Goal: Task Accomplishment & Management: Manage account settings

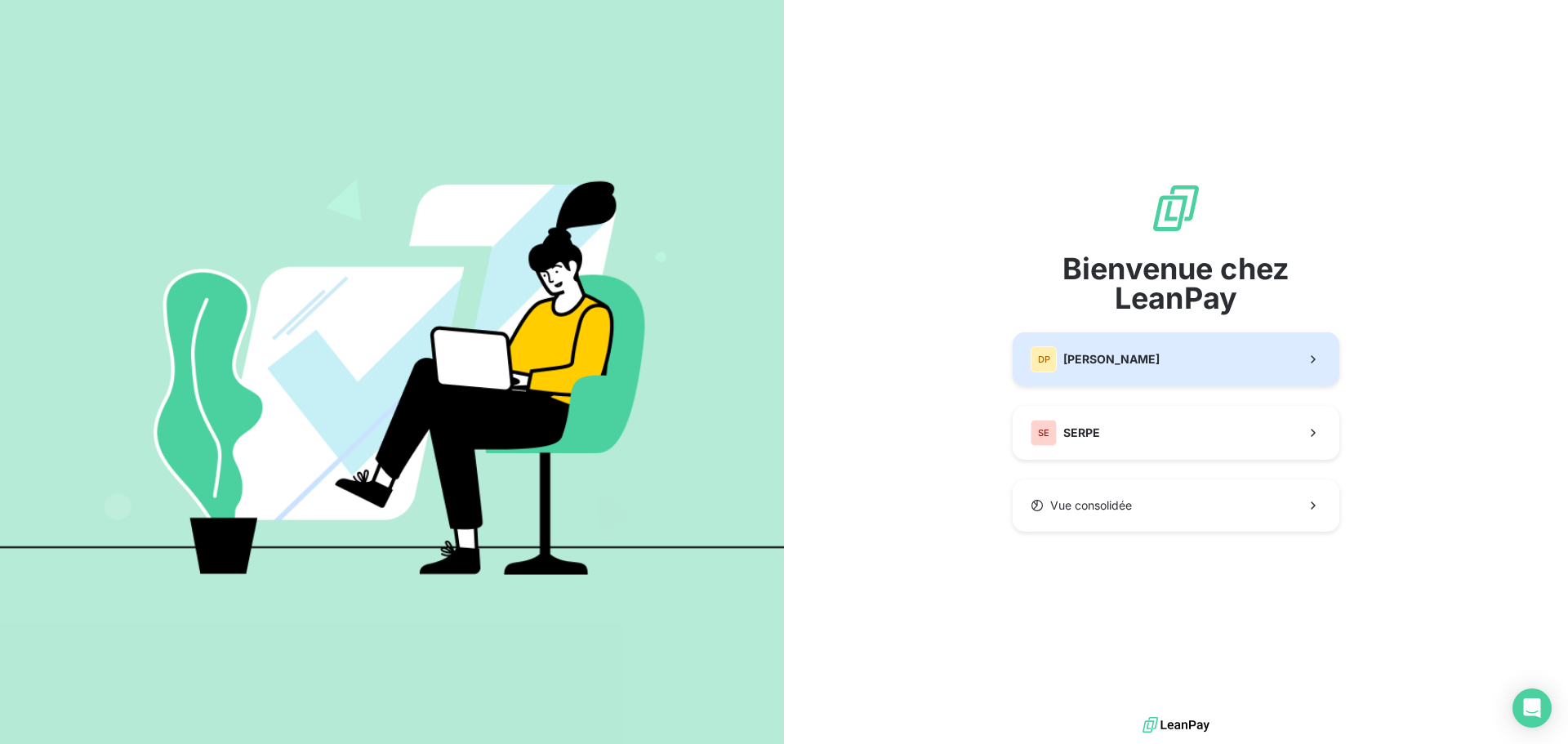
click at [1159, 355] on span "[PERSON_NAME]" at bounding box center [1111, 359] width 96 height 17
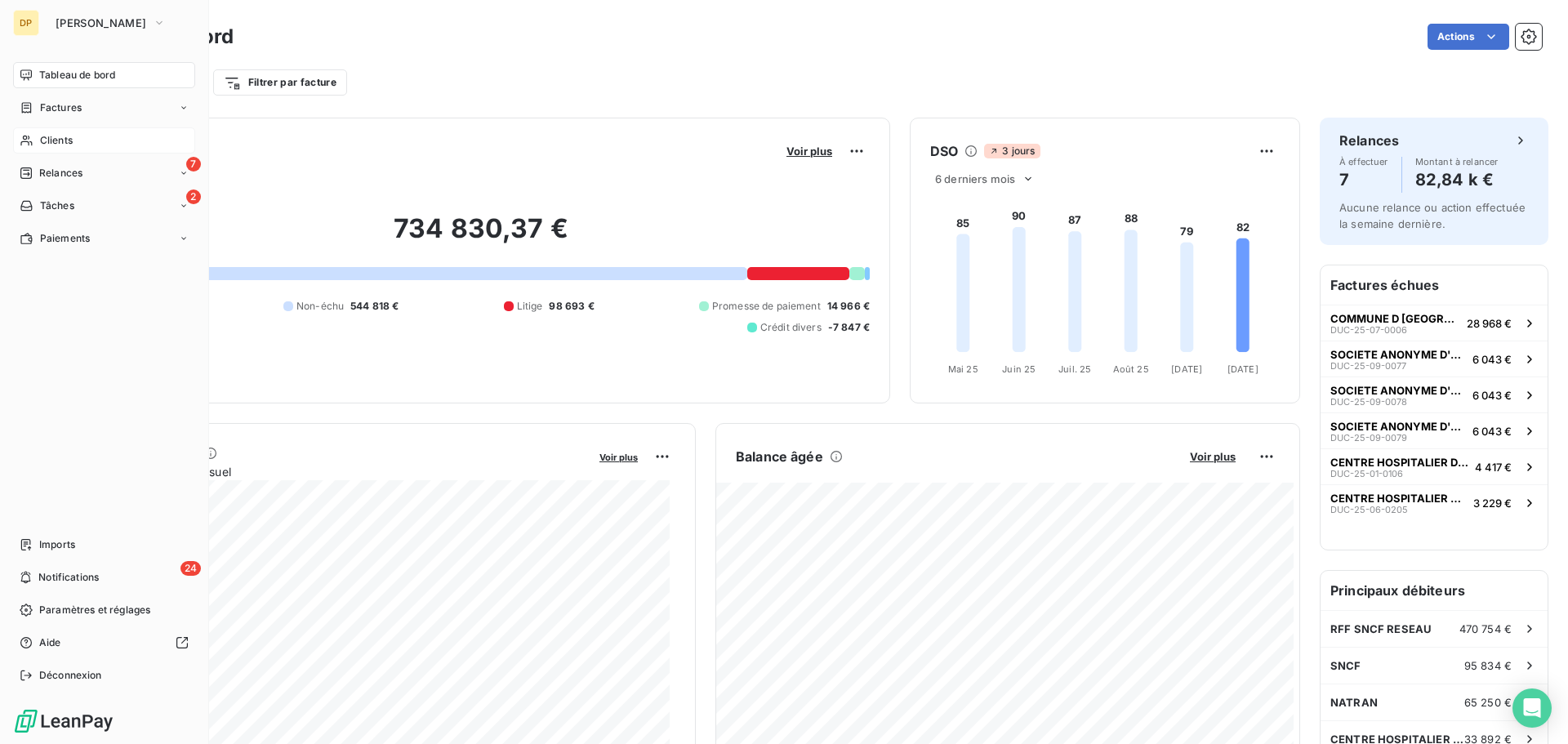
click at [34, 138] on div "Clients" at bounding box center [104, 140] width 183 height 26
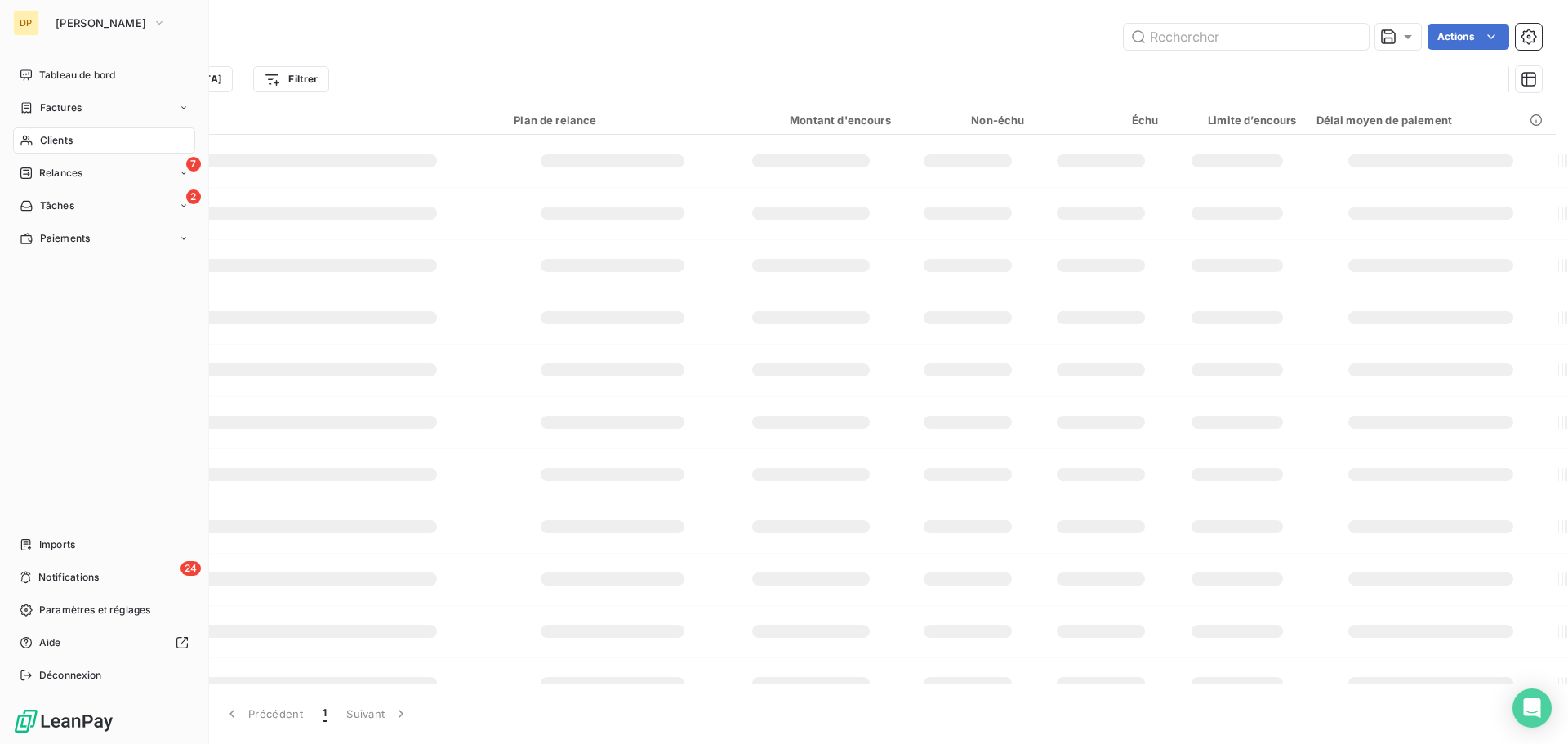
click at [75, 132] on div "Clients" at bounding box center [104, 140] width 183 height 26
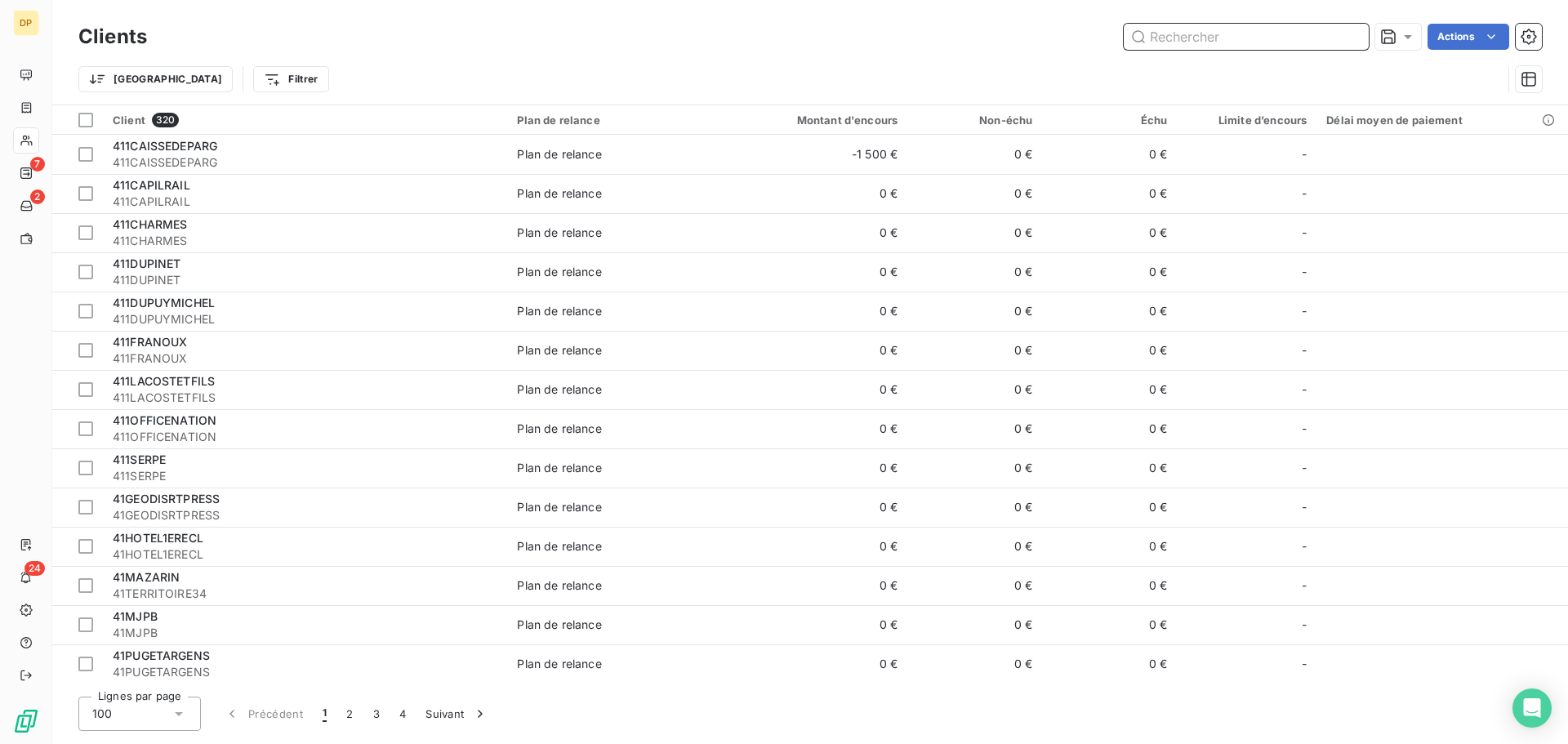
click at [1174, 44] on input "text" at bounding box center [1246, 36] width 245 height 26
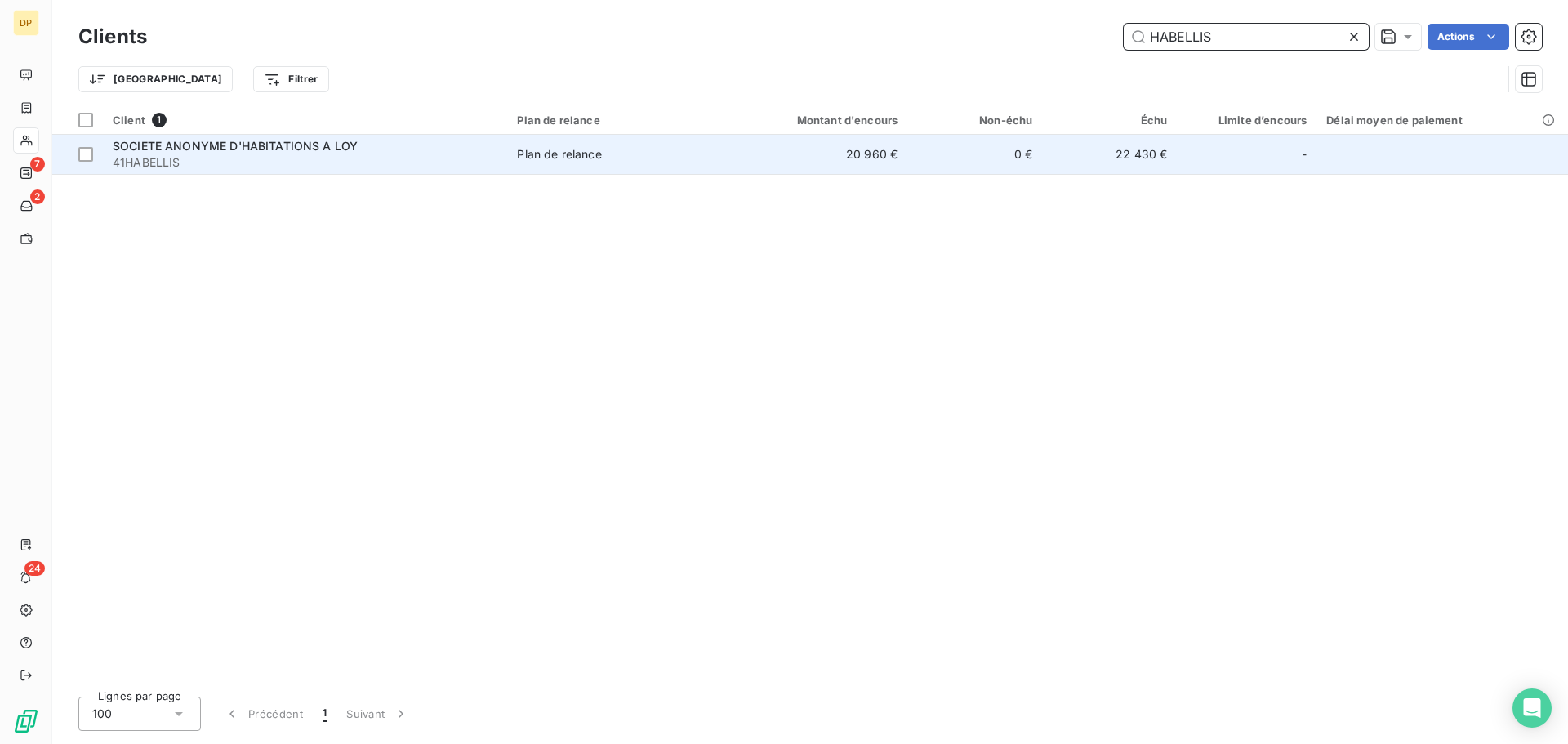
type input "HABELLIS"
click at [229, 172] on td "SOCIETE ANONYME D'HABITATIONS A LOY 41HABELLIS" at bounding box center [305, 154] width 404 height 39
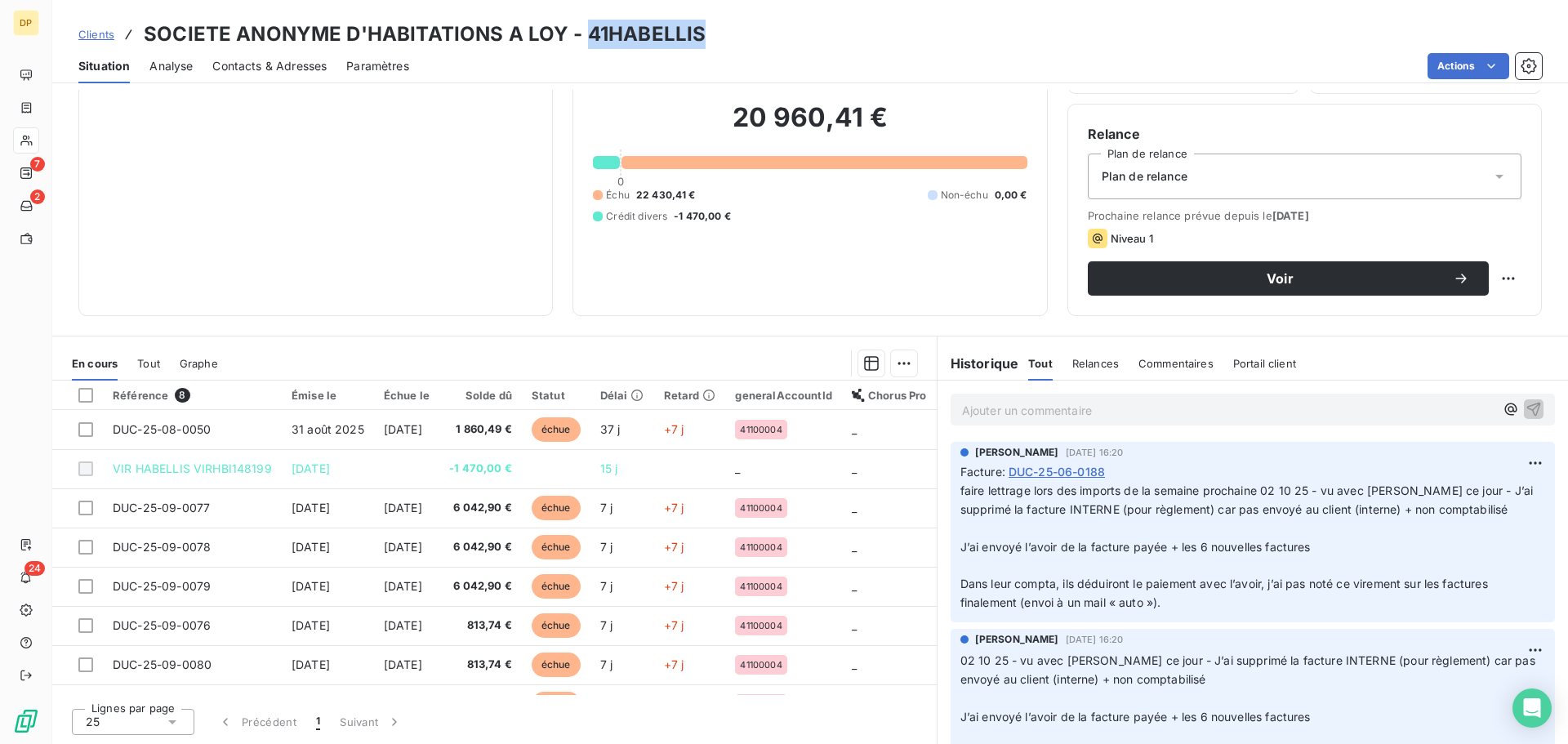
drag, startPoint x: 716, startPoint y: 44, endPoint x: 584, endPoint y: 40, distance: 132.1
click at [584, 40] on div "Clients SOCIETE ANONYME D'HABITATIONS A LOY - 41HABELLIS" at bounding box center [810, 34] width 1516 height 29
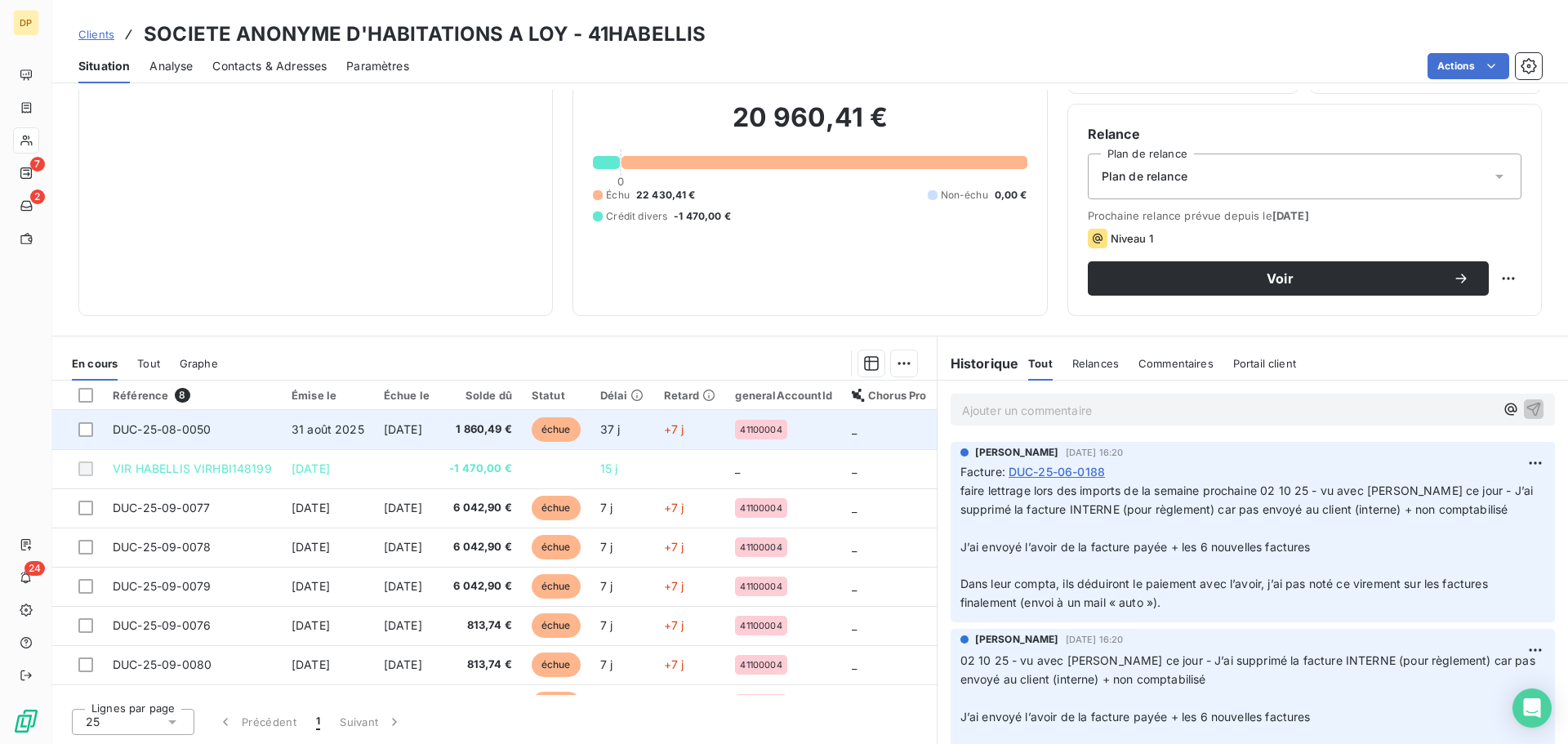
click at [380, 437] on td "[DATE]" at bounding box center [406, 429] width 65 height 39
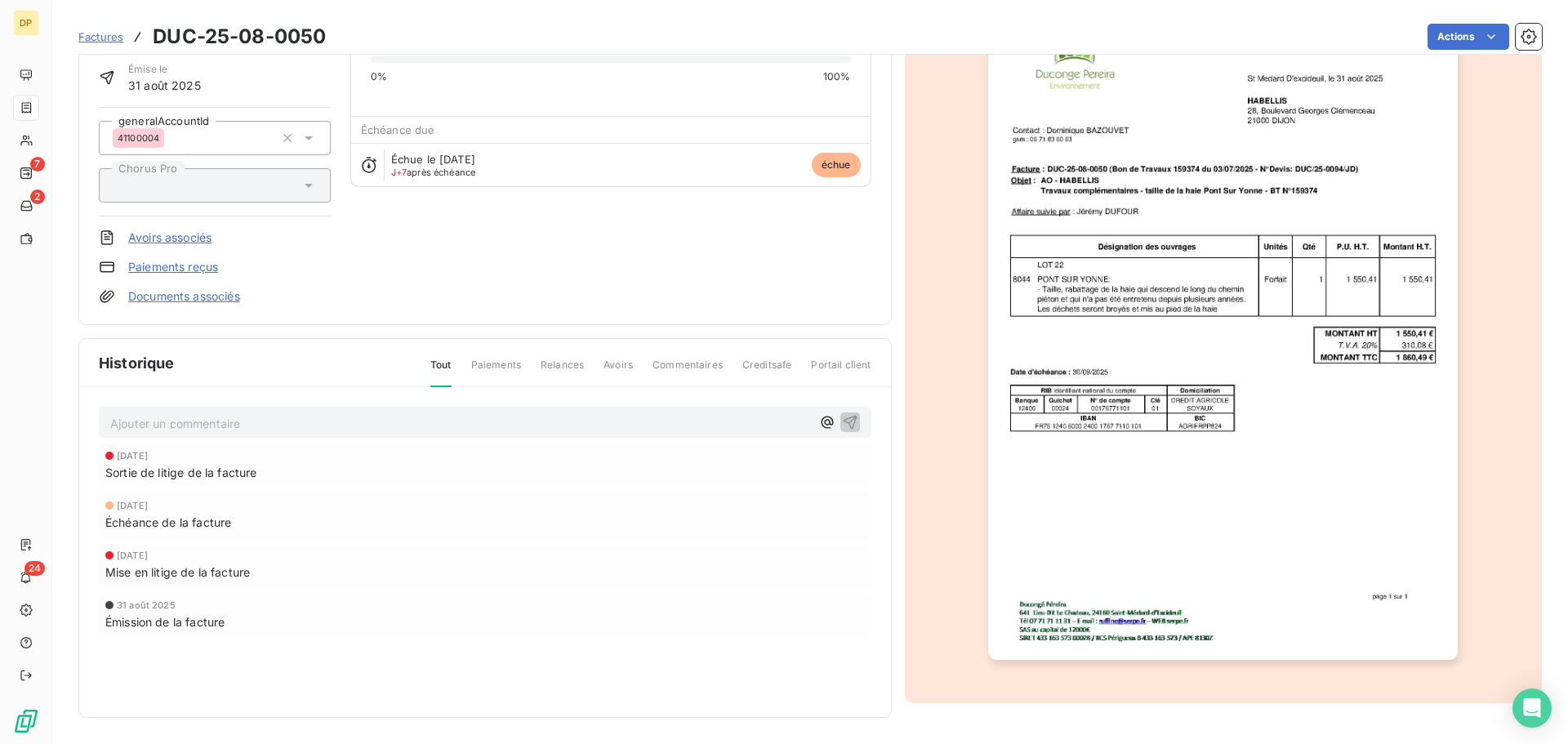
scroll to position [31, 0]
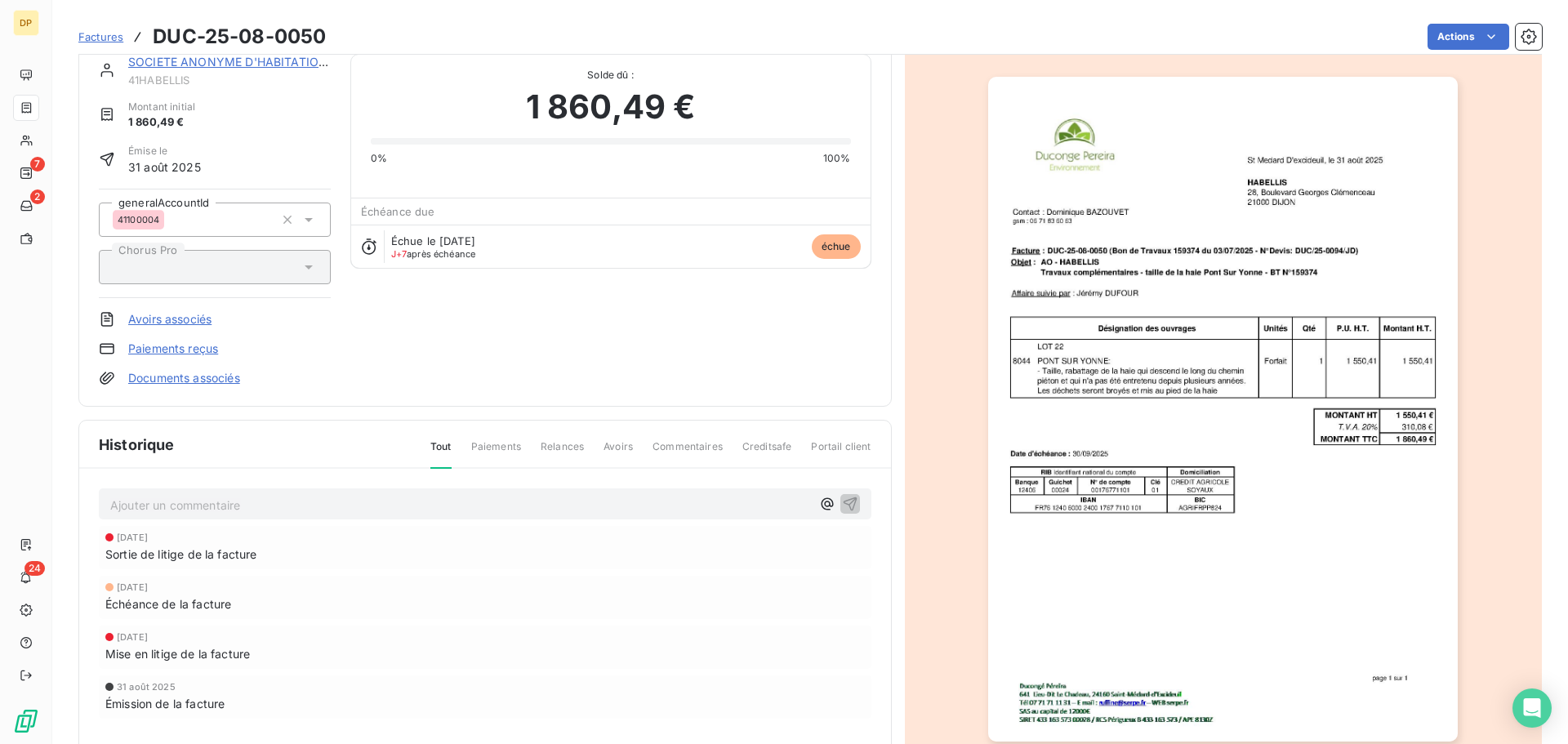
click at [278, 512] on p "Ajouter un commentaire ﻿" at bounding box center [461, 505] width 701 height 20
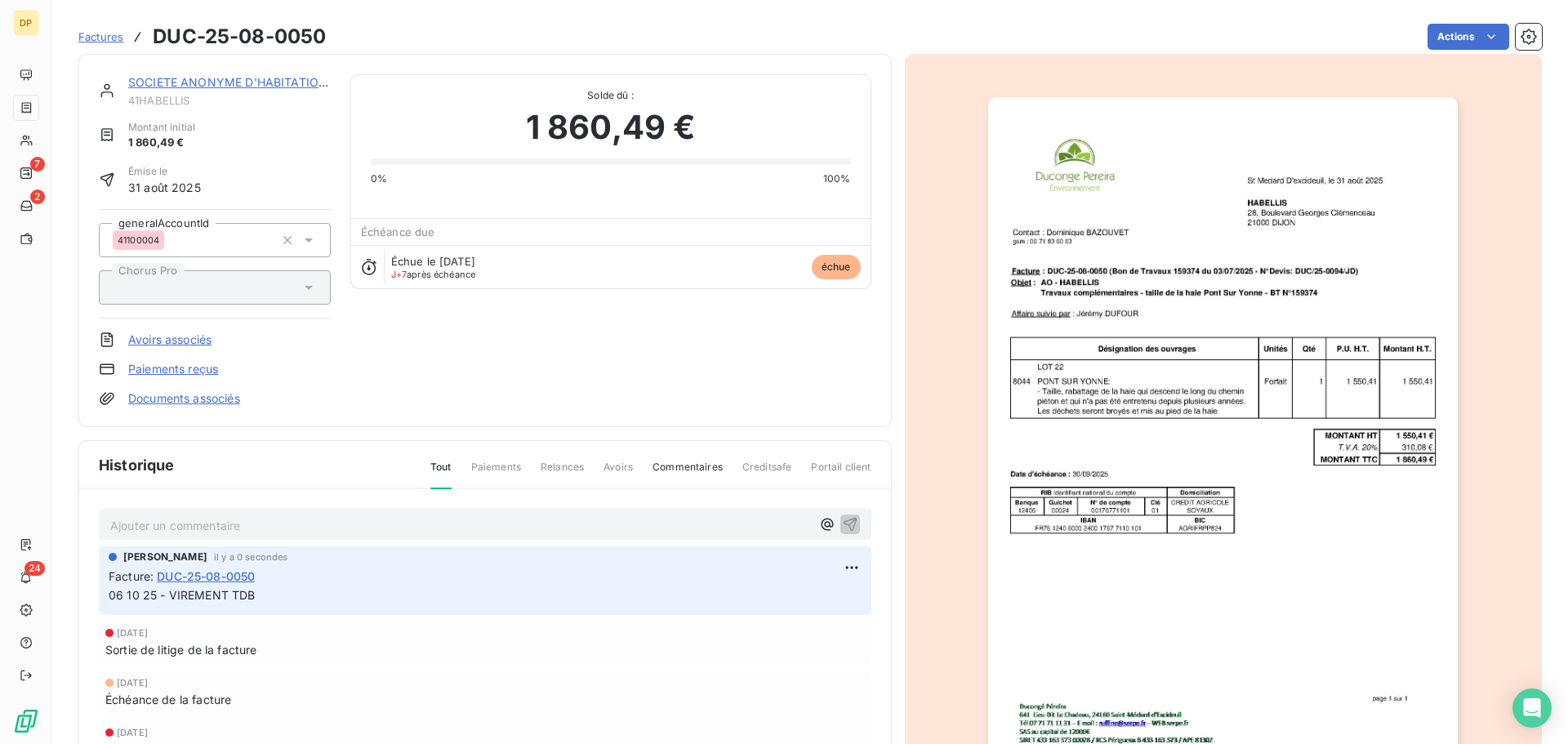
scroll to position [0, 0]
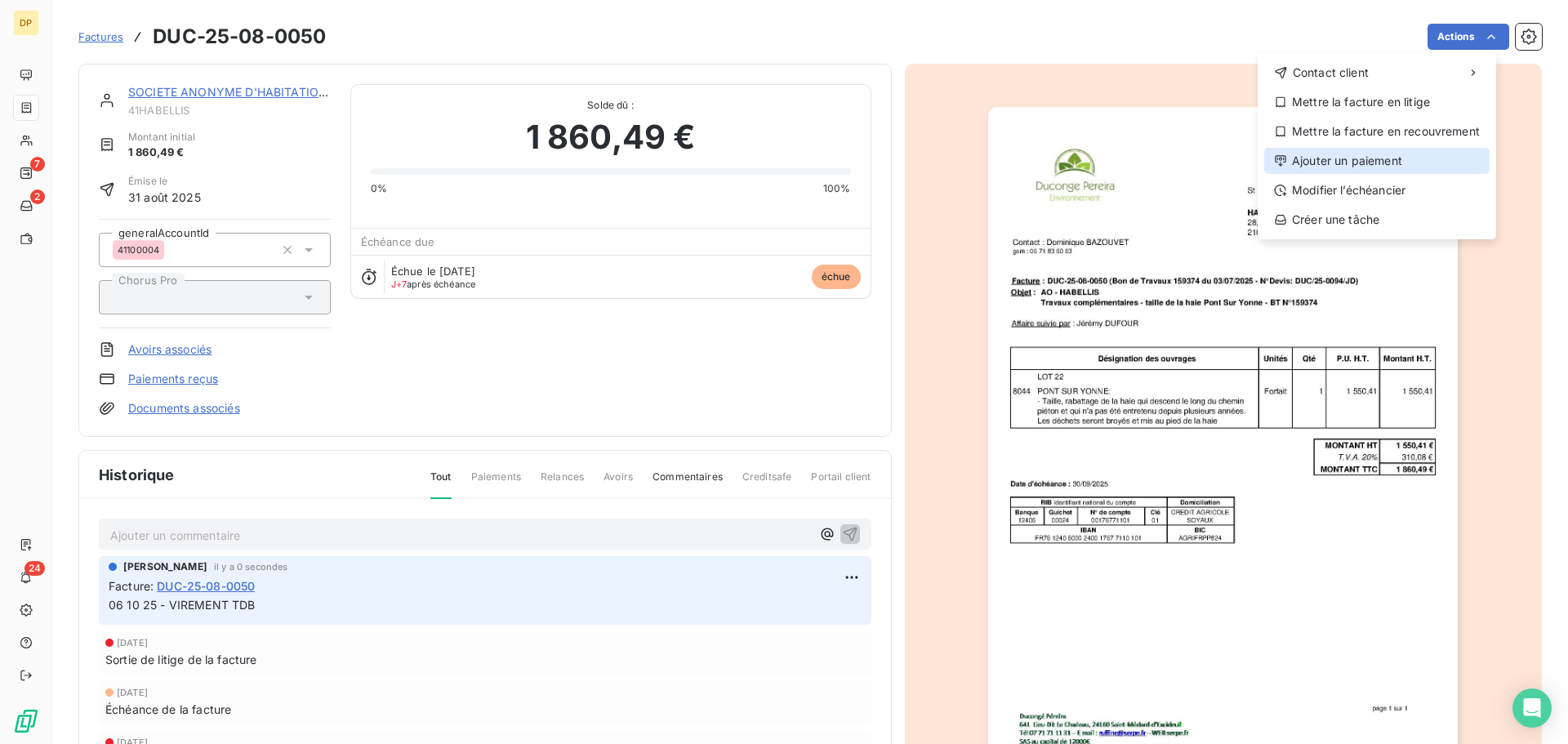
click at [1394, 160] on div "Ajouter un paiement" at bounding box center [1377, 160] width 225 height 26
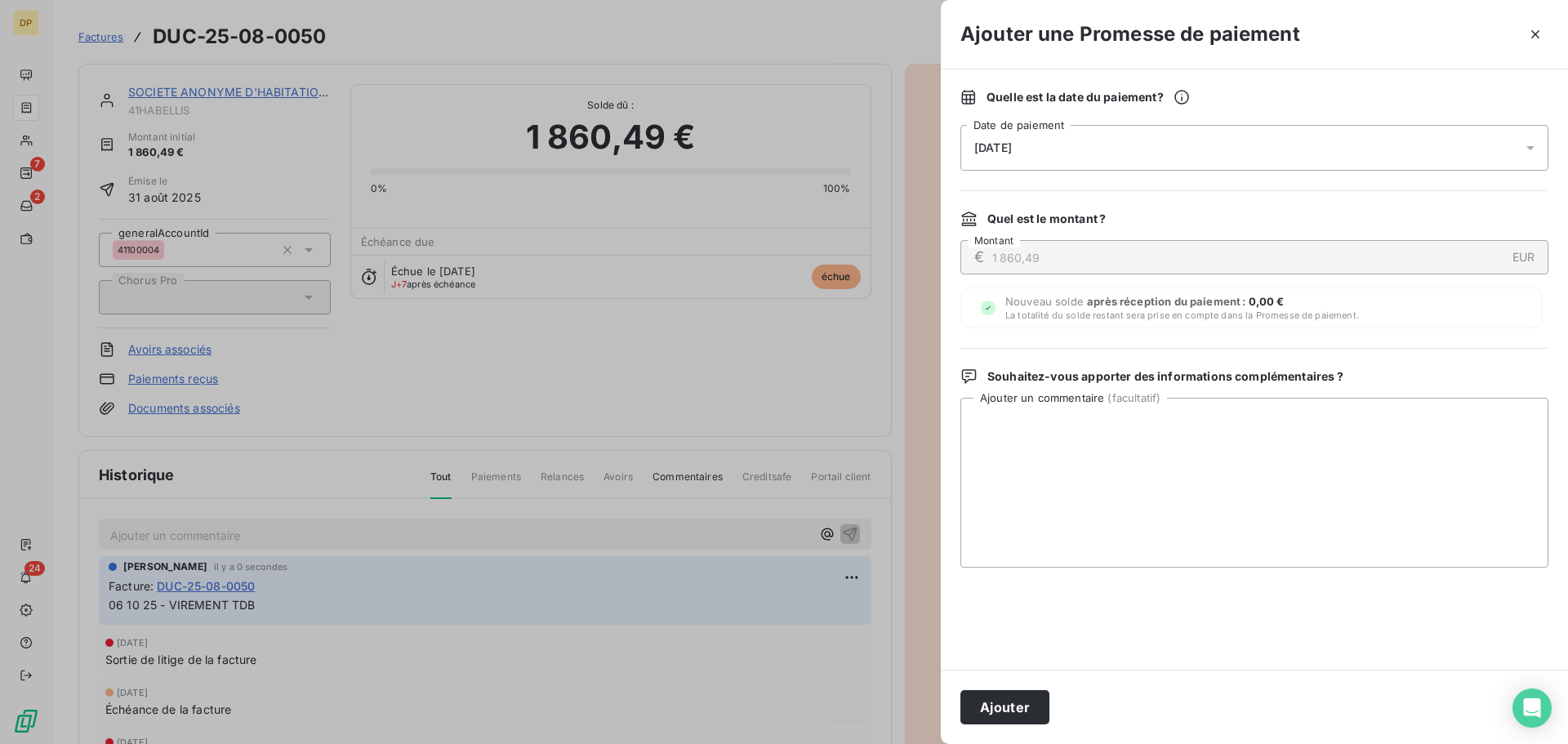
click at [1160, 152] on div "[DATE]" at bounding box center [1254, 148] width 588 height 46
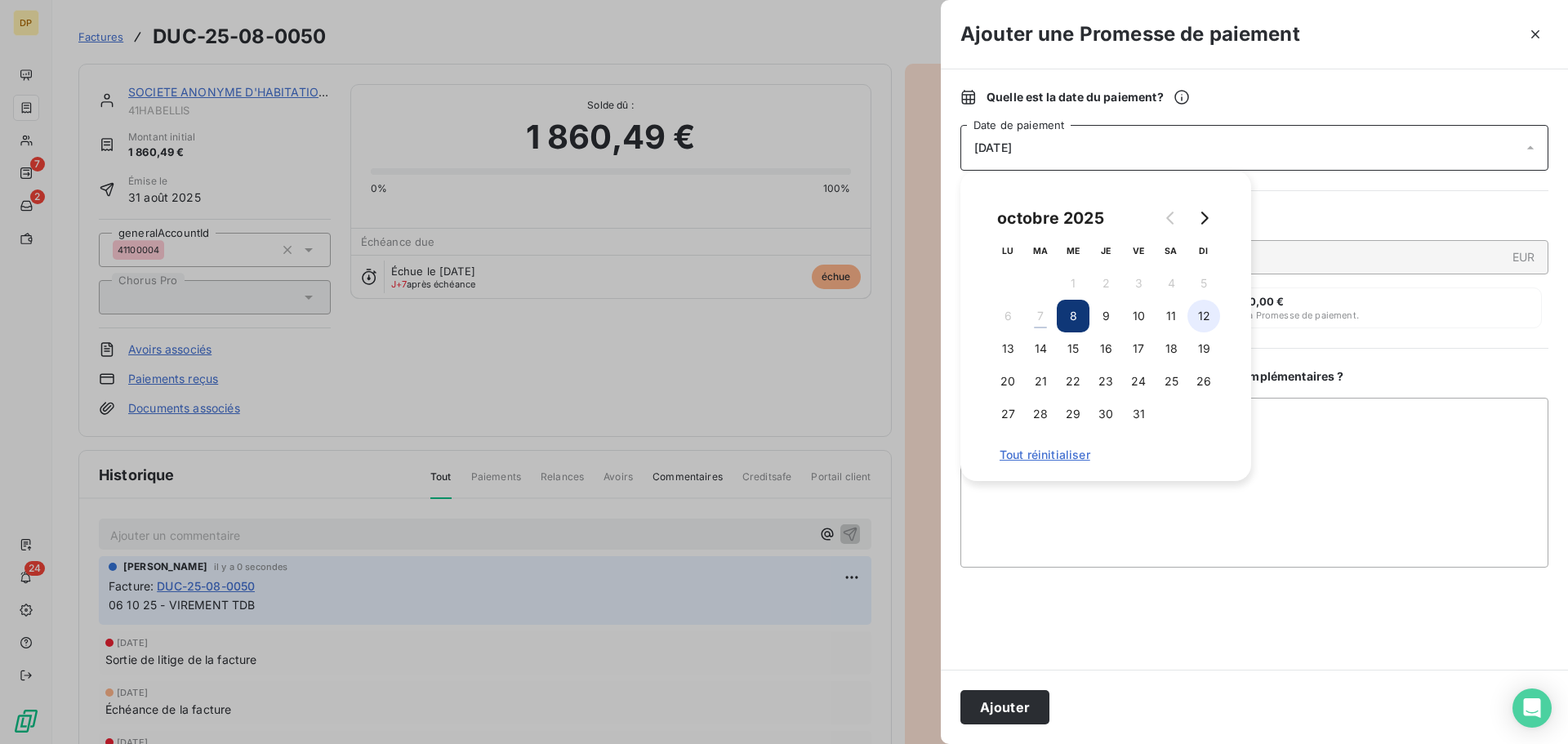
click at [1196, 320] on button "12" at bounding box center [1204, 317] width 33 height 33
click at [1010, 705] on button "Ajouter" at bounding box center [1005, 707] width 89 height 34
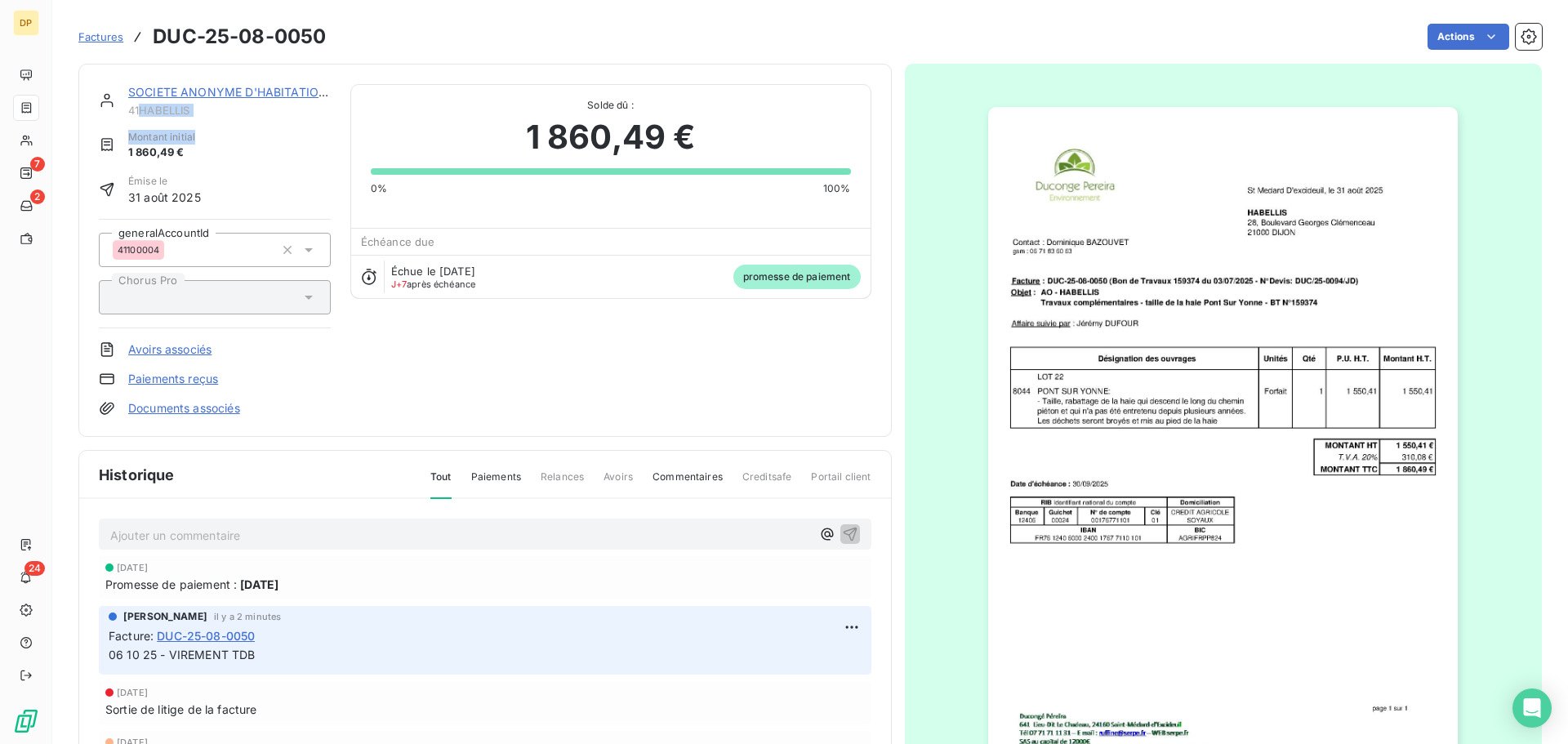
drag, startPoint x: 203, startPoint y: 120, endPoint x: 137, endPoint y: 115, distance: 66.2
click at [137, 115] on div "SOCIETE ANONYME D'HABITATIONS A LOY 41HABELLIS Montant initial 1 860,49 € Émise…" at bounding box center [215, 251] width 232 height 332
click at [151, 115] on span "41HABELLIS" at bounding box center [229, 110] width 203 height 13
click at [153, 114] on span "41HABELLIS" at bounding box center [229, 110] width 203 height 13
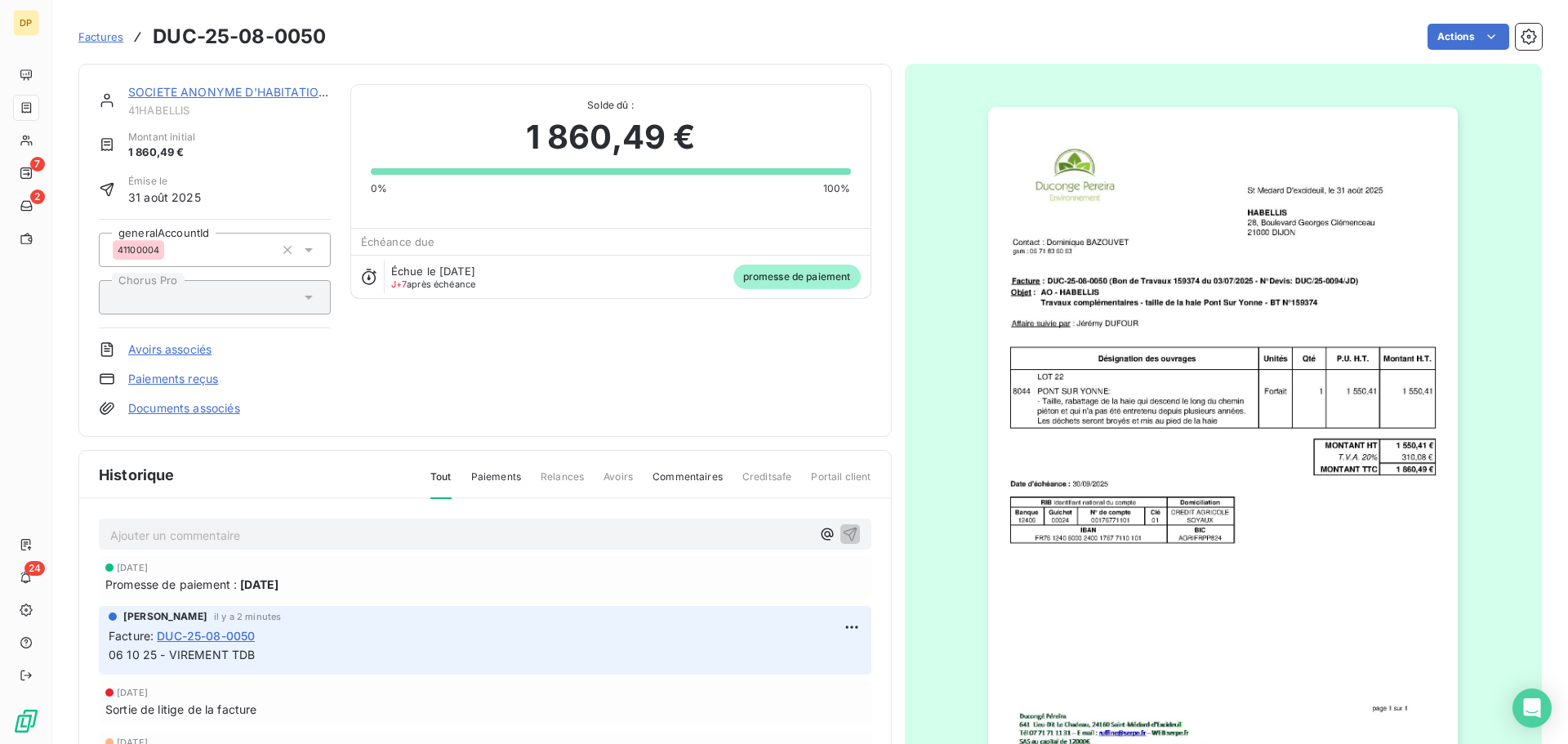
click at [252, 93] on link "SOCIETE ANONYME D'HABITATIONS A LOY" at bounding box center [250, 91] width 246 height 14
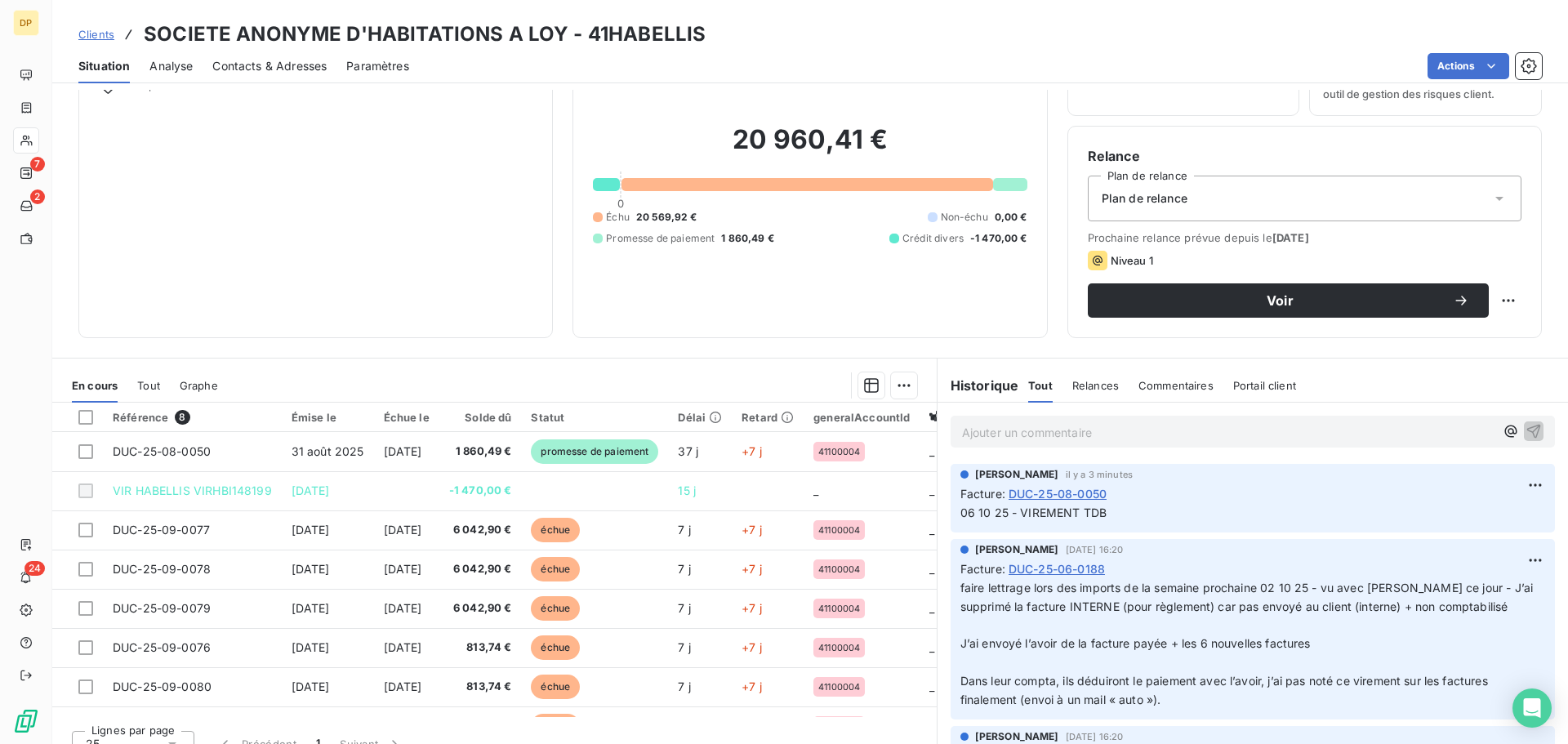
scroll to position [111, 0]
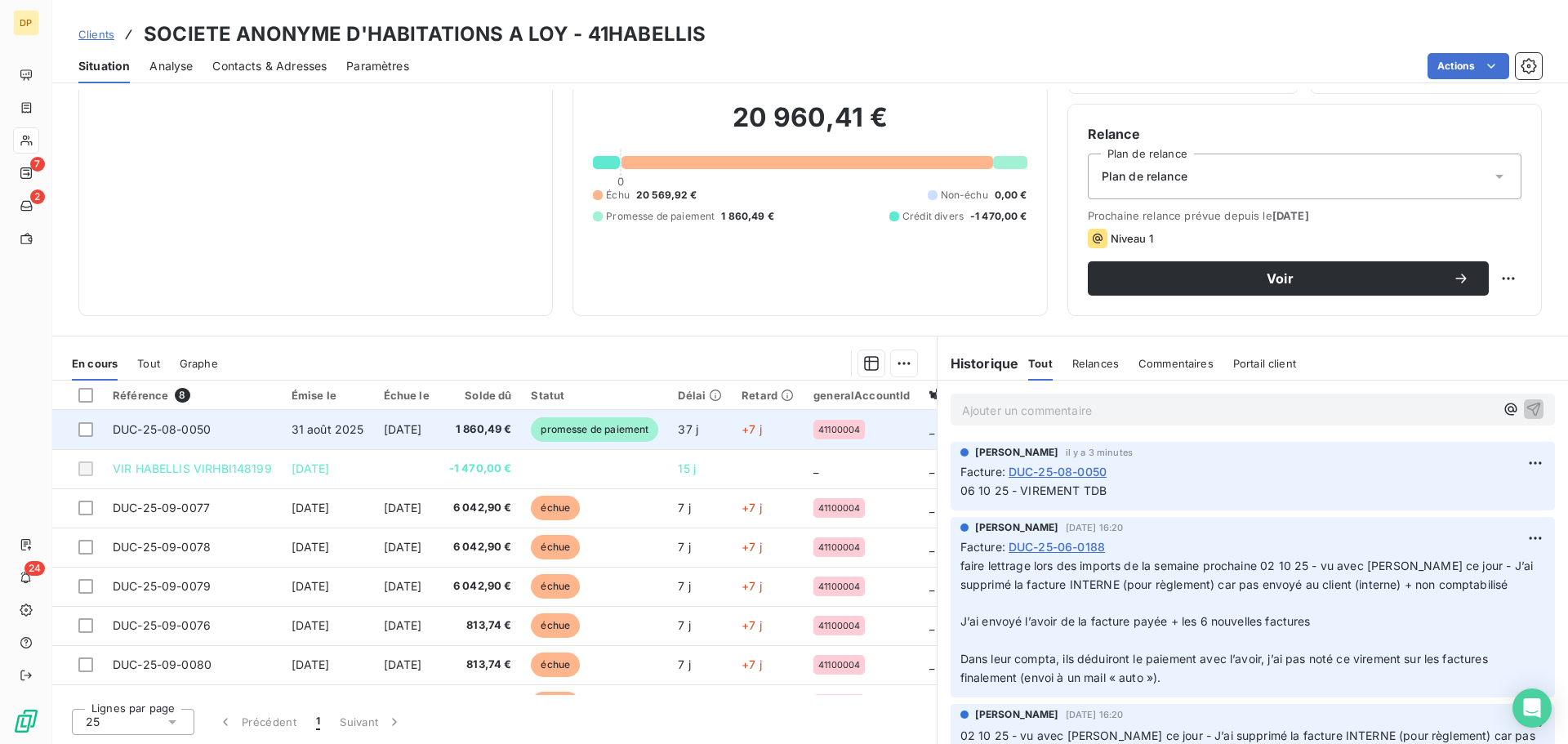
click at [483, 447] on td "1 860,49 €" at bounding box center [480, 429] width 83 height 39
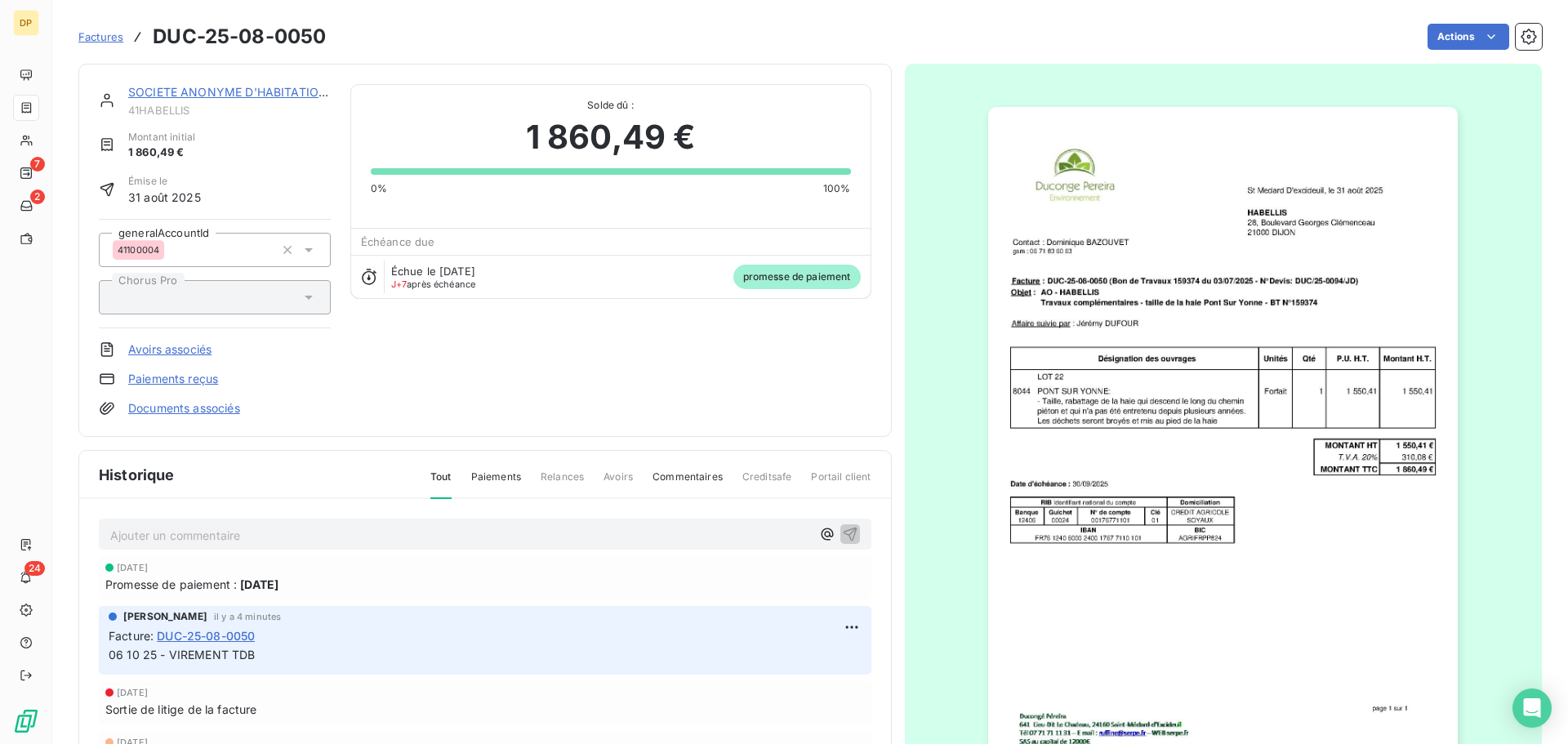
click at [229, 93] on link "SOCIETE ANONYME D'HABITATIONS A LOY" at bounding box center [250, 91] width 246 height 14
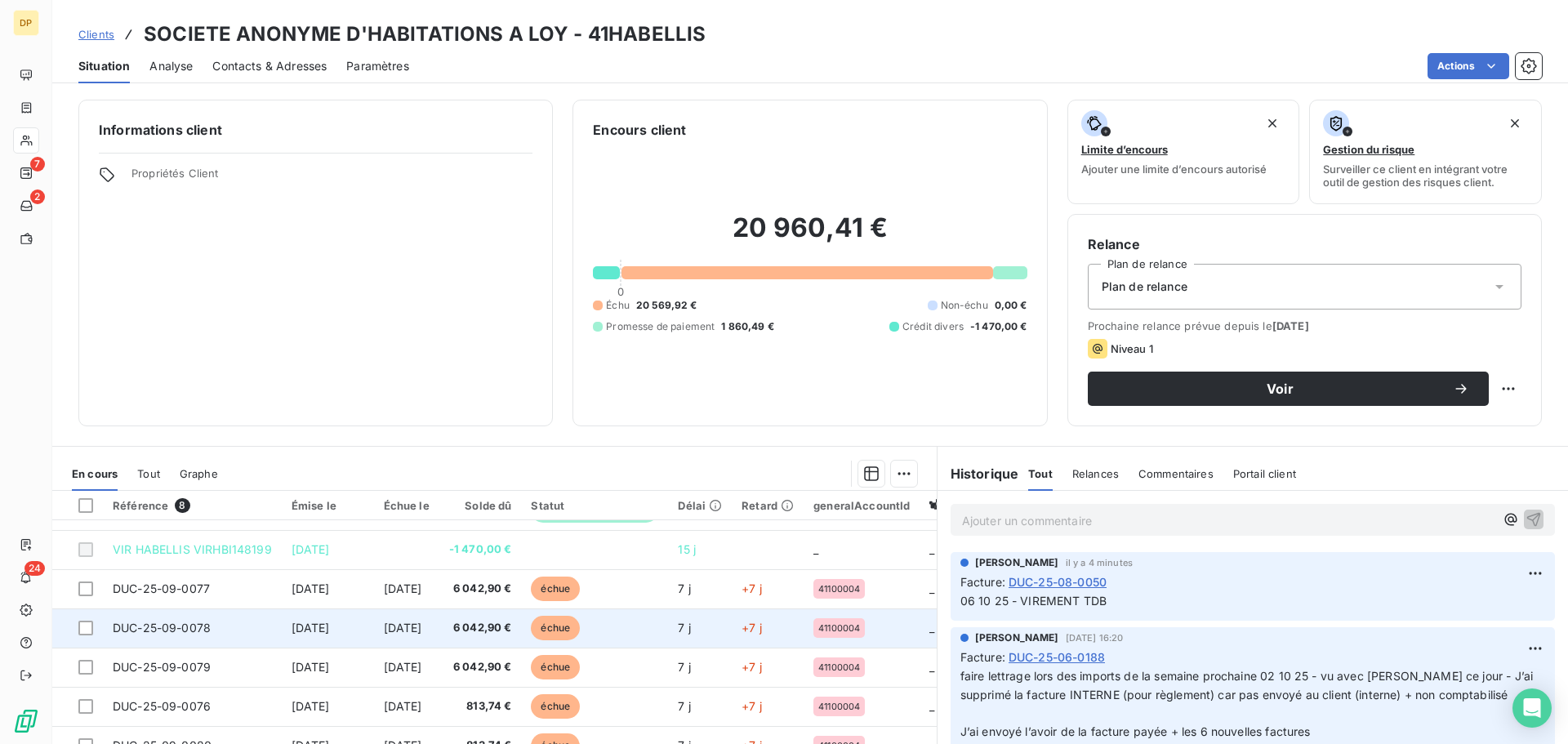
scroll to position [111, 0]
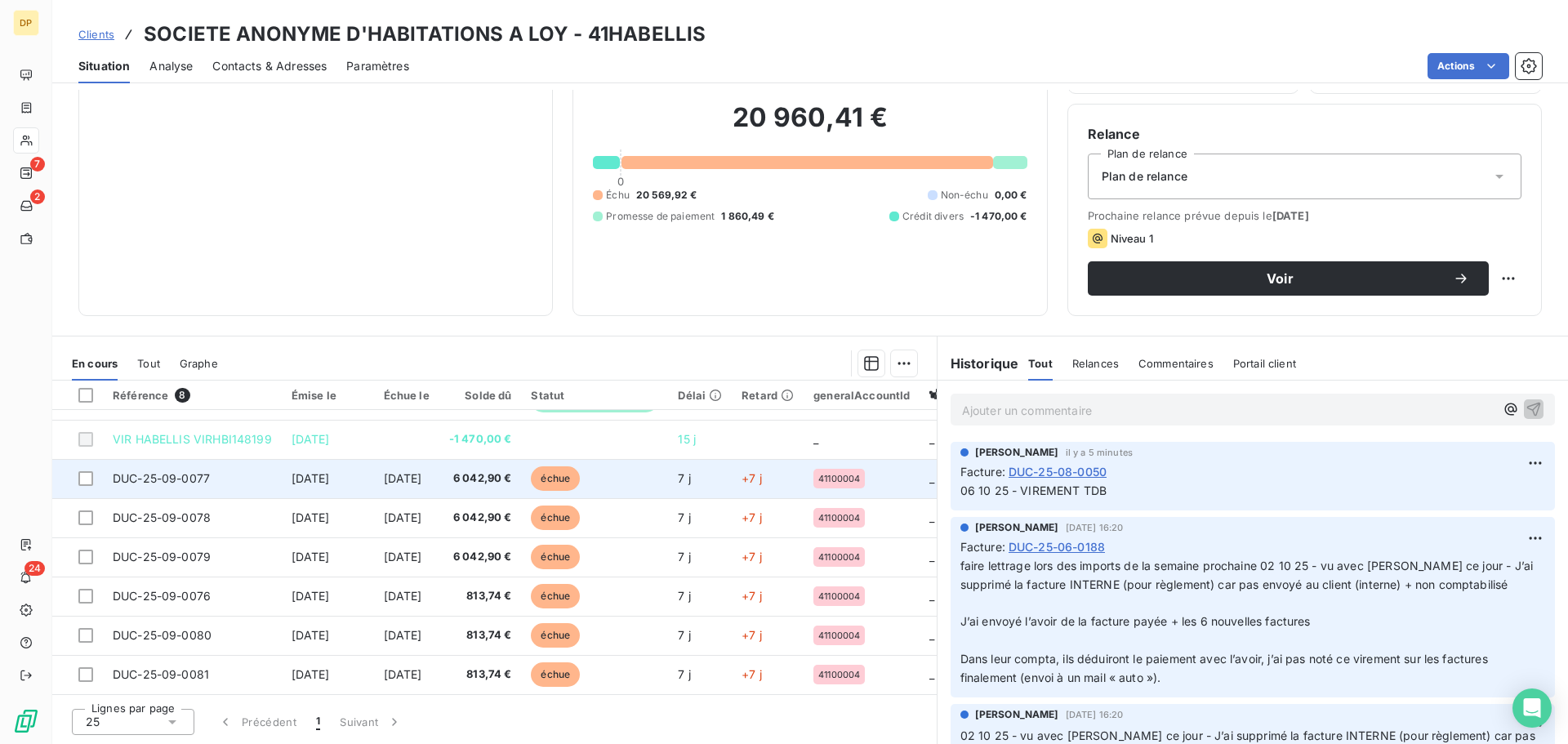
click at [342, 486] on td "[DATE]" at bounding box center [327, 479] width 92 height 39
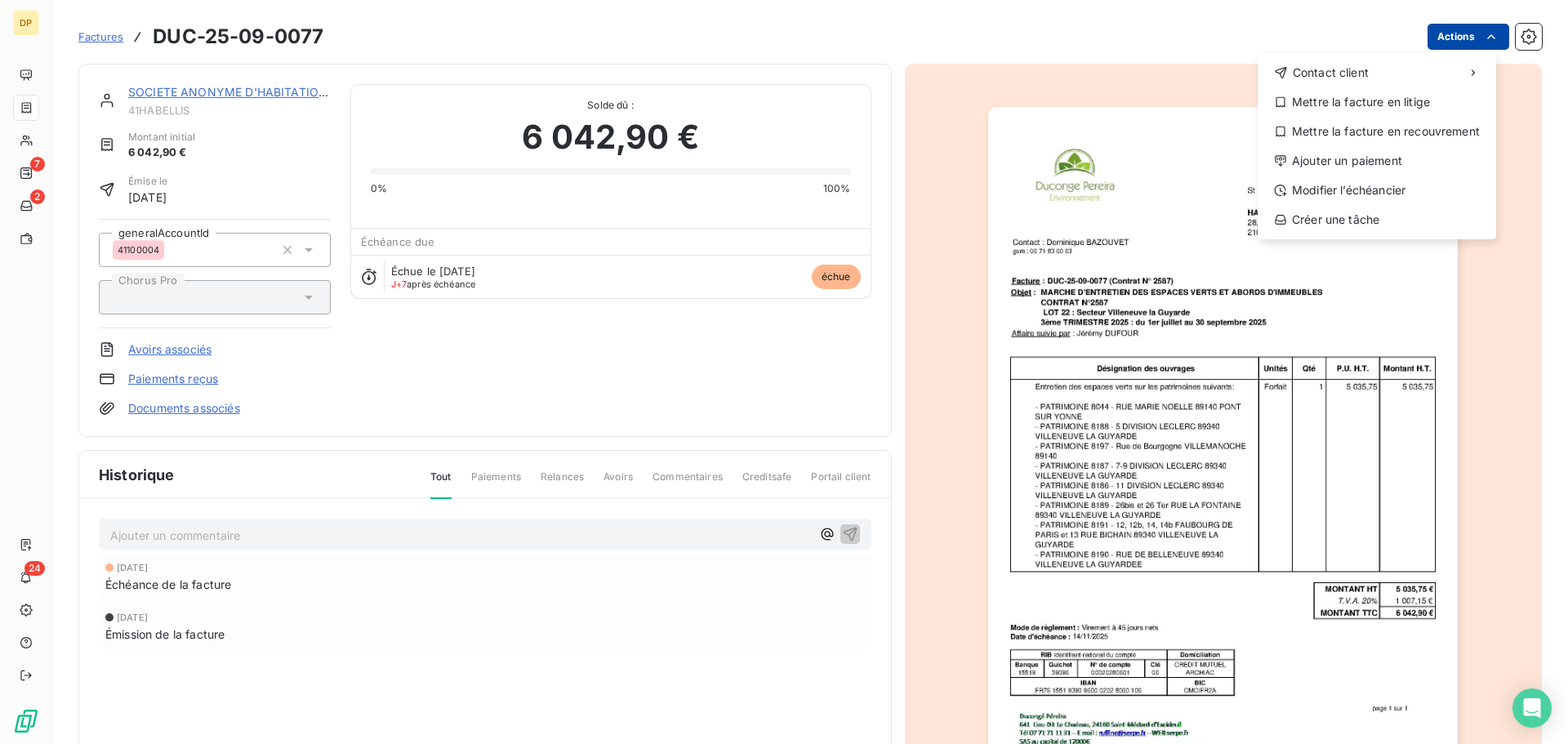
click at [1430, 47] on html "DP 7 2 24 Factures DUC-25-09-0077 Actions Contact client Mettre la facture en l…" at bounding box center [784, 372] width 1568 height 744
click at [1364, 162] on div "Ajouter un paiement" at bounding box center [1377, 160] width 225 height 26
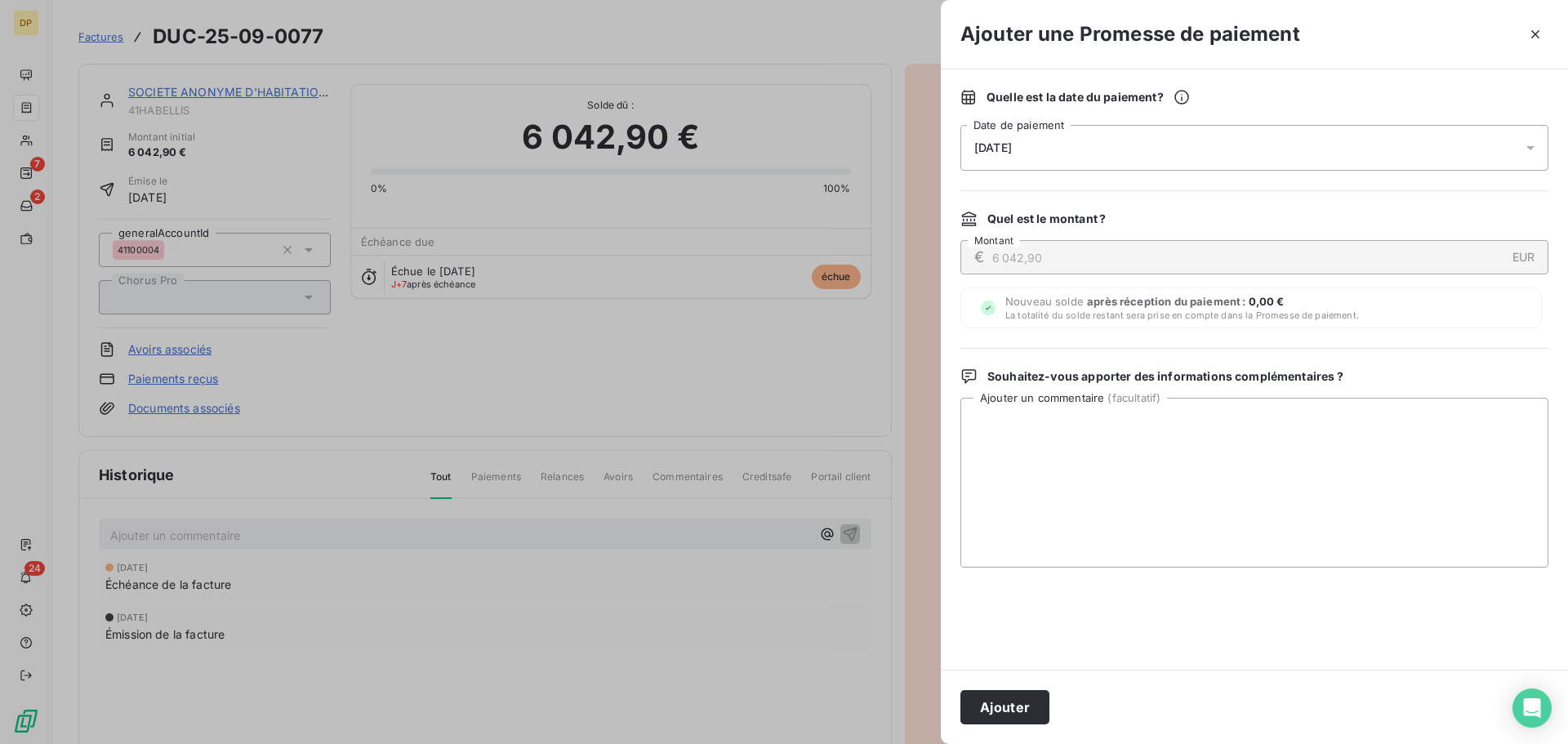
click at [1187, 152] on div "[DATE]" at bounding box center [1254, 148] width 588 height 46
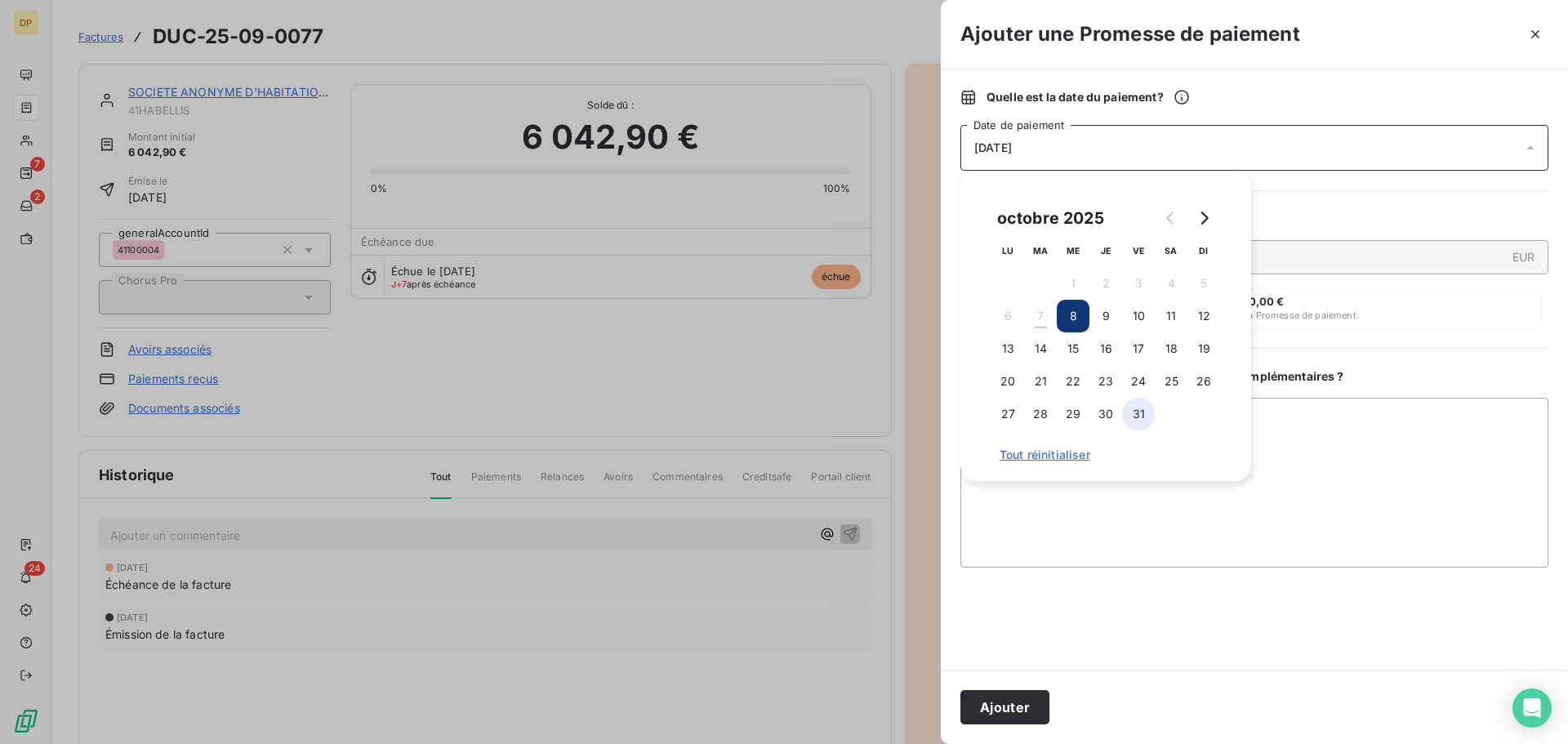
click at [1130, 417] on button "31" at bounding box center [1139, 415] width 33 height 33
click at [1005, 701] on button "Ajouter" at bounding box center [1005, 707] width 89 height 34
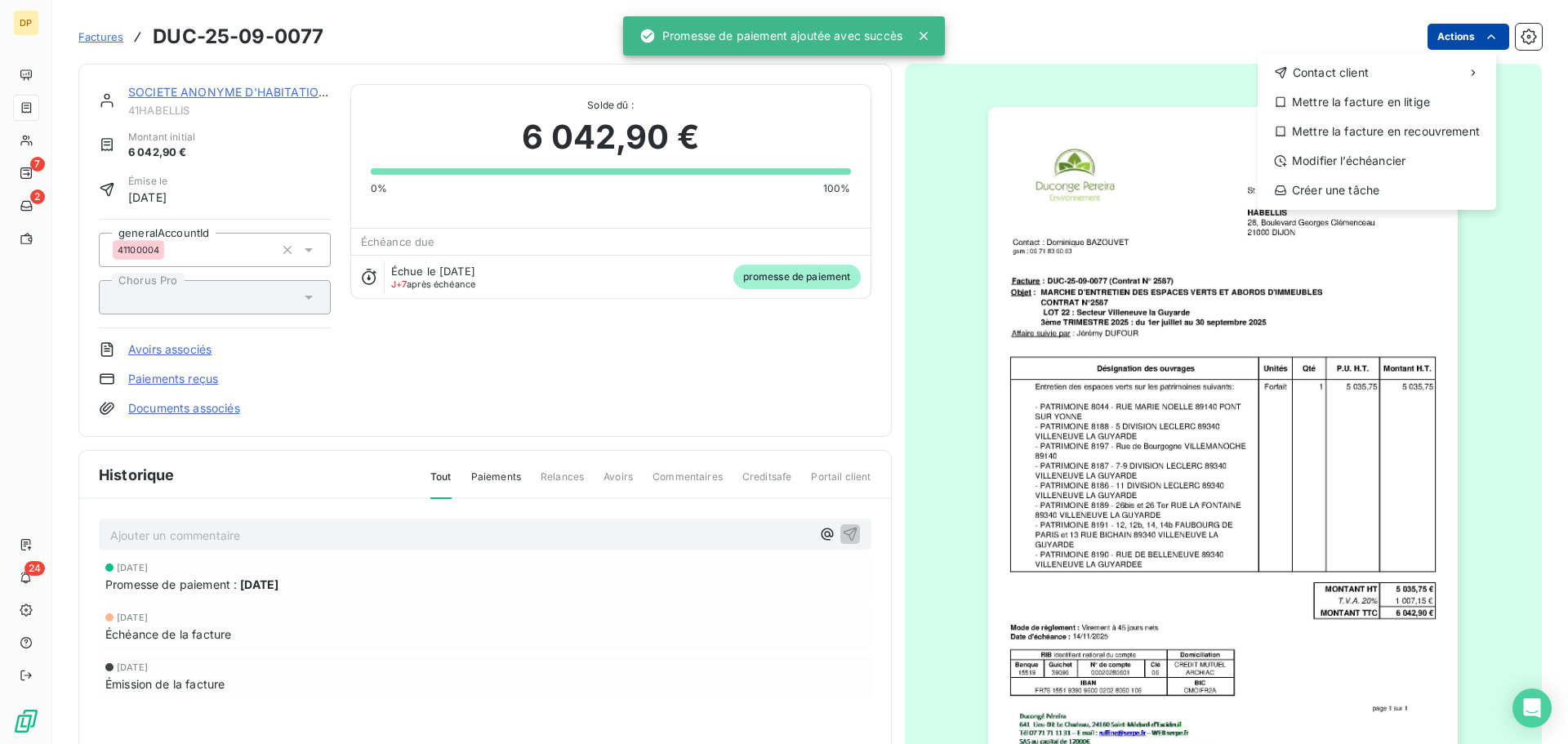
click at [1444, 28] on html "DP 7 2 24 Factures DUC-25-09-0077 Actions Contact client Mettre la facture en l…" at bounding box center [784, 372] width 1568 height 744
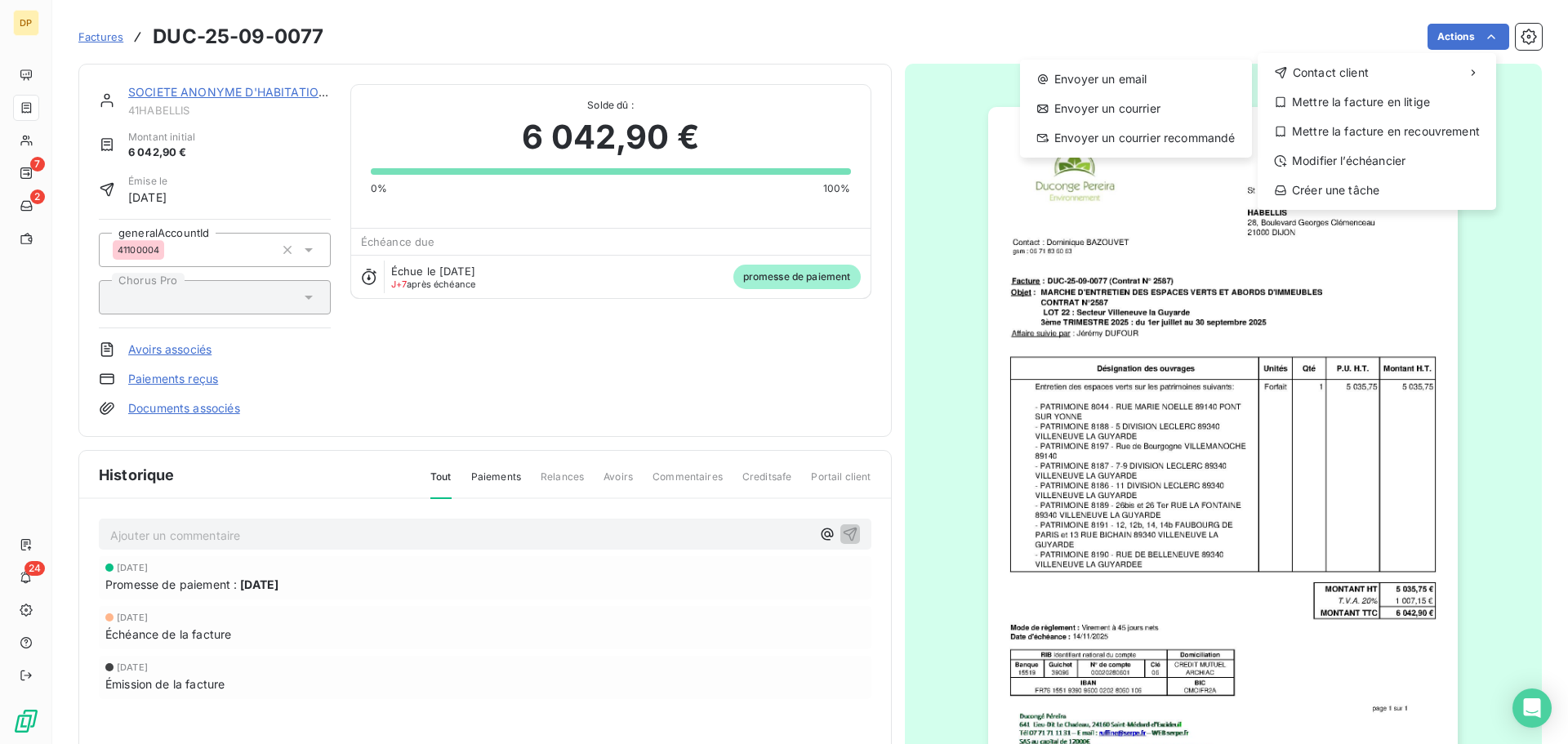
click at [603, 363] on html "DP 7 2 24 Factures DUC-25-09-0077 Actions Contact client Envoyer un email Envoy…" at bounding box center [784, 372] width 1568 height 744
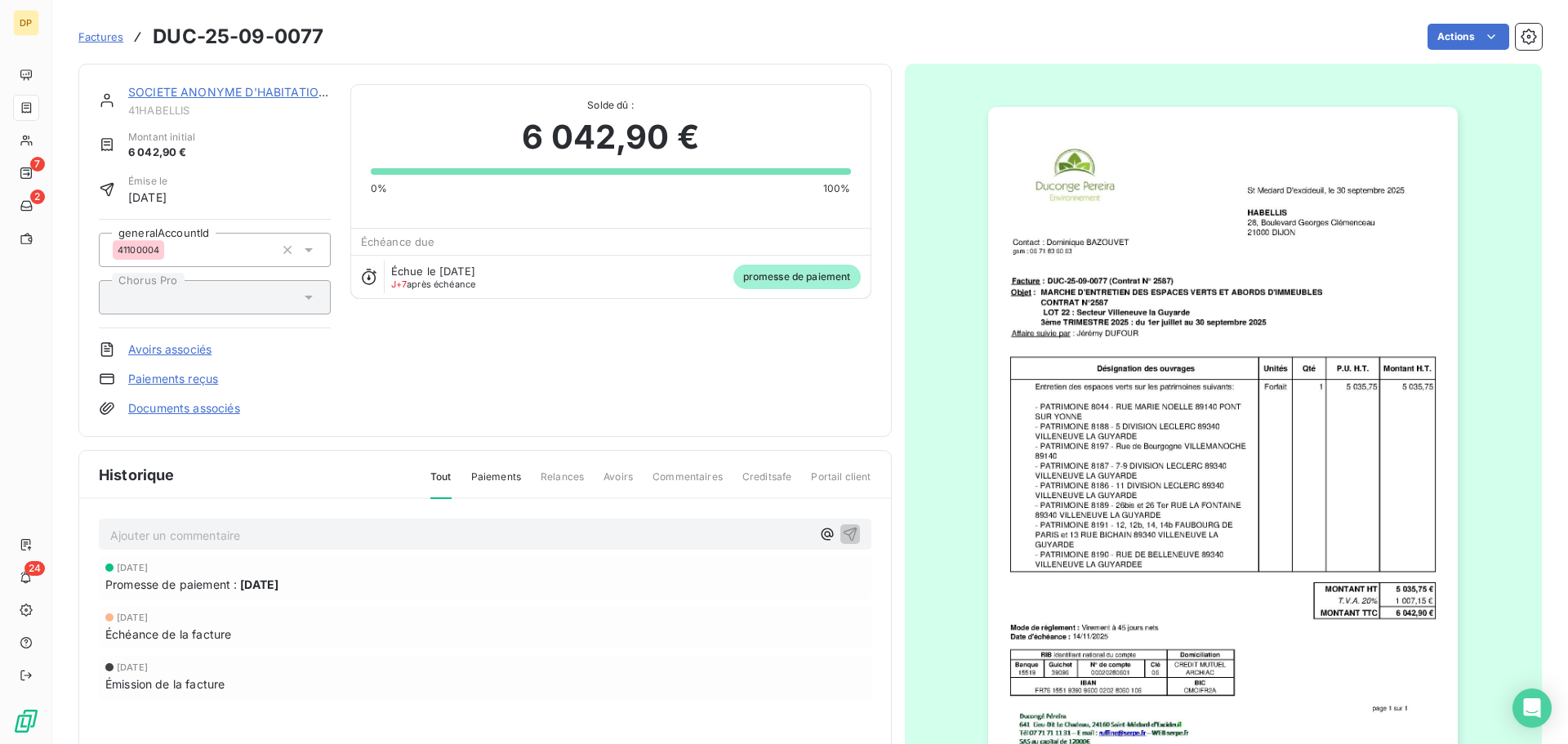
click at [184, 385] on link "Paiements reçus" at bounding box center [173, 379] width 90 height 17
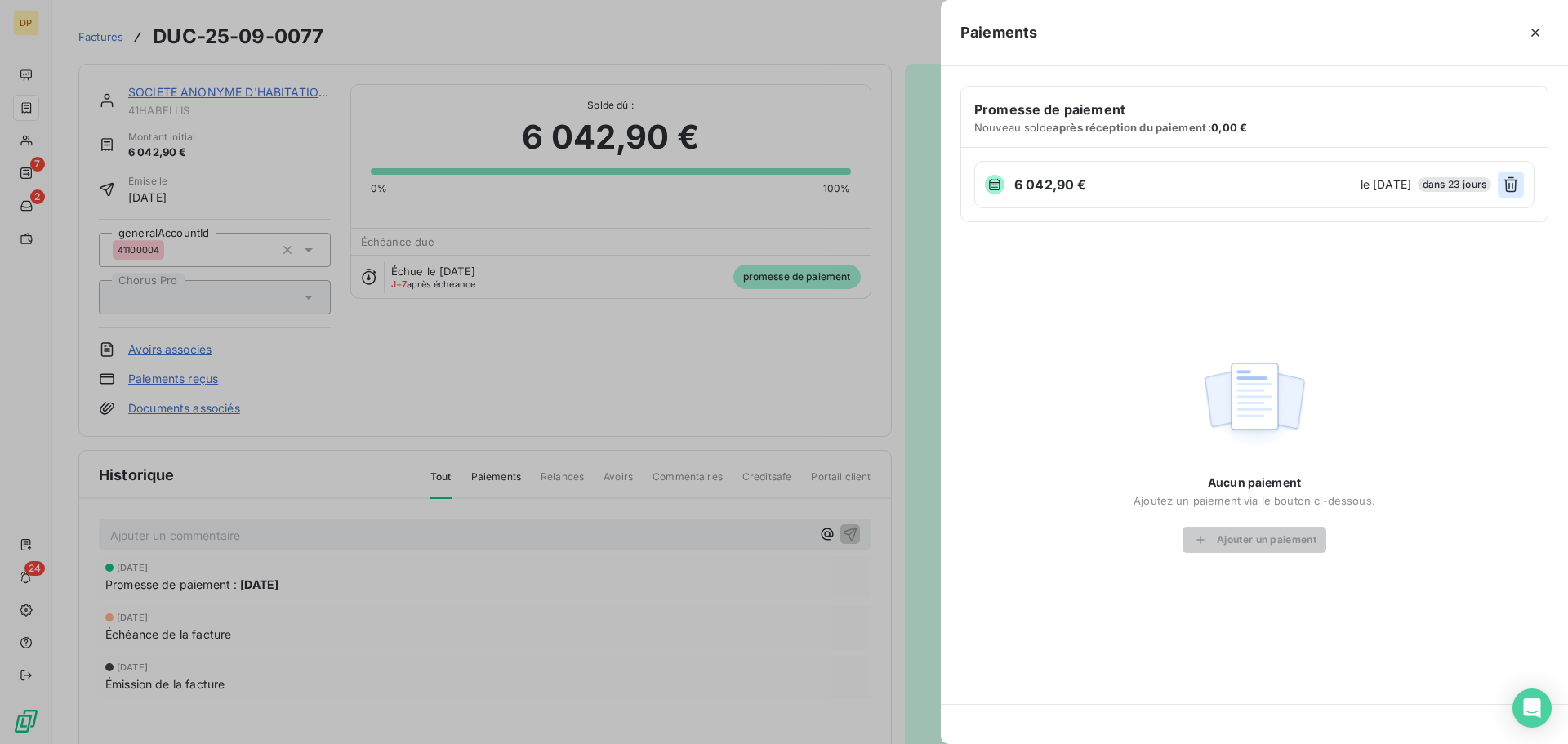
click at [1518, 177] on icon "button" at bounding box center [1511, 185] width 17 height 17
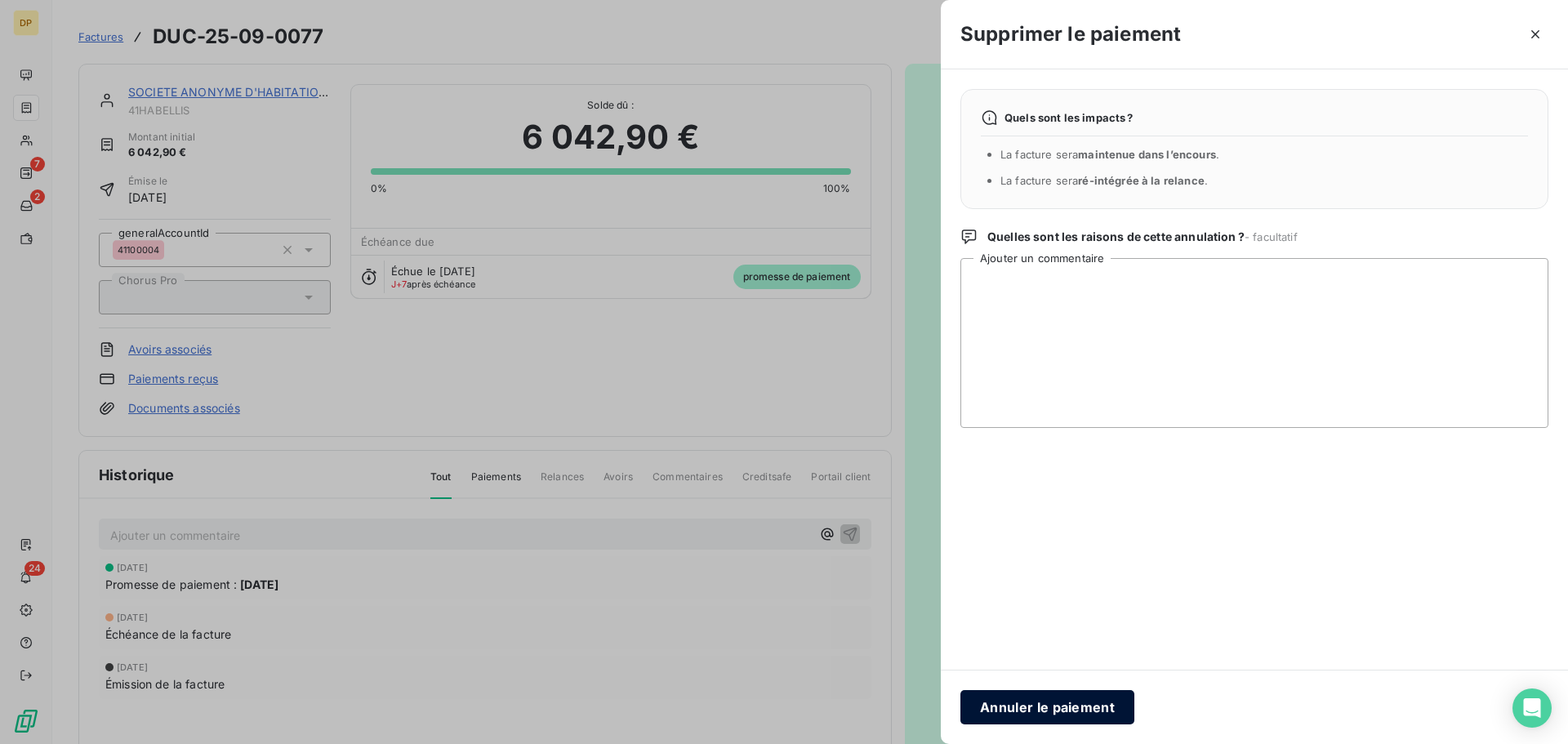
click at [1027, 707] on button "Annuler le paiement" at bounding box center [1047, 707] width 174 height 34
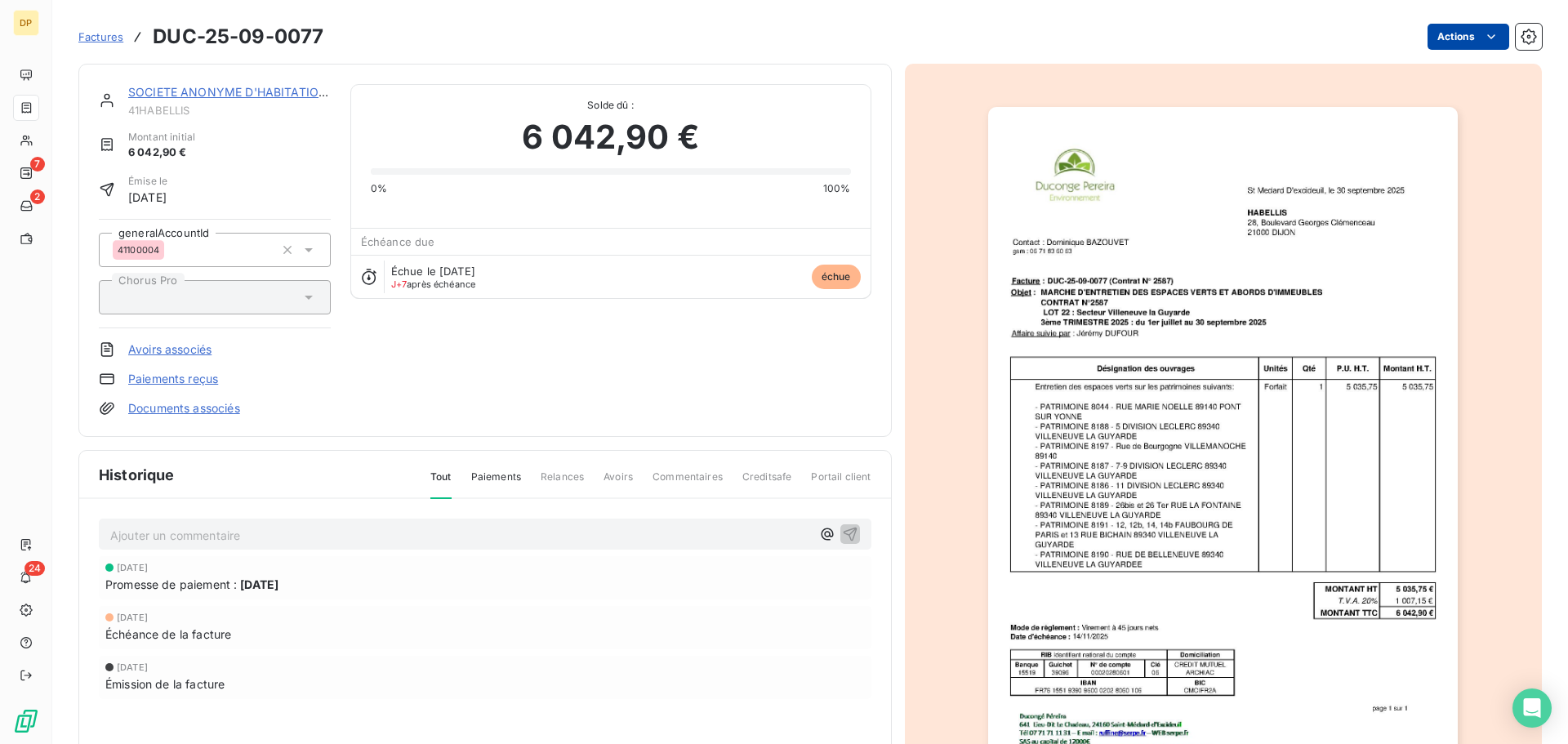
click at [1467, 34] on html "DP 7 2 24 Factures DUC-25-09-0077 Actions SOCIETE ANONYME D'HABITATIONS A LOY 4…" at bounding box center [784, 372] width 1568 height 744
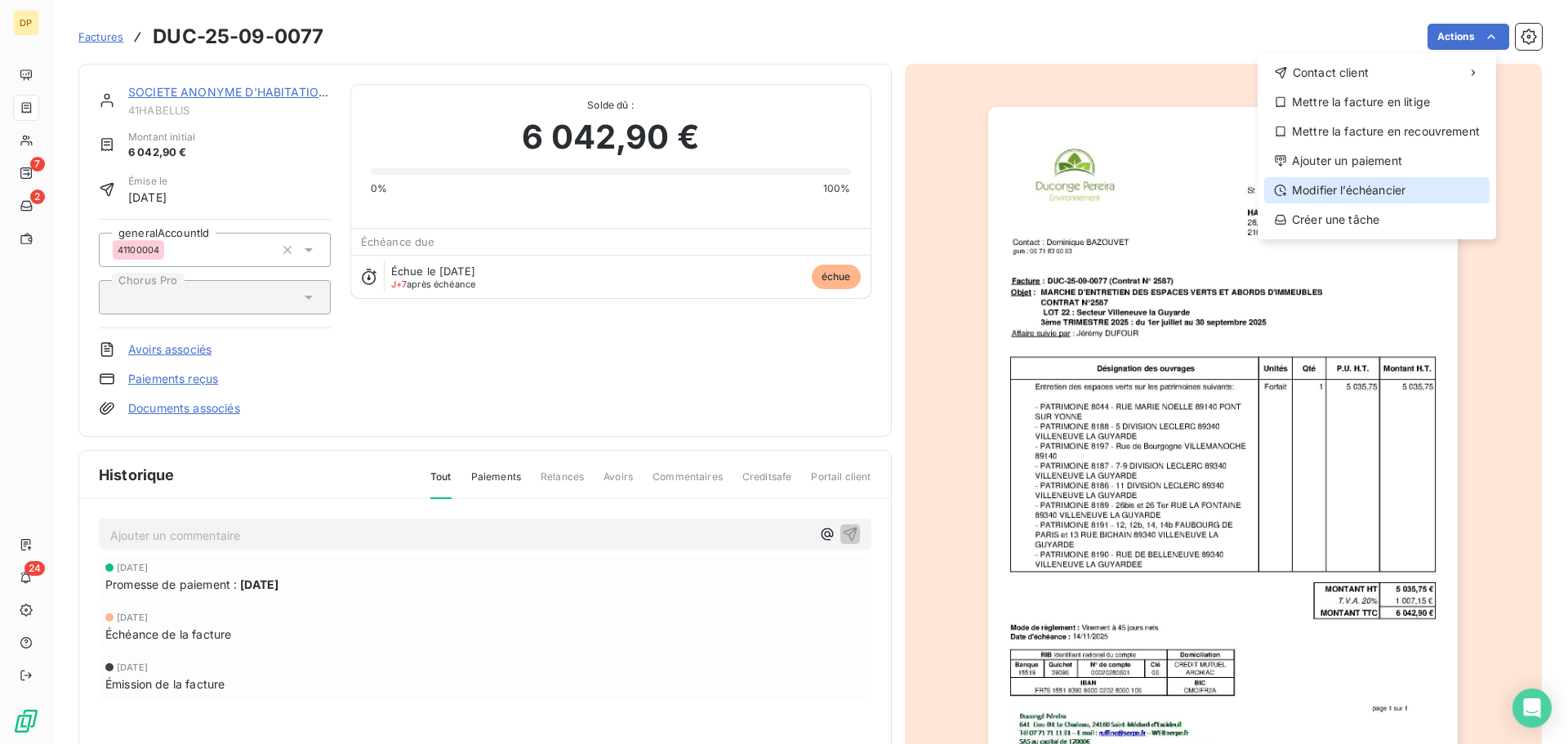
click at [1400, 186] on div "Modifier l’échéancier" at bounding box center [1377, 190] width 225 height 26
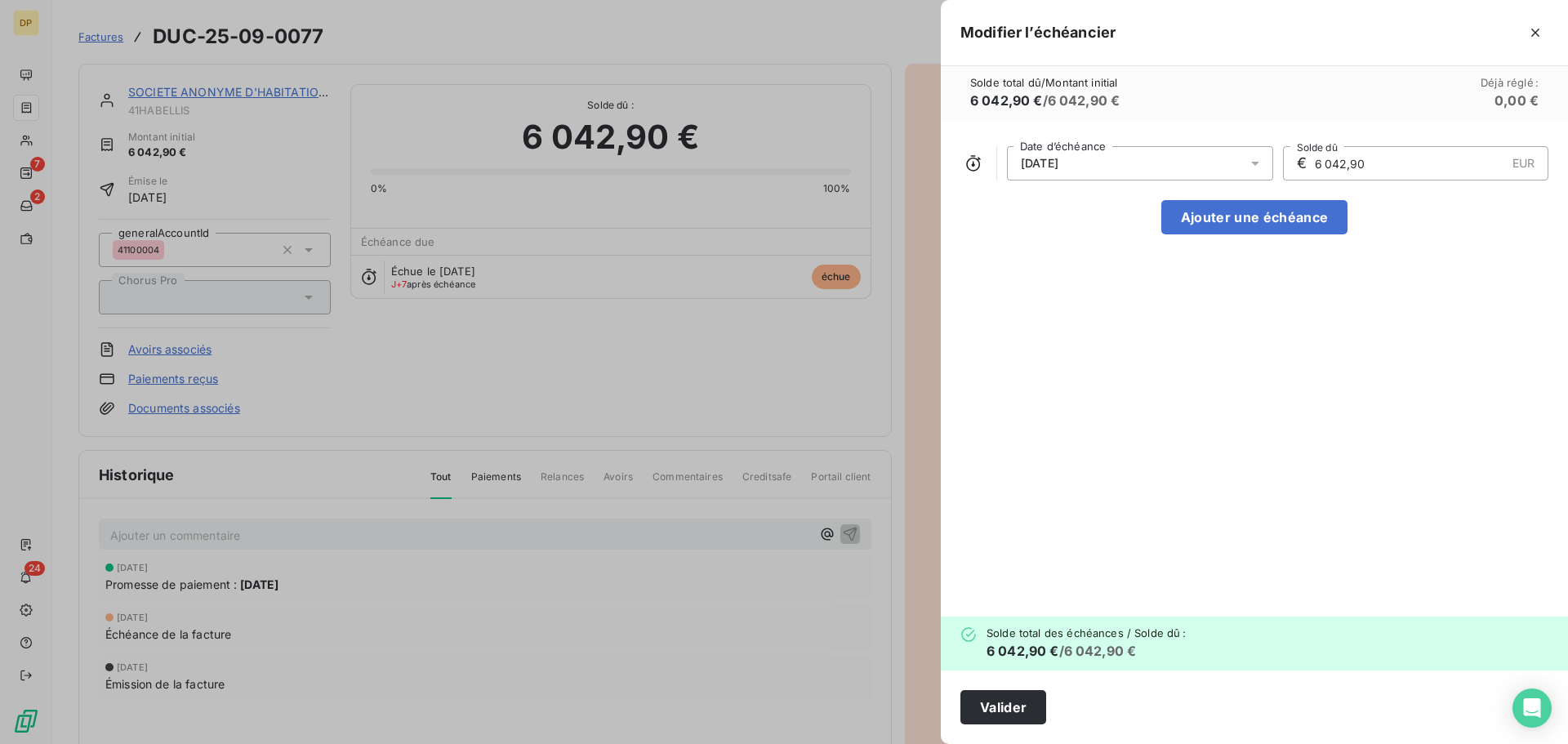
click at [1112, 162] on div "[DATE]" at bounding box center [1140, 163] width 266 height 34
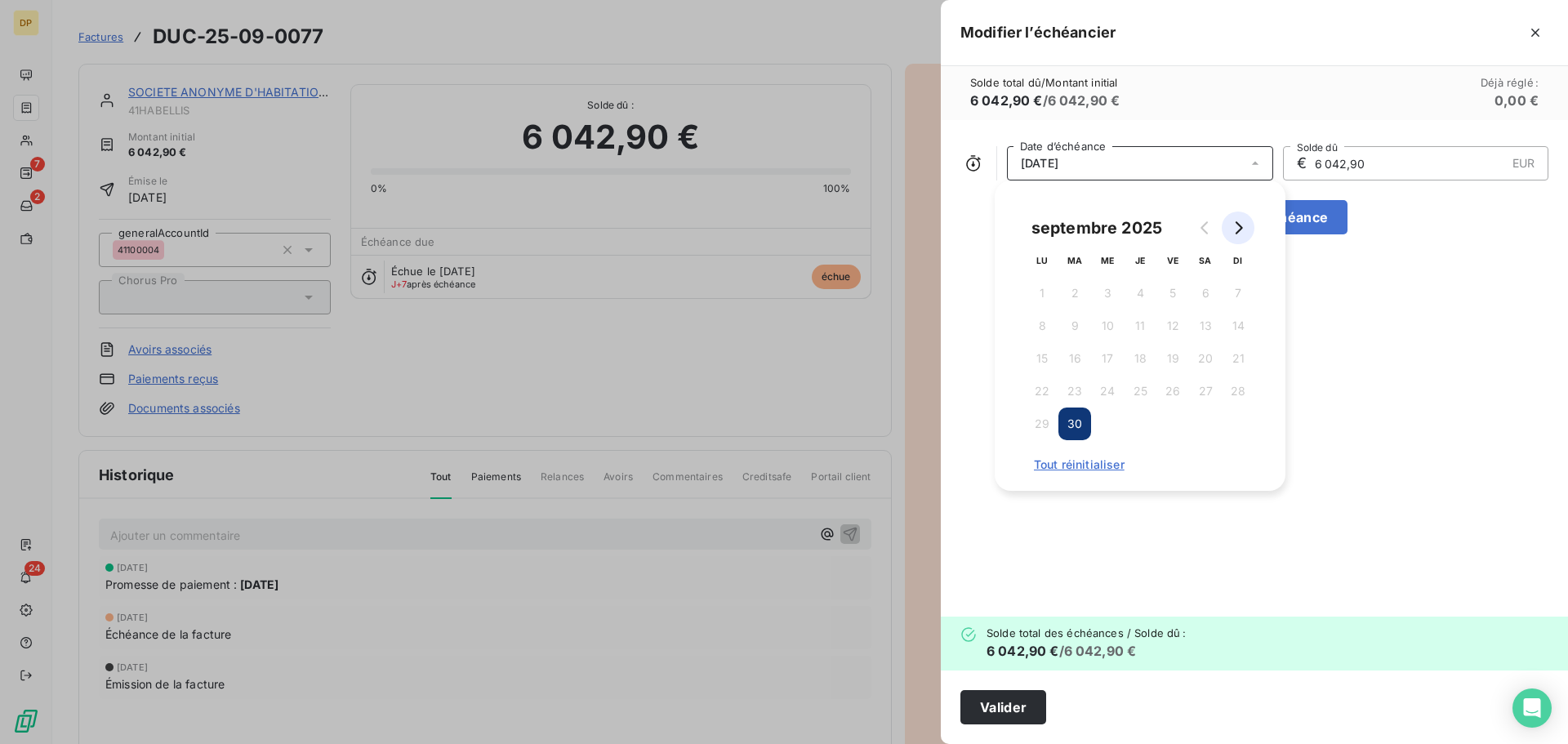
click at [1234, 239] on button "Go to next month" at bounding box center [1238, 228] width 33 height 33
click at [1167, 425] on button "31" at bounding box center [1173, 424] width 33 height 33
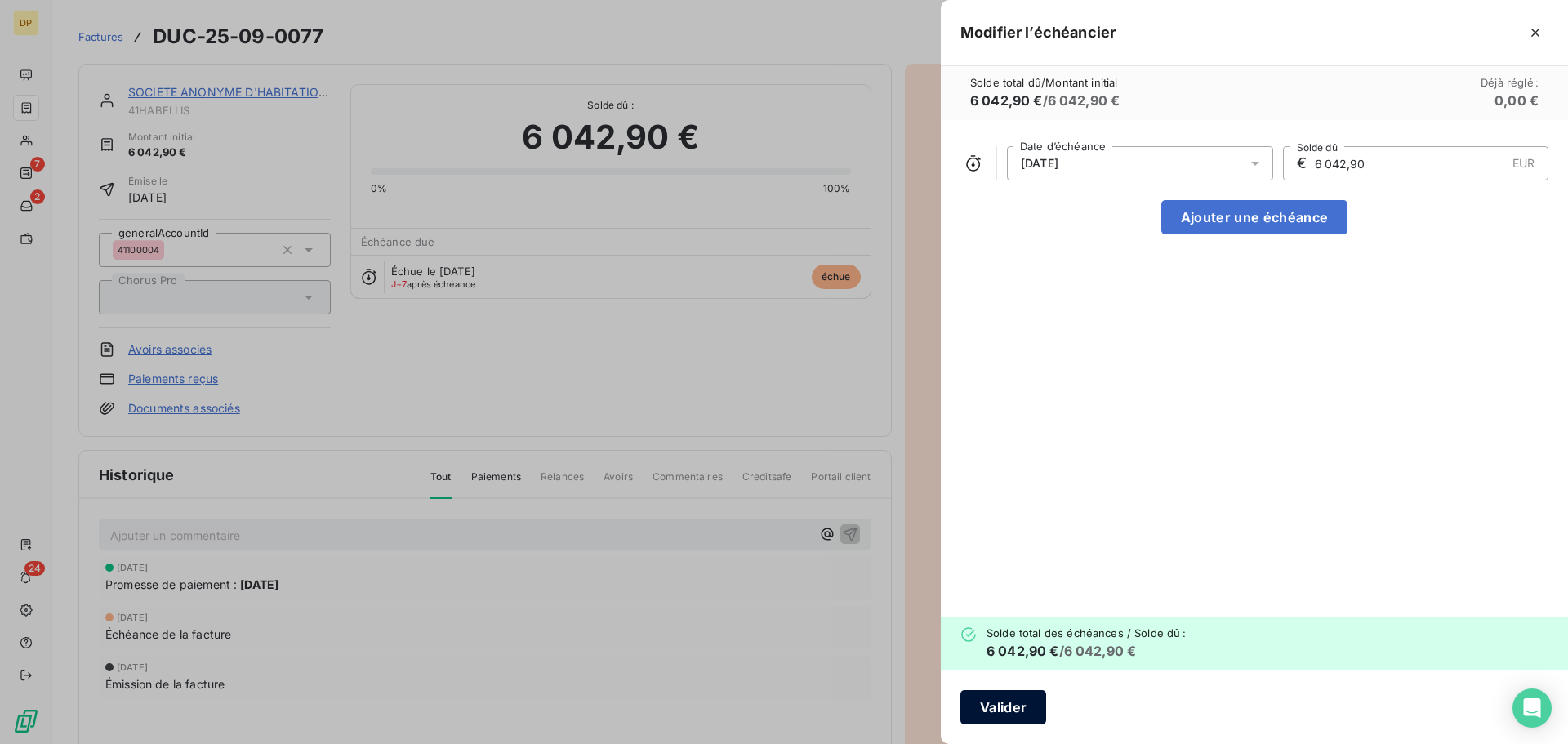
click at [1018, 708] on button "Valider" at bounding box center [1003, 707] width 85 height 34
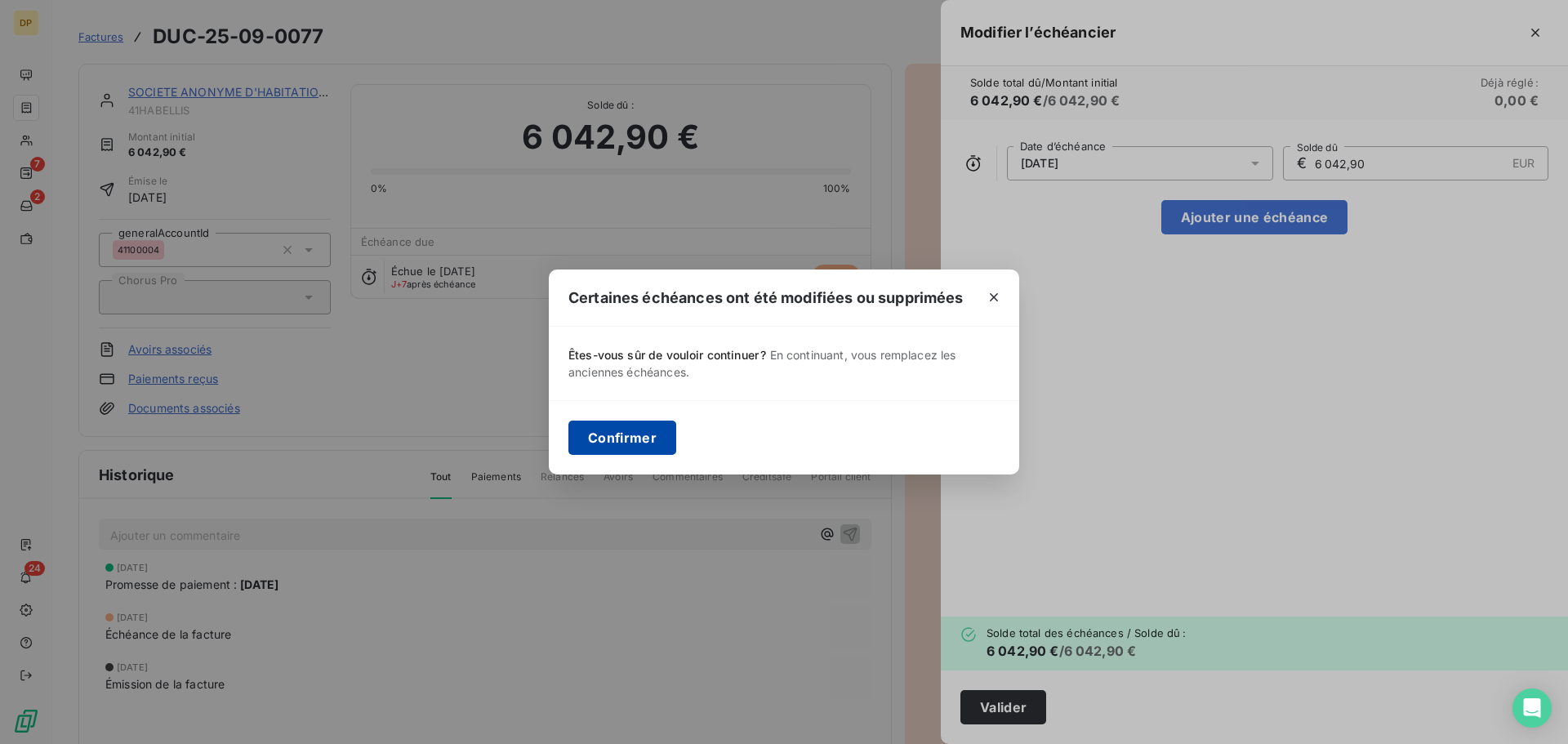
click at [632, 450] on button "Confirmer" at bounding box center [621, 437] width 108 height 34
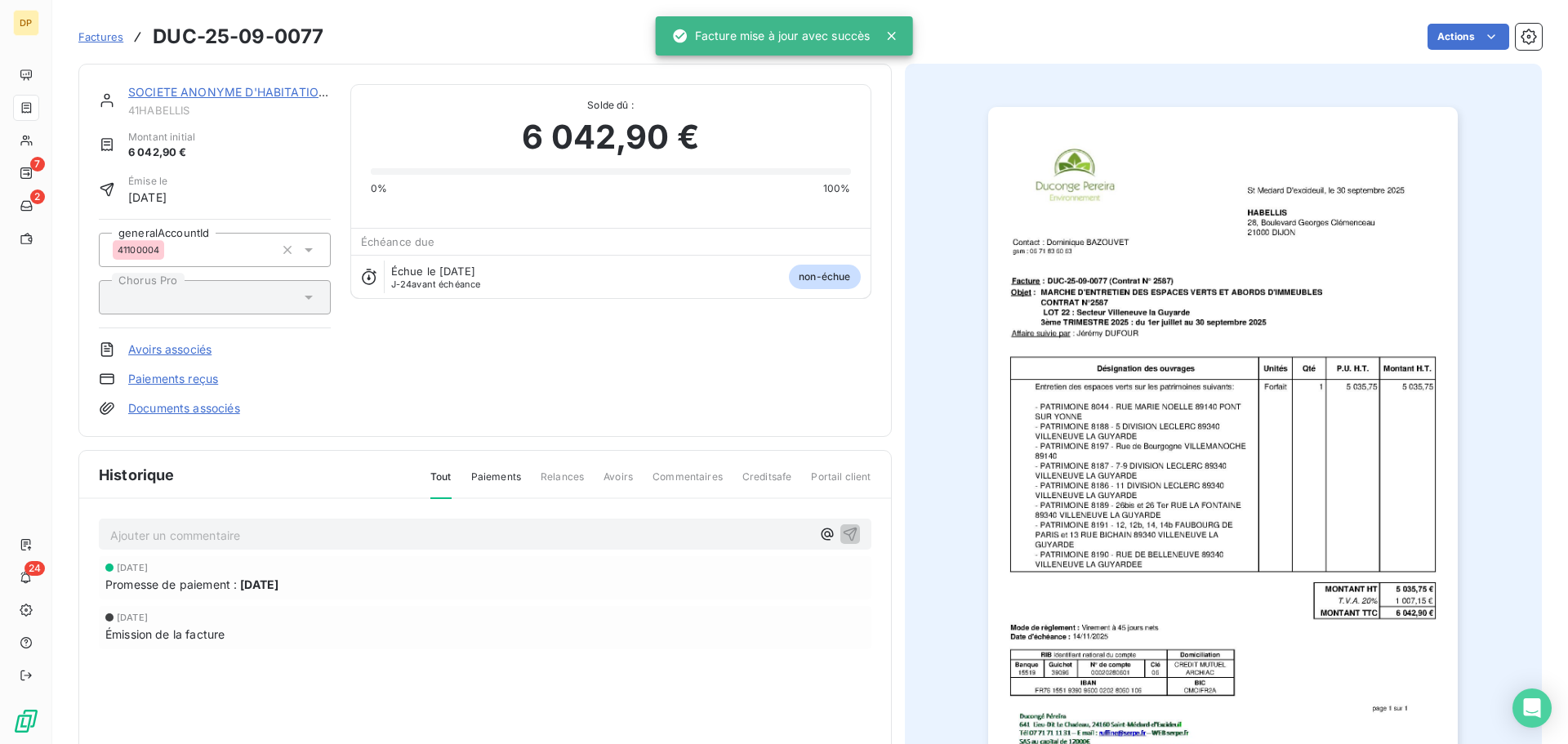
click at [293, 98] on link "SOCIETE ANONYME D'HABITATIONS A LOY" at bounding box center [250, 91] width 246 height 14
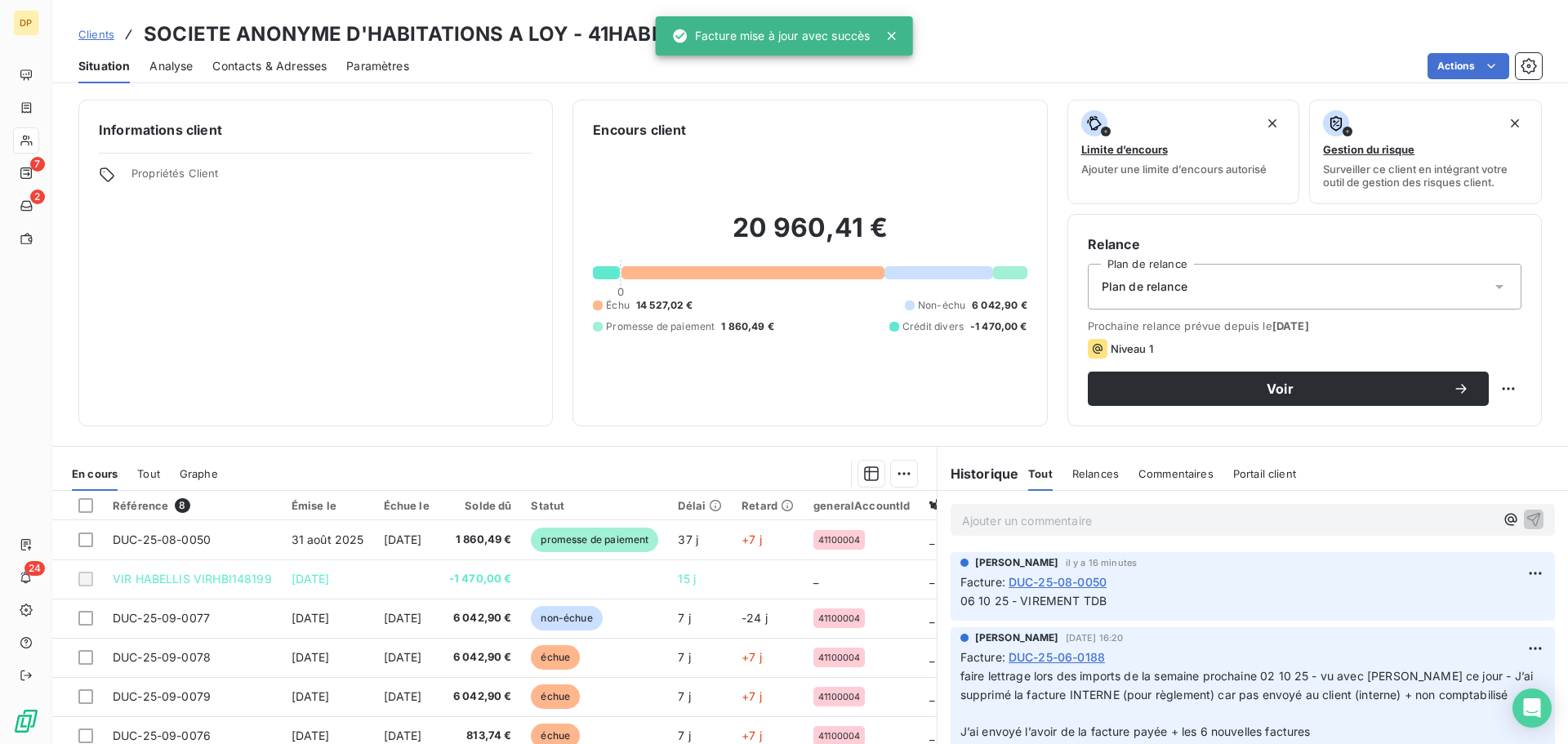
scroll to position [111, 0]
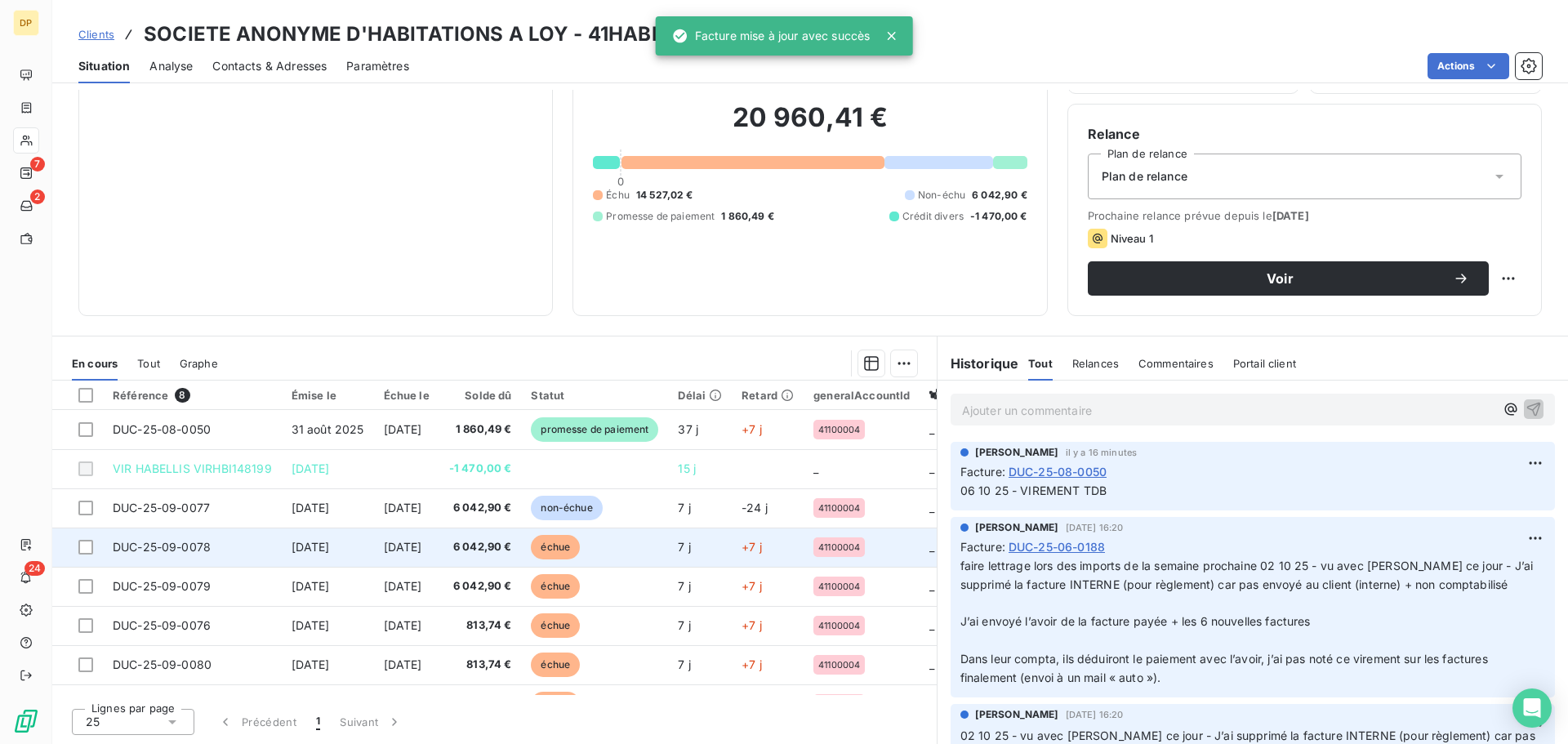
click at [404, 532] on td "[DATE]" at bounding box center [406, 547] width 65 height 39
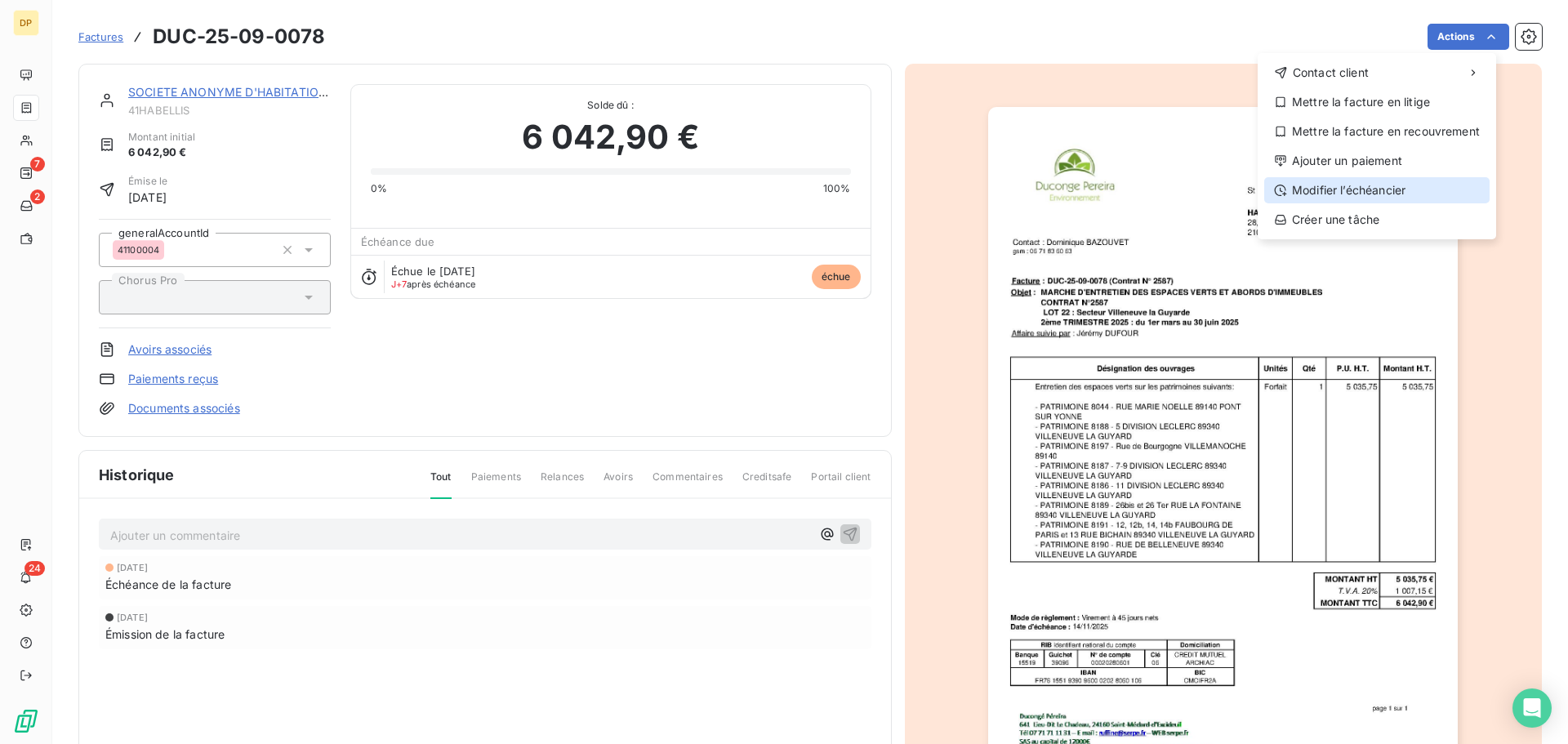
click at [1362, 193] on div "Modifier l’échéancier" at bounding box center [1377, 190] width 225 height 26
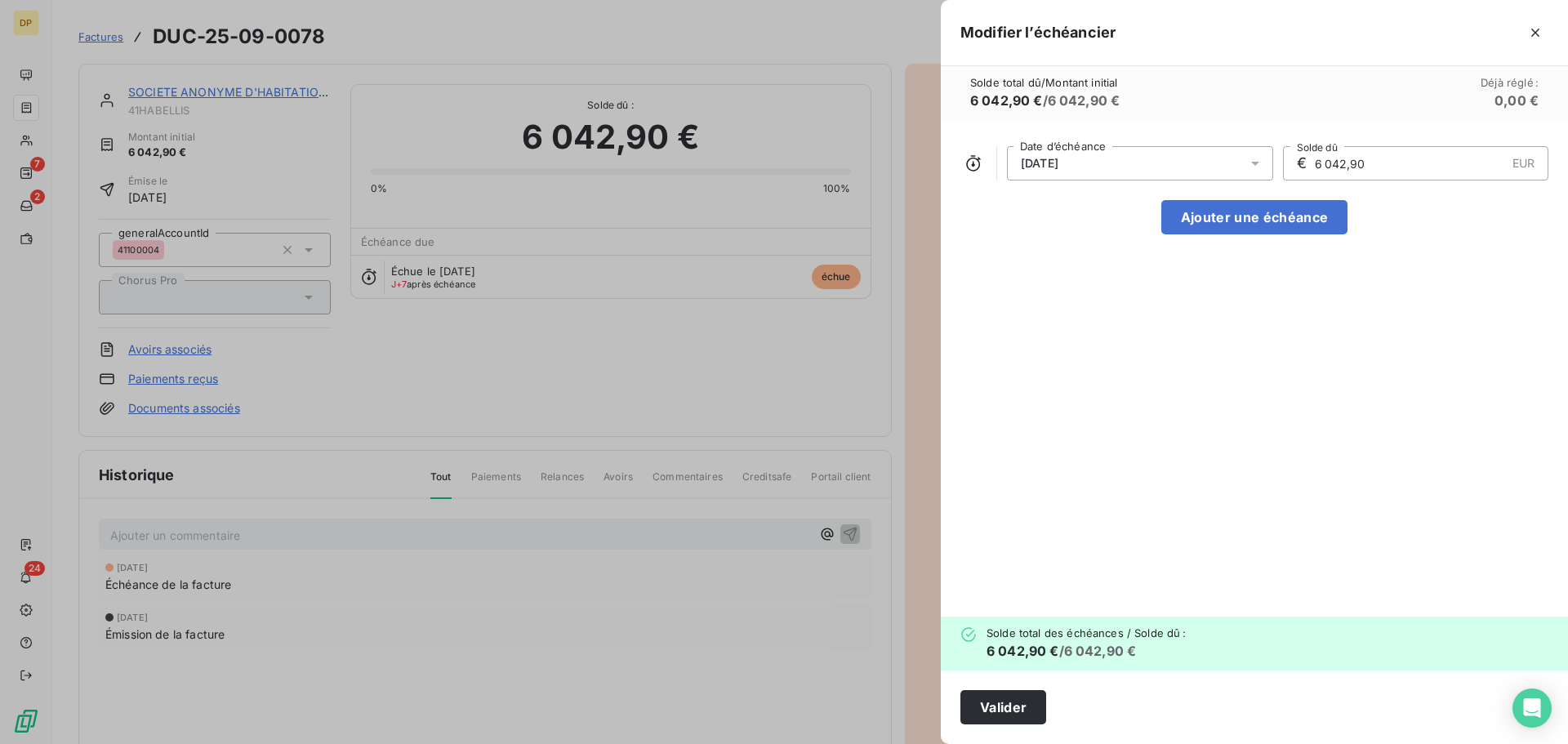
click at [1195, 176] on div "[DATE]" at bounding box center [1140, 163] width 266 height 34
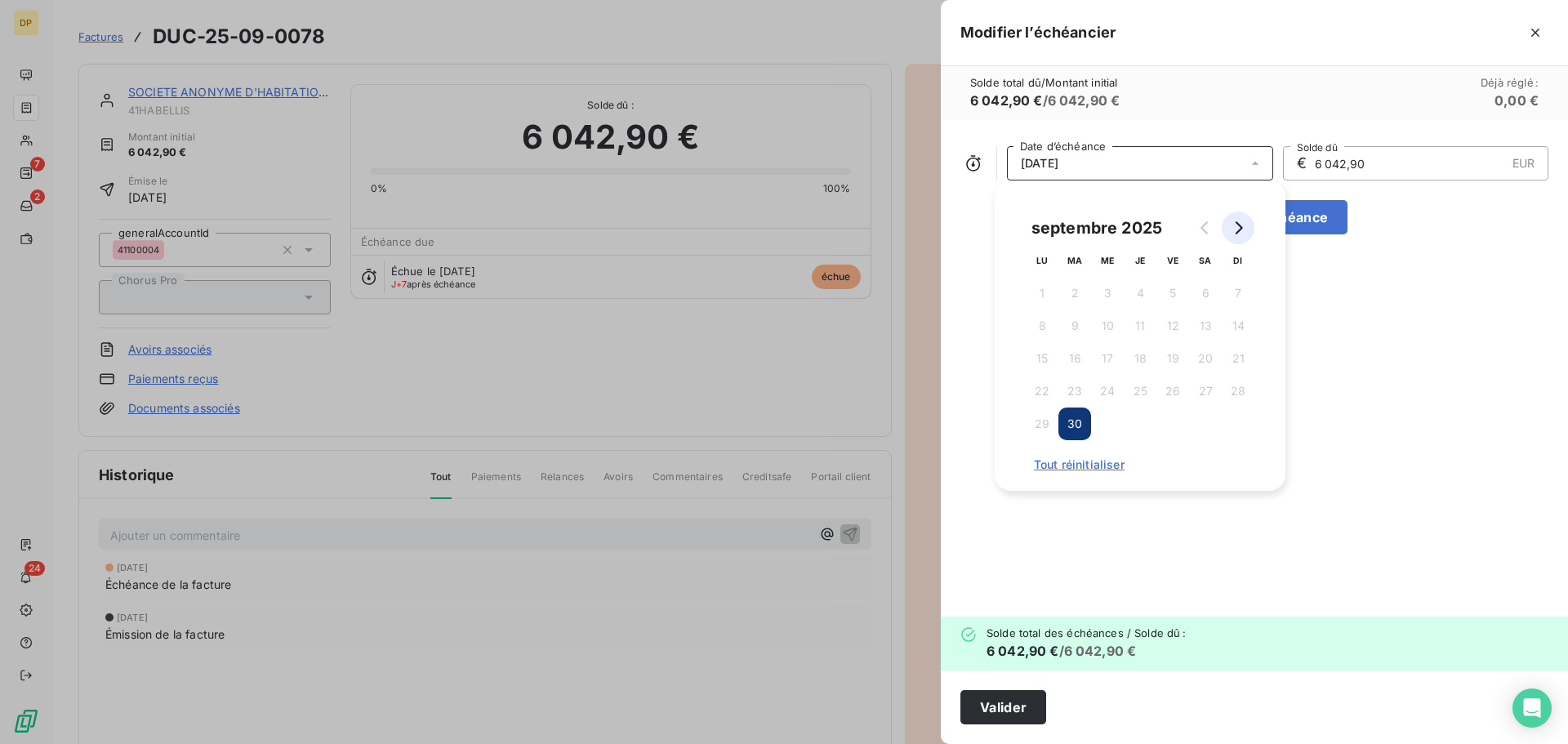
click at [1240, 237] on button "Go to next month" at bounding box center [1238, 228] width 33 height 33
click at [1159, 429] on button "31" at bounding box center [1173, 424] width 33 height 33
click at [1013, 704] on button "Valider" at bounding box center [1003, 707] width 85 height 34
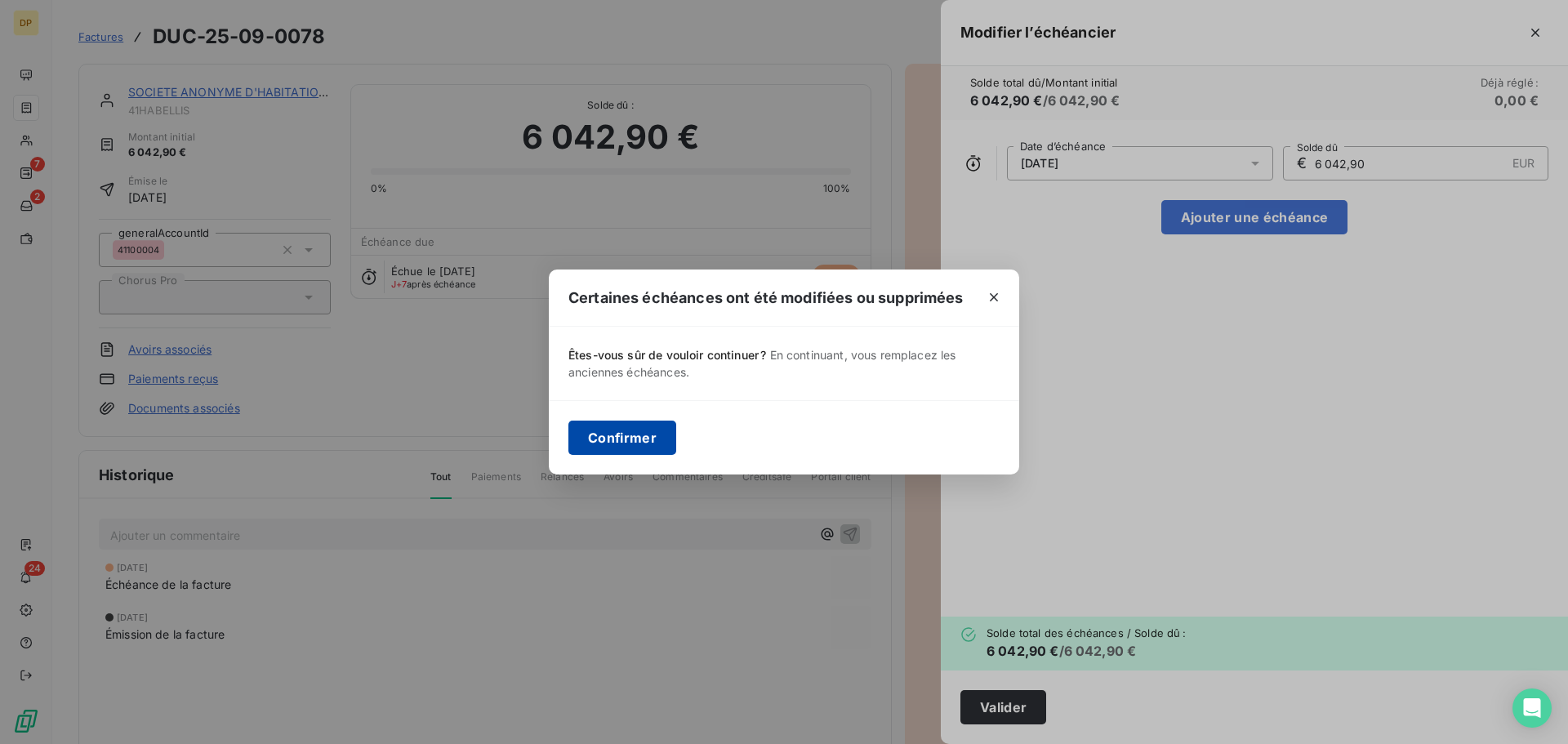
click at [614, 443] on button "Confirmer" at bounding box center [621, 437] width 108 height 34
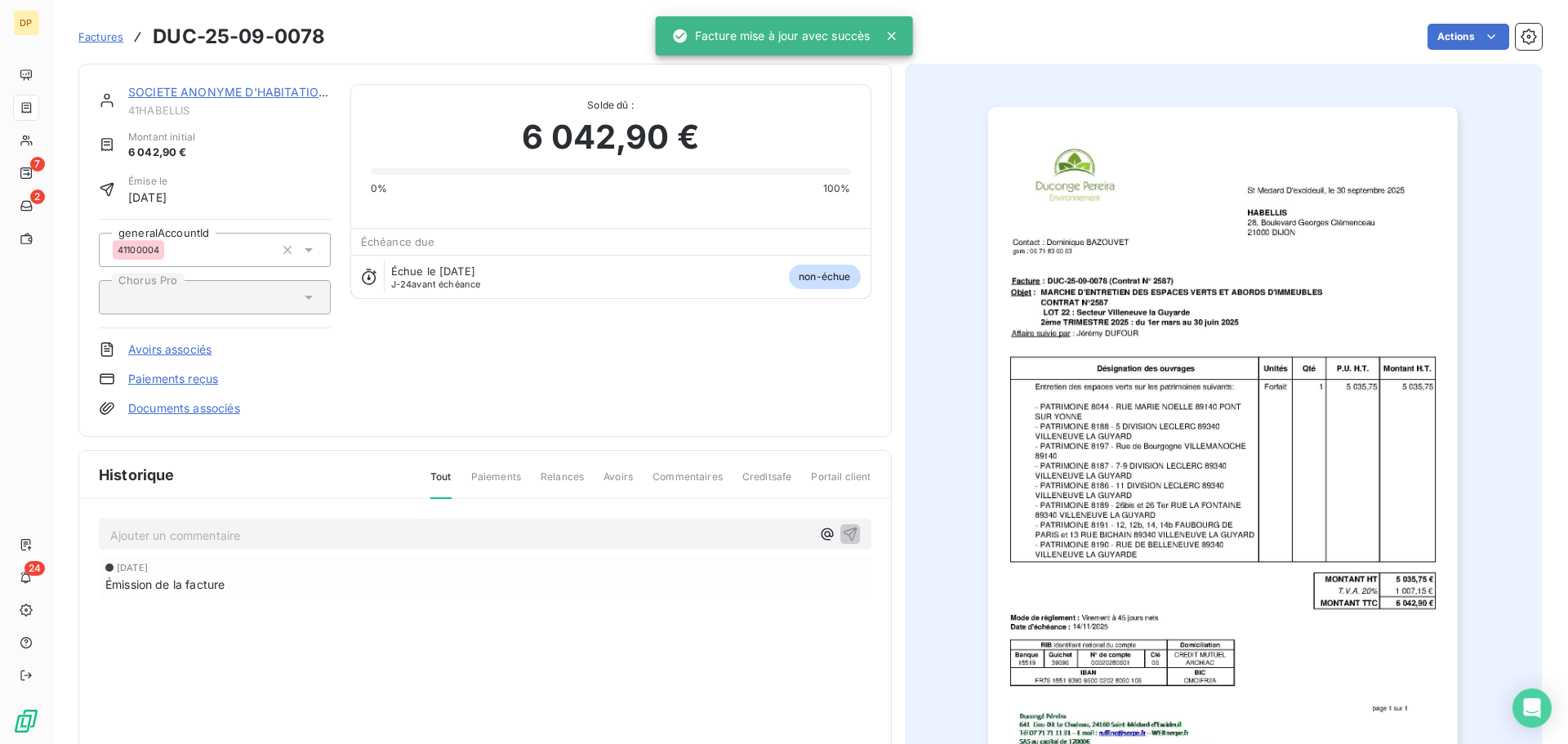
click at [223, 87] on link "SOCIETE ANONYME D'HABITATIONS A LOY" at bounding box center [250, 91] width 246 height 14
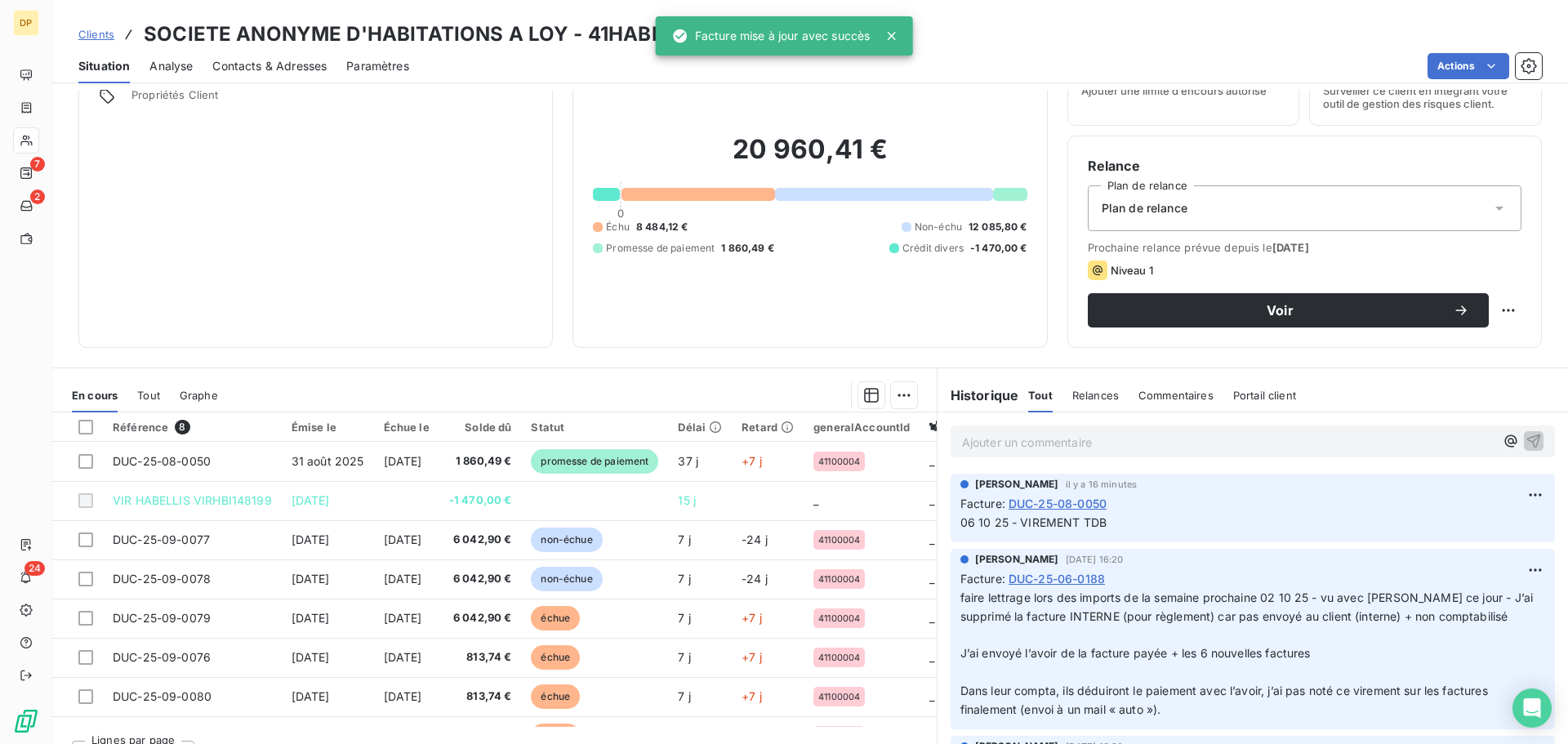
scroll to position [111, 0]
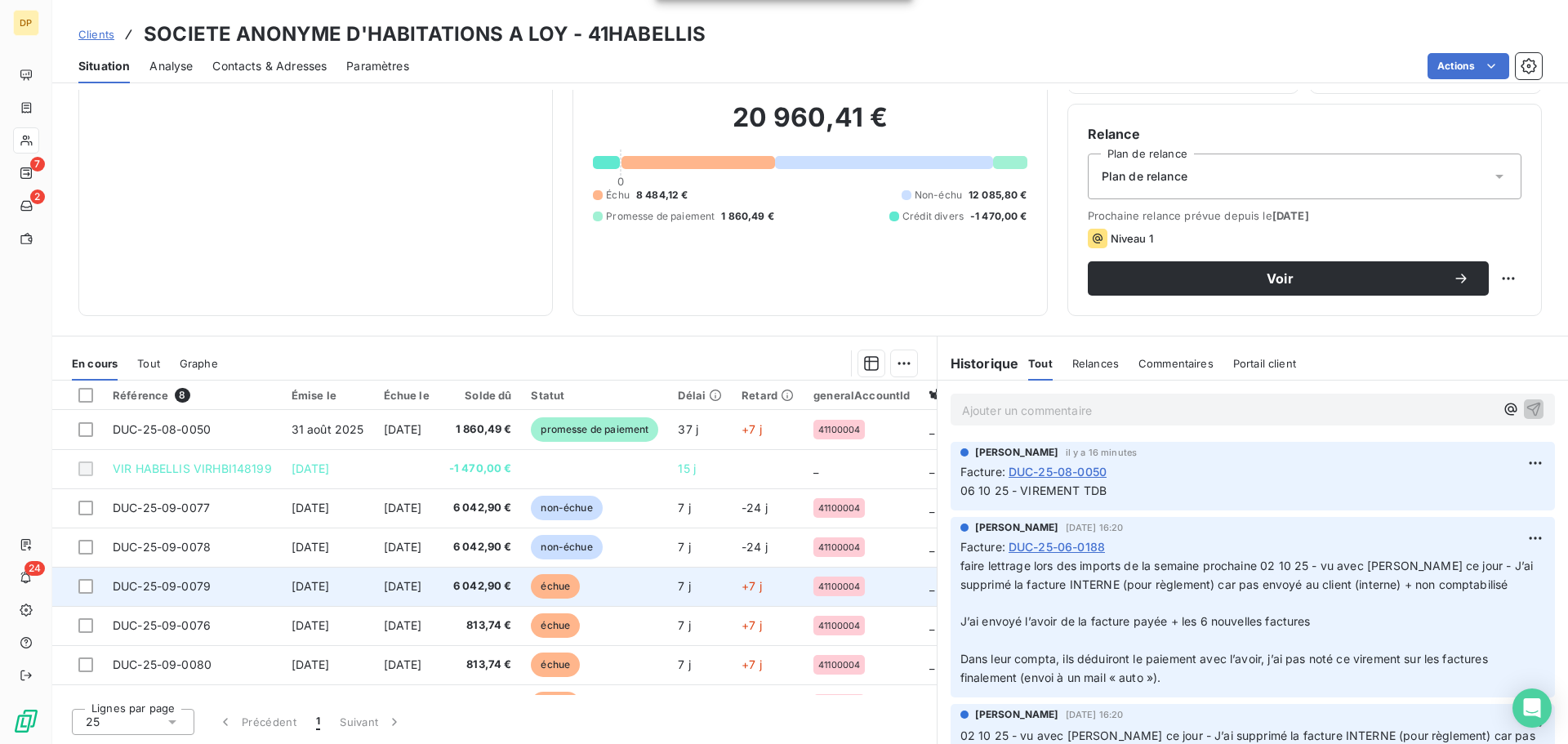
click at [385, 595] on td "[DATE]" at bounding box center [406, 587] width 65 height 39
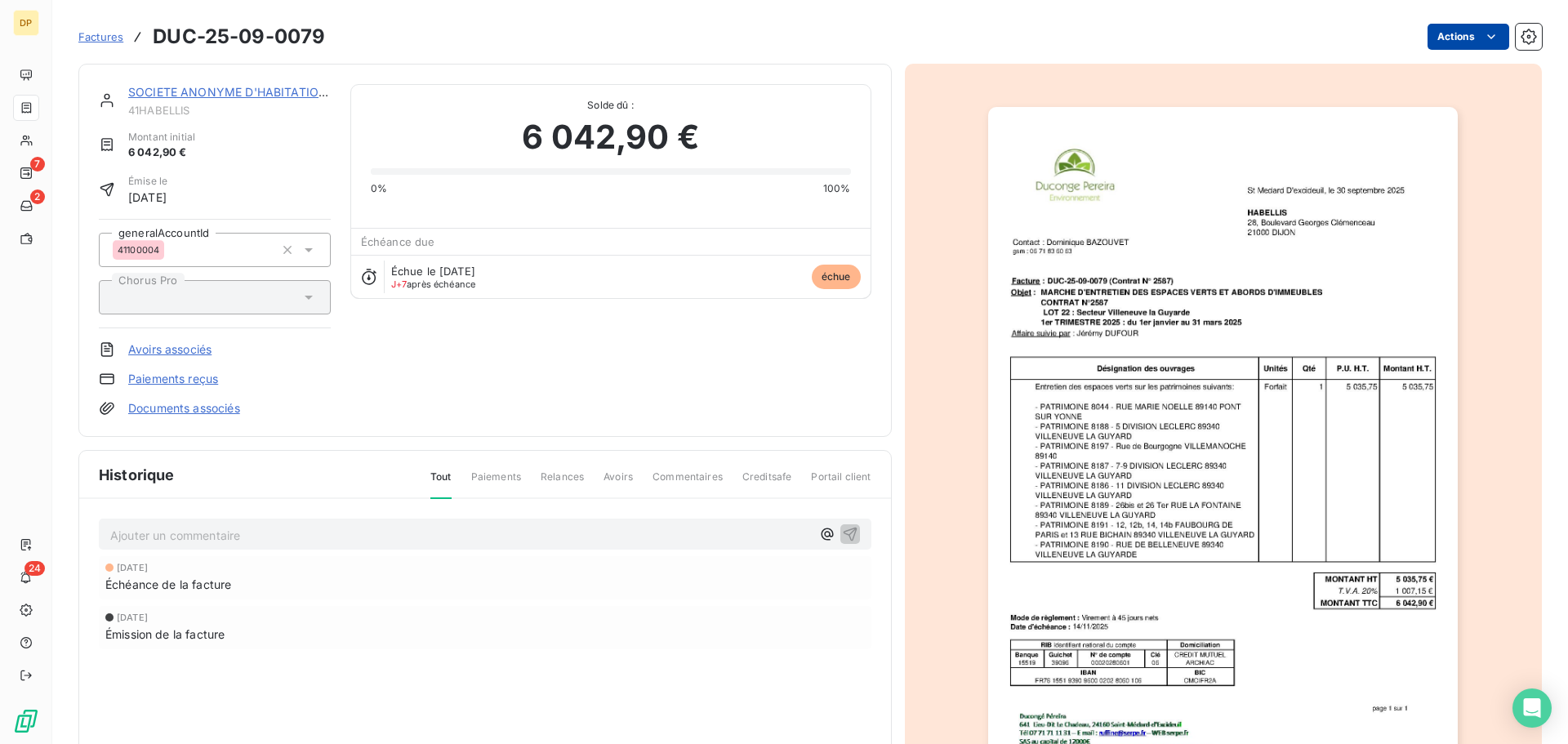
click at [1462, 33] on html "DP 7 2 24 Factures DUC-25-09-0079 Actions SOCIETE ANONYME D'HABITATIONS A LOY 4…" at bounding box center [784, 372] width 1568 height 744
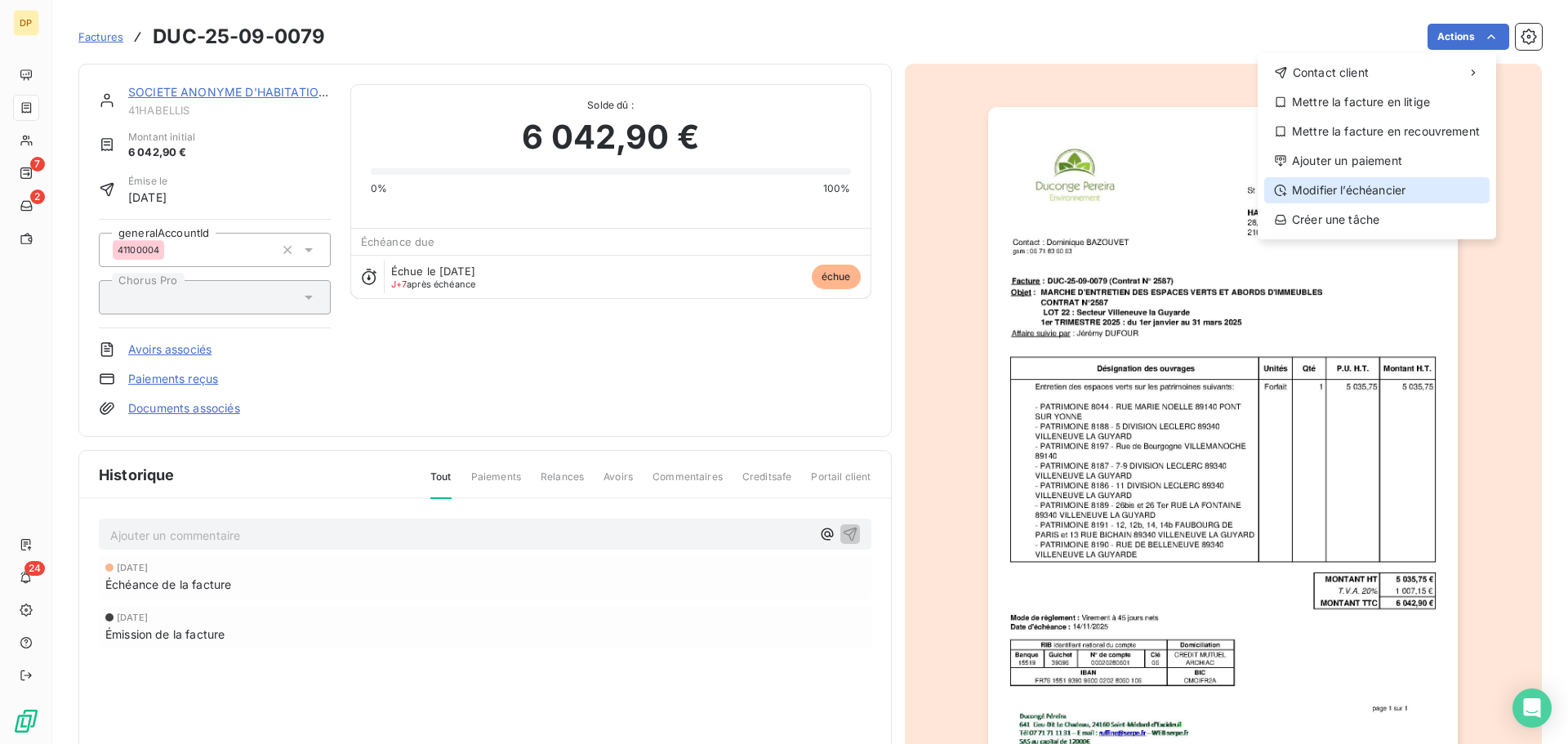
click at [1415, 190] on div "Modifier l’échéancier" at bounding box center [1377, 190] width 225 height 26
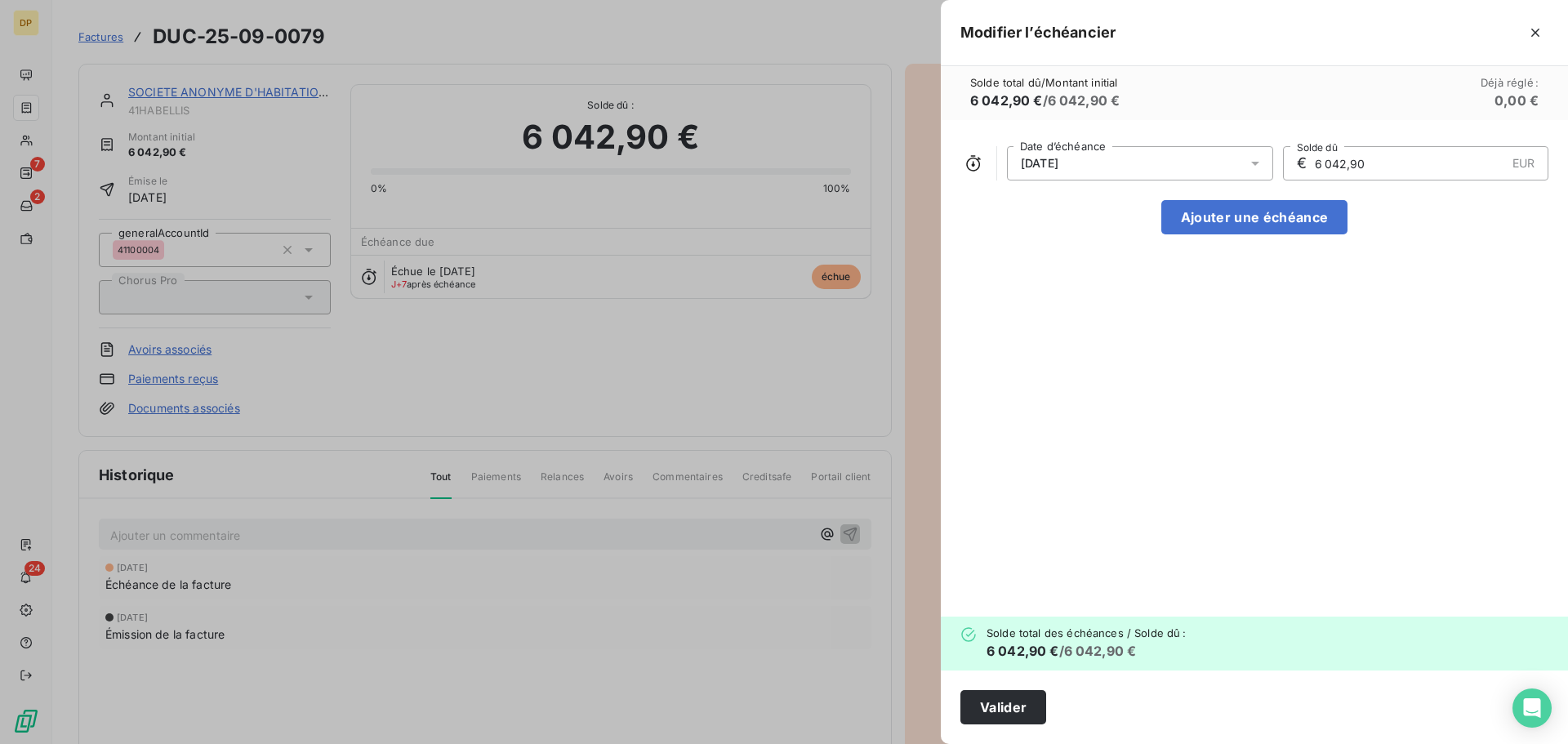
click at [1229, 168] on div "[DATE]" at bounding box center [1140, 163] width 266 height 34
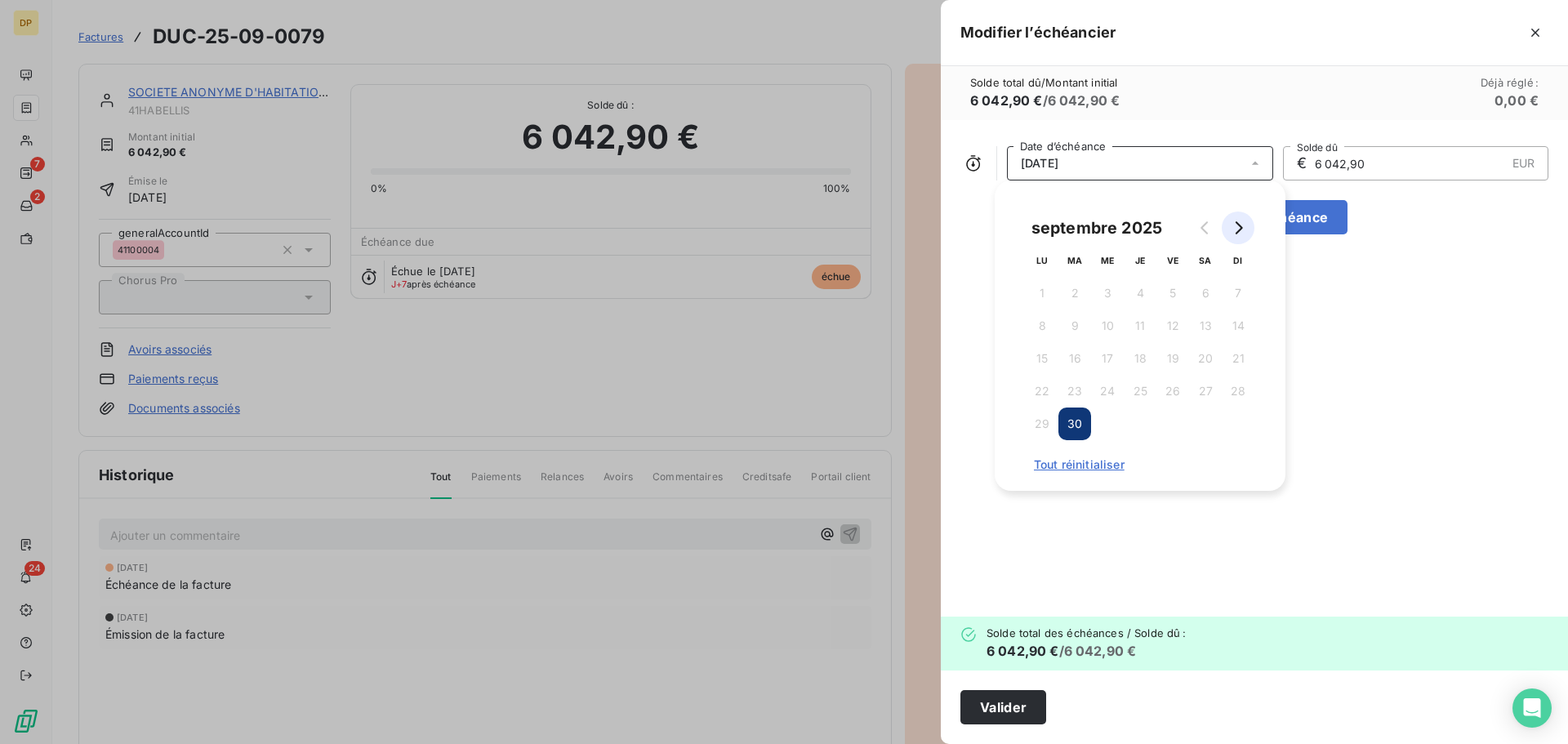
click at [1241, 226] on icon "Go to next month" at bounding box center [1240, 227] width 8 height 13
click at [1167, 427] on button "31" at bounding box center [1173, 424] width 33 height 33
click at [1012, 717] on button "Valider" at bounding box center [1003, 707] width 85 height 34
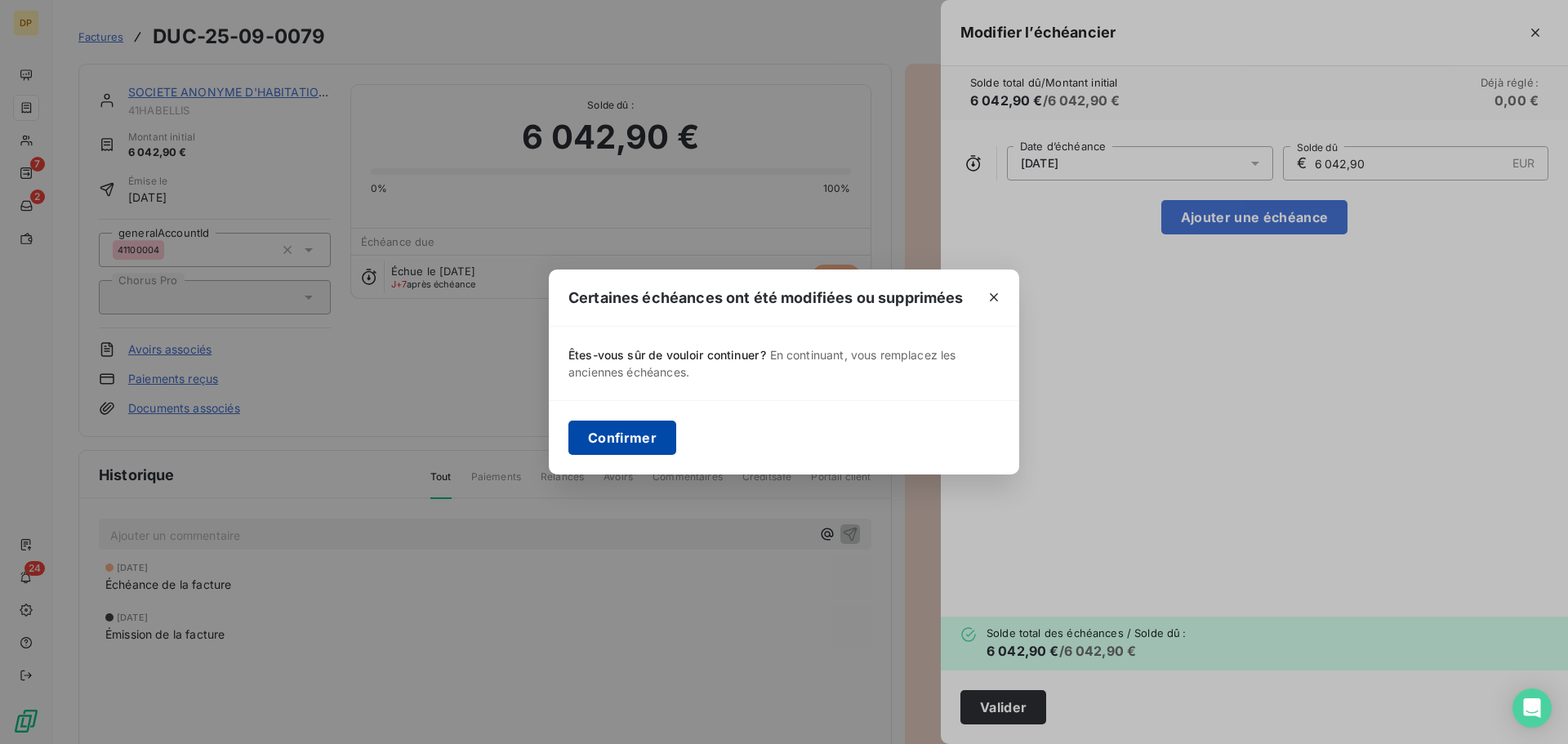
click at [640, 442] on button "Confirmer" at bounding box center [621, 437] width 108 height 34
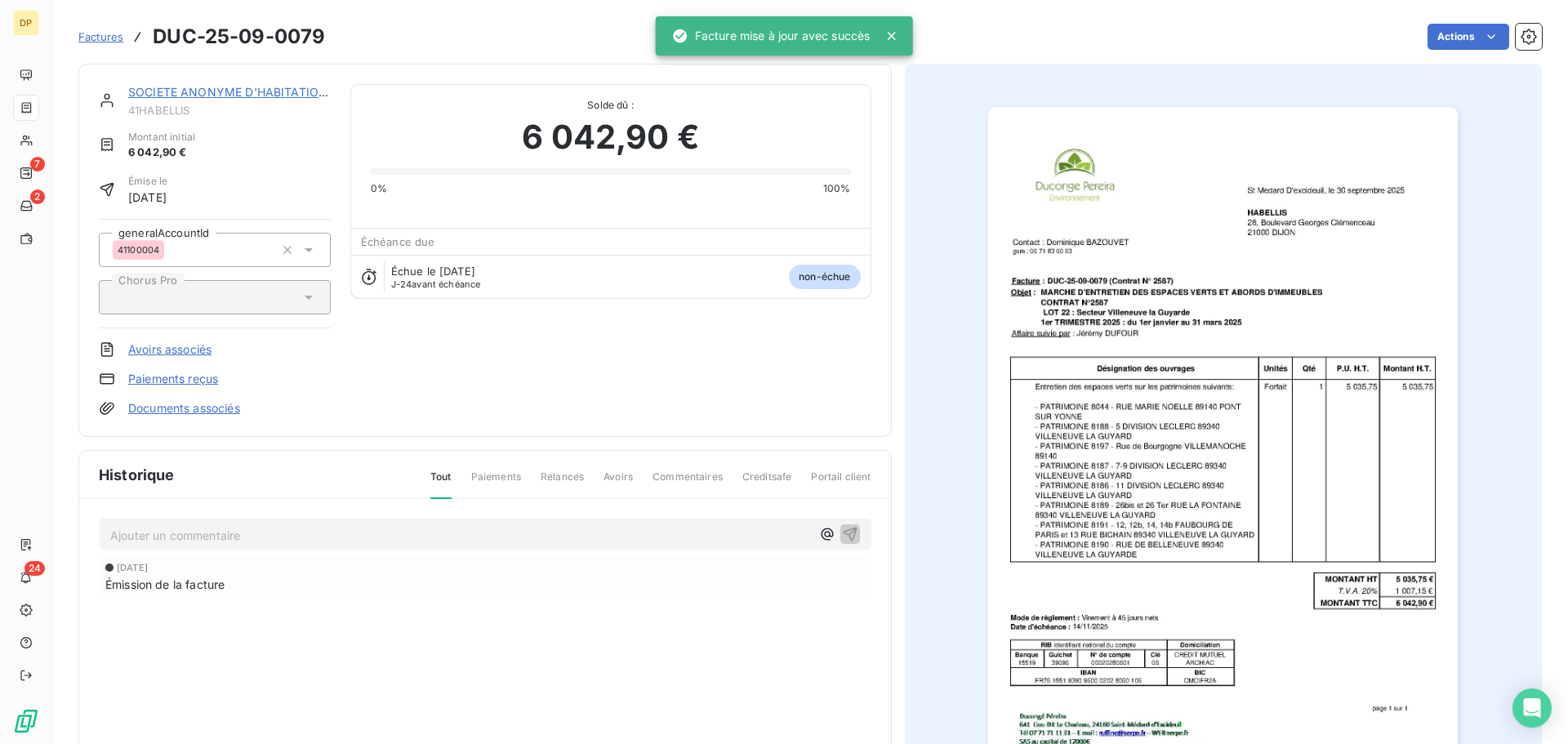
click at [237, 91] on link "SOCIETE ANONYME D'HABITATIONS A LOY" at bounding box center [250, 91] width 246 height 14
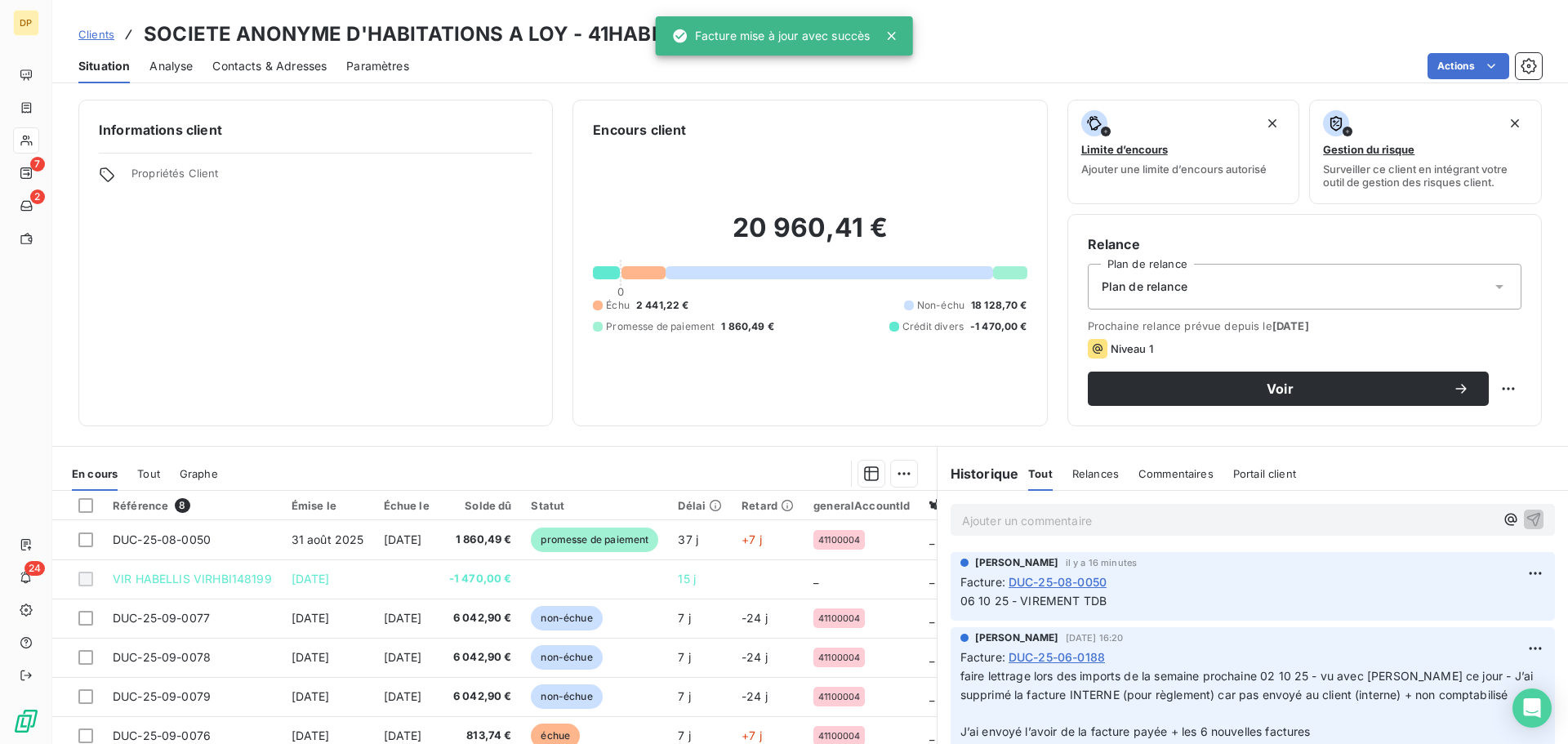
scroll to position [111, 0]
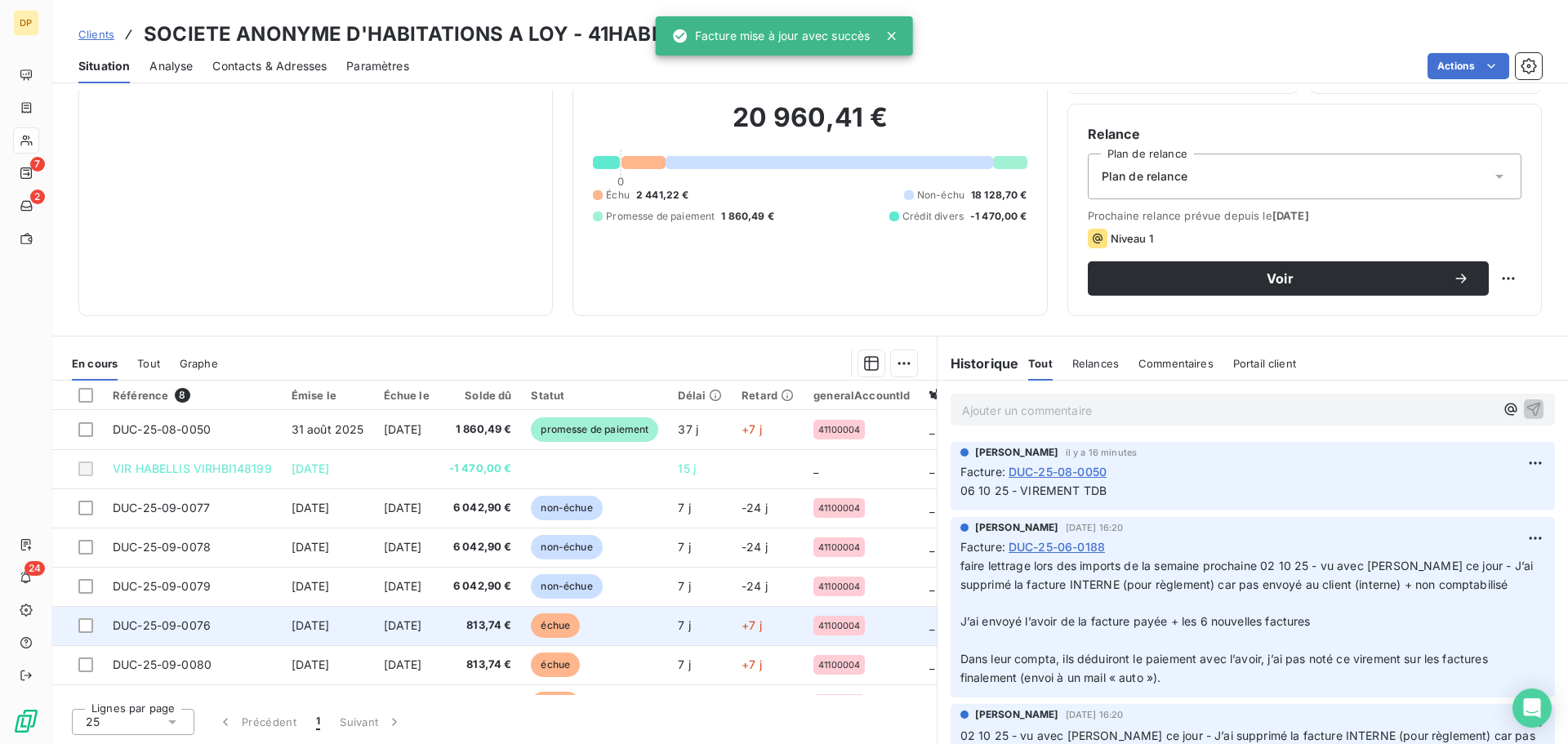
click at [300, 612] on td "[DATE]" at bounding box center [327, 626] width 92 height 39
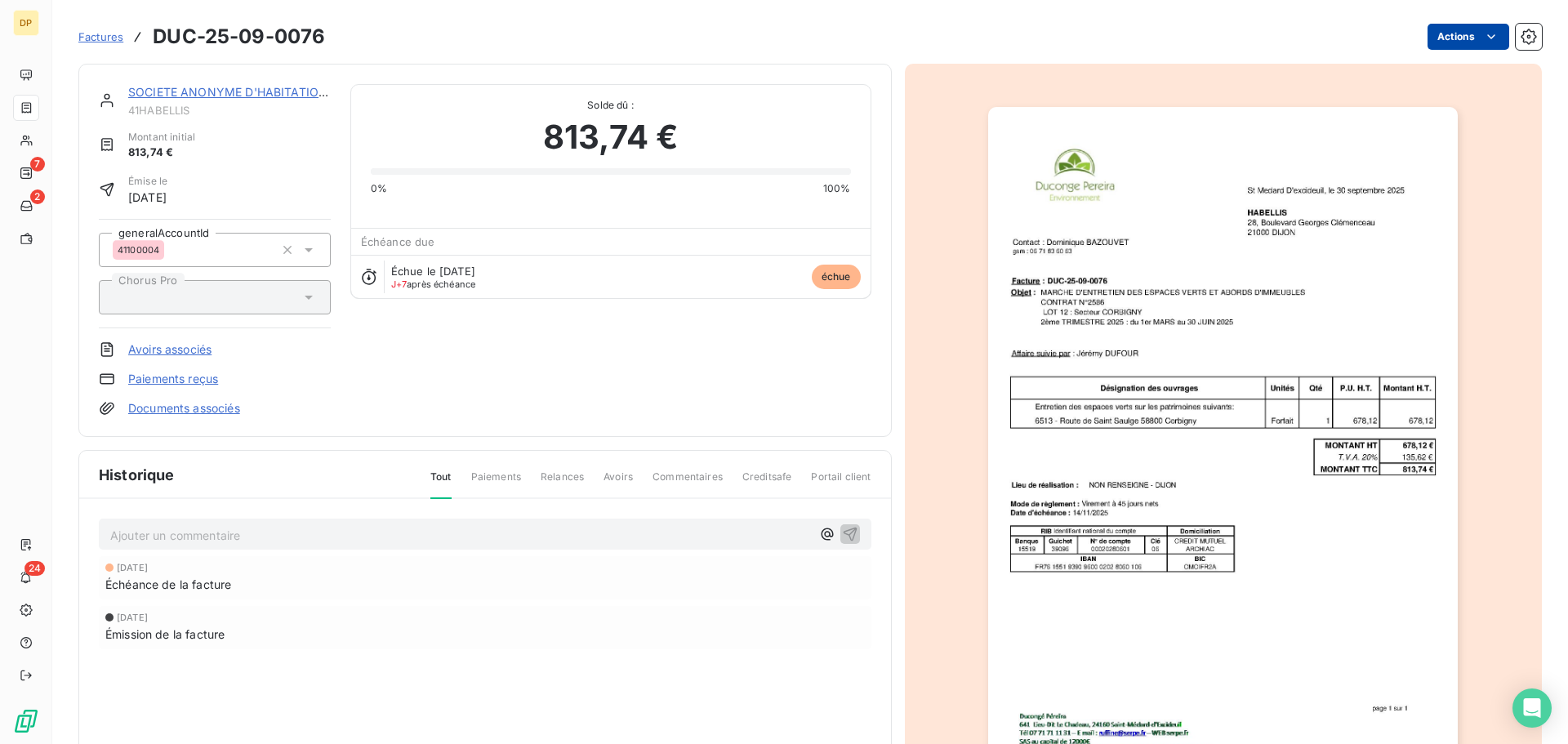
click at [1469, 45] on html "DP 7 2 24 Factures DUC-25-09-0076 Actions SOCIETE ANONYME D'HABITATIONS A LOY 4…" at bounding box center [784, 372] width 1568 height 744
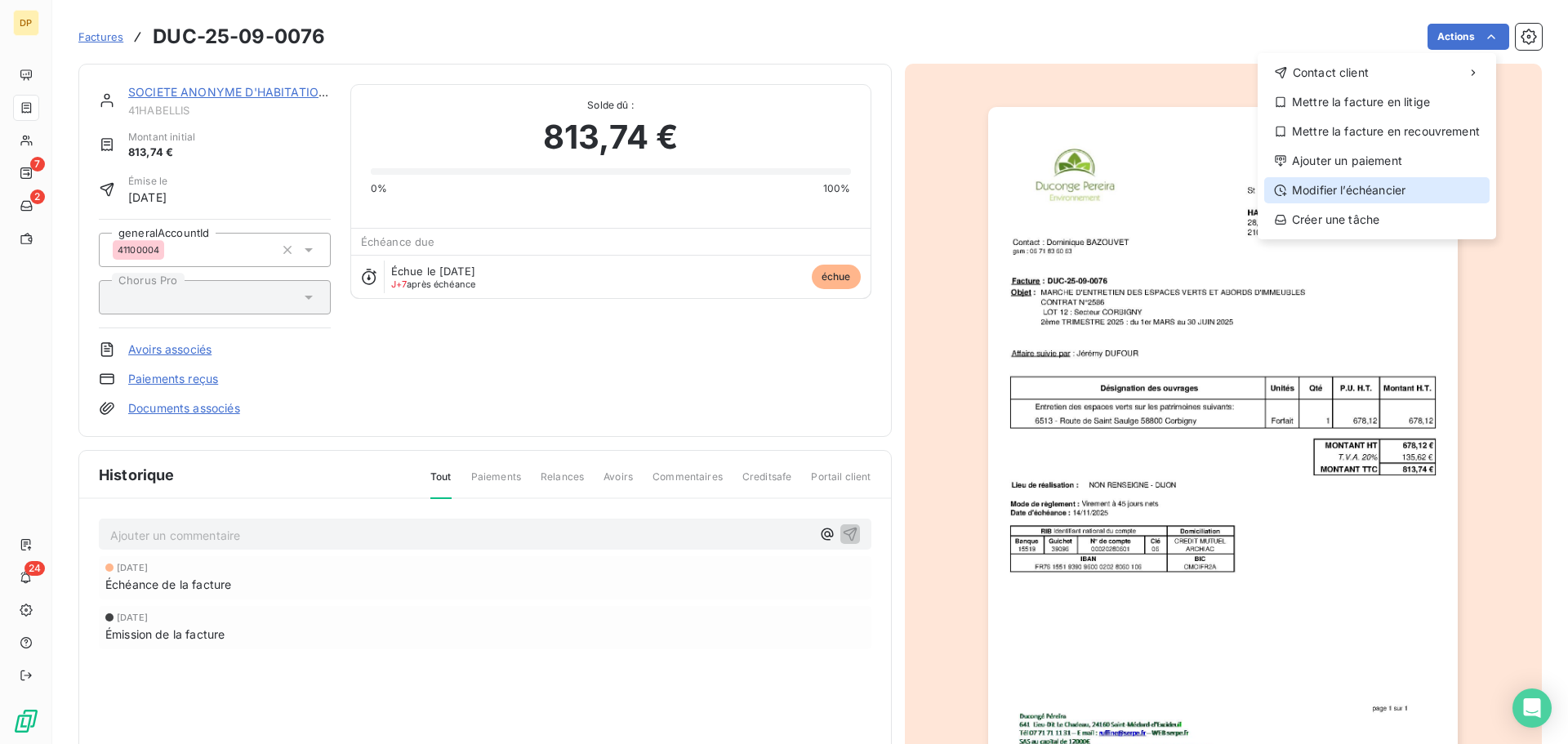
click at [1382, 187] on div "Modifier l’échéancier" at bounding box center [1377, 190] width 225 height 26
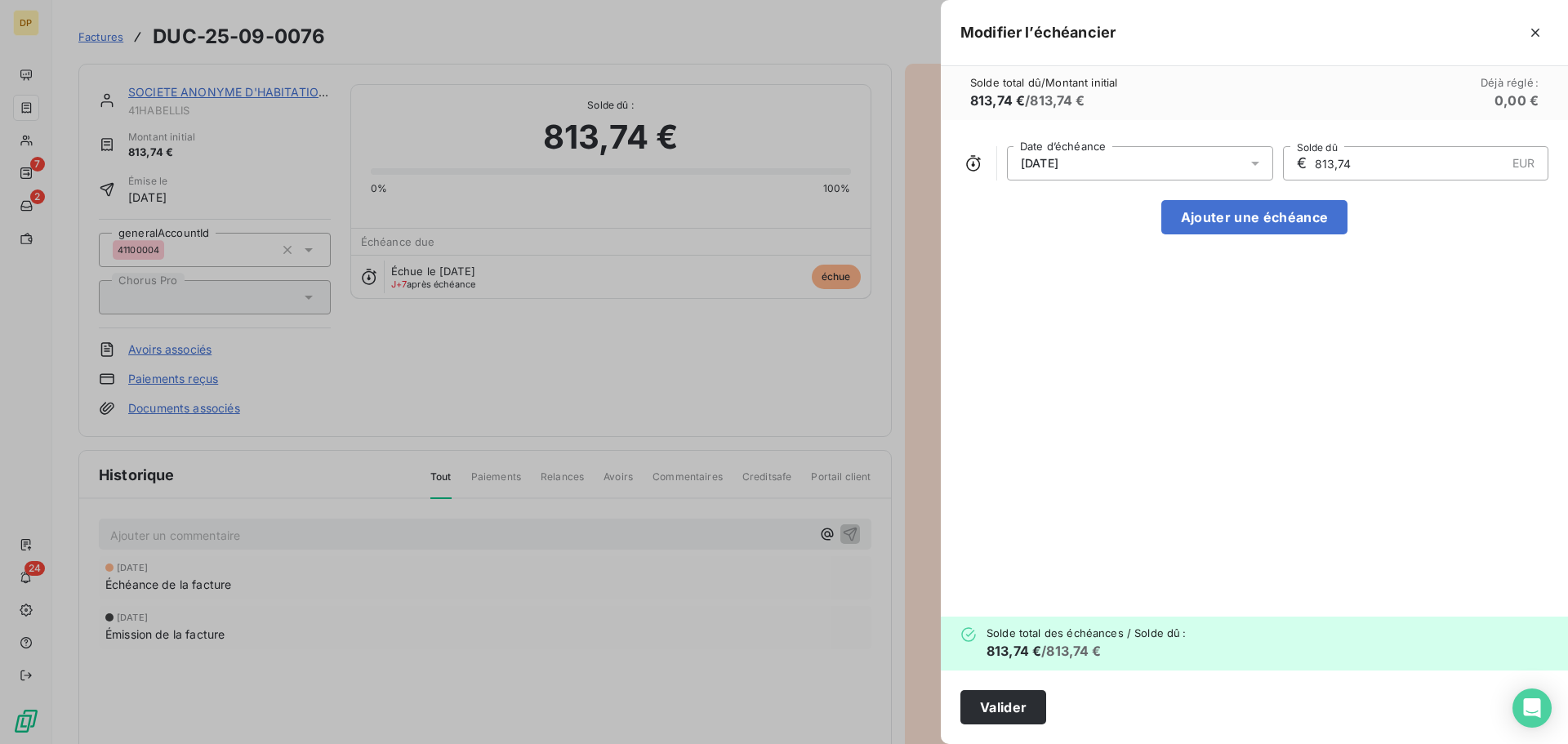
click at [1151, 164] on div "[DATE]" at bounding box center [1140, 163] width 266 height 34
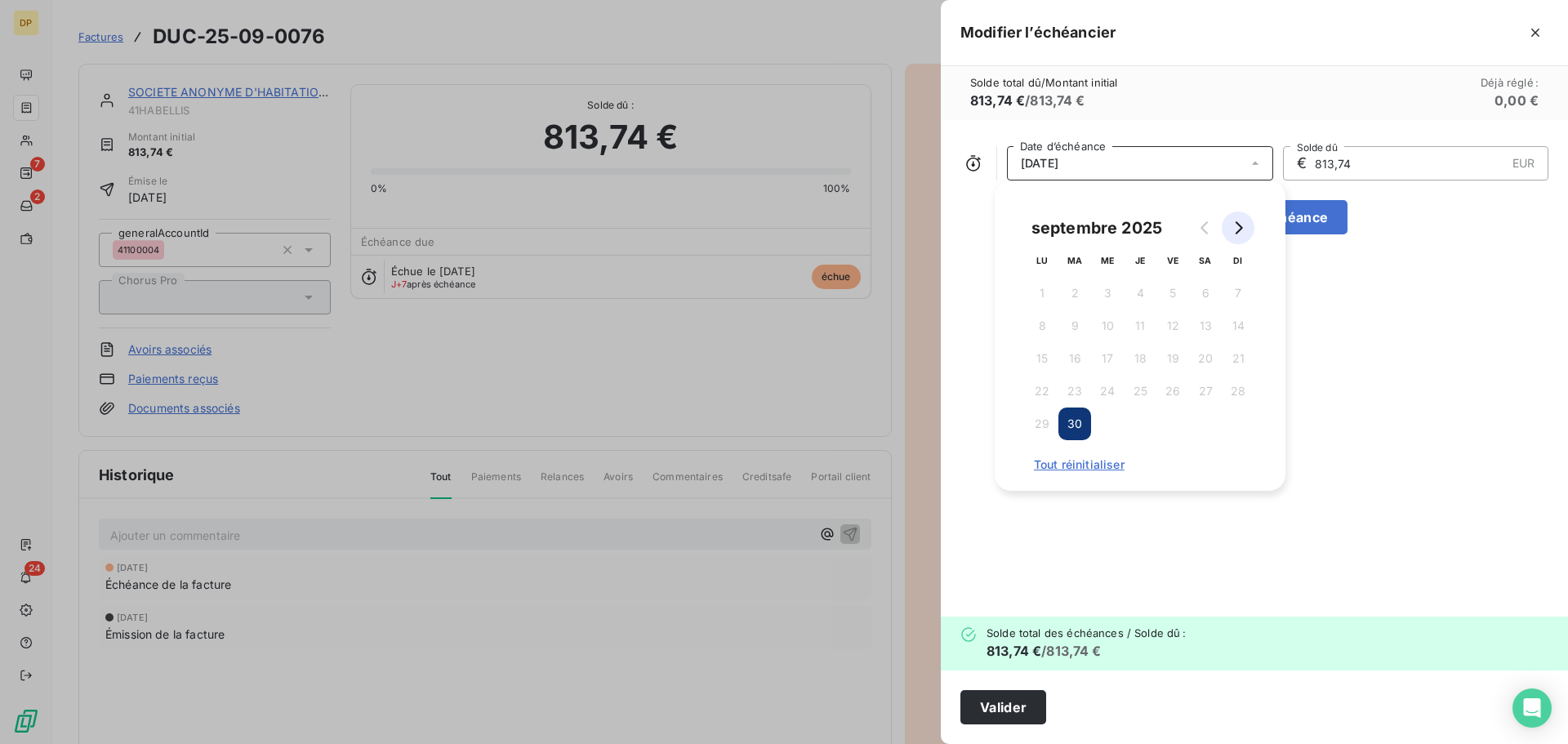
click at [1249, 229] on button "Go to next month" at bounding box center [1238, 228] width 33 height 33
click at [1179, 424] on button "31" at bounding box center [1173, 424] width 33 height 33
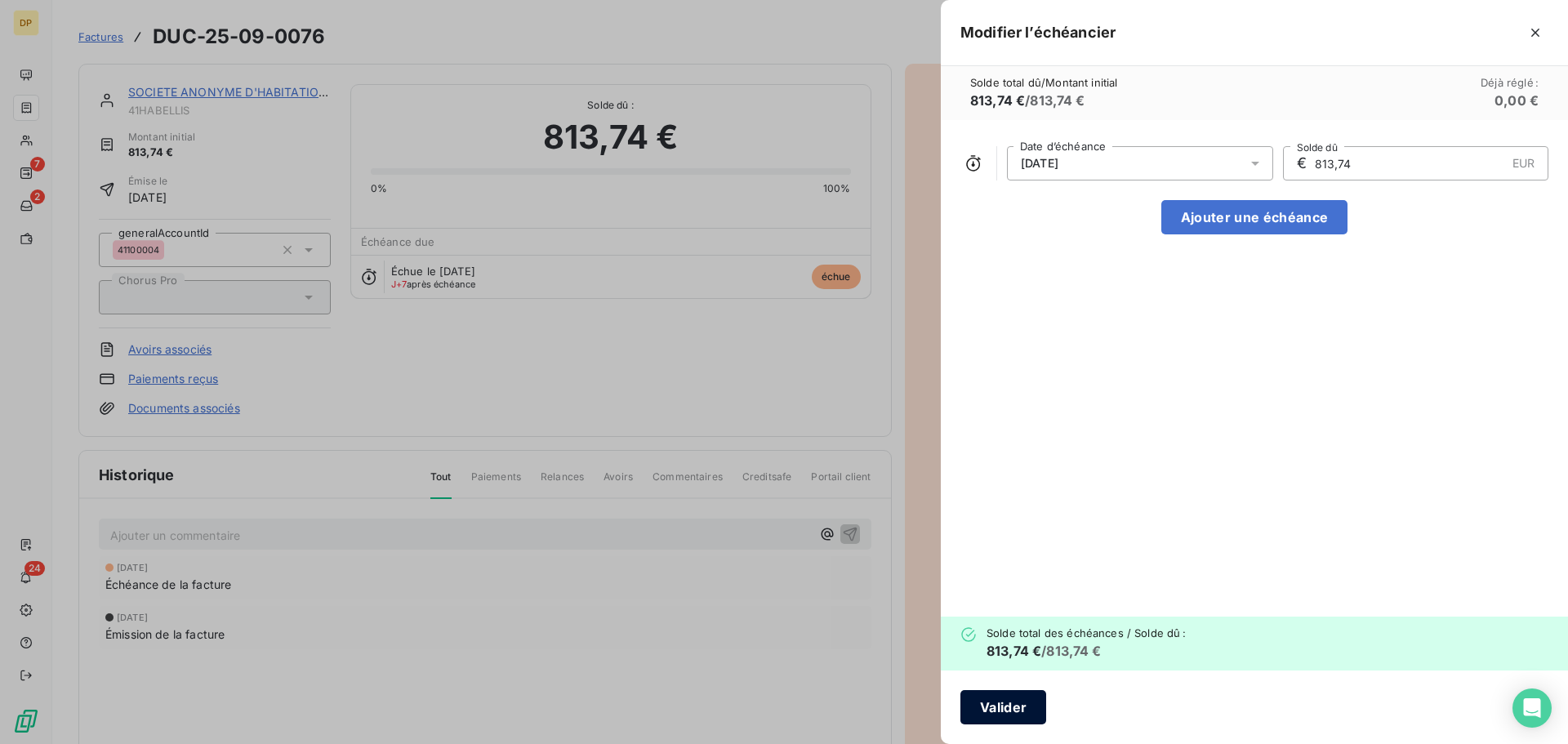
click at [1018, 711] on button "Valider" at bounding box center [1003, 707] width 85 height 34
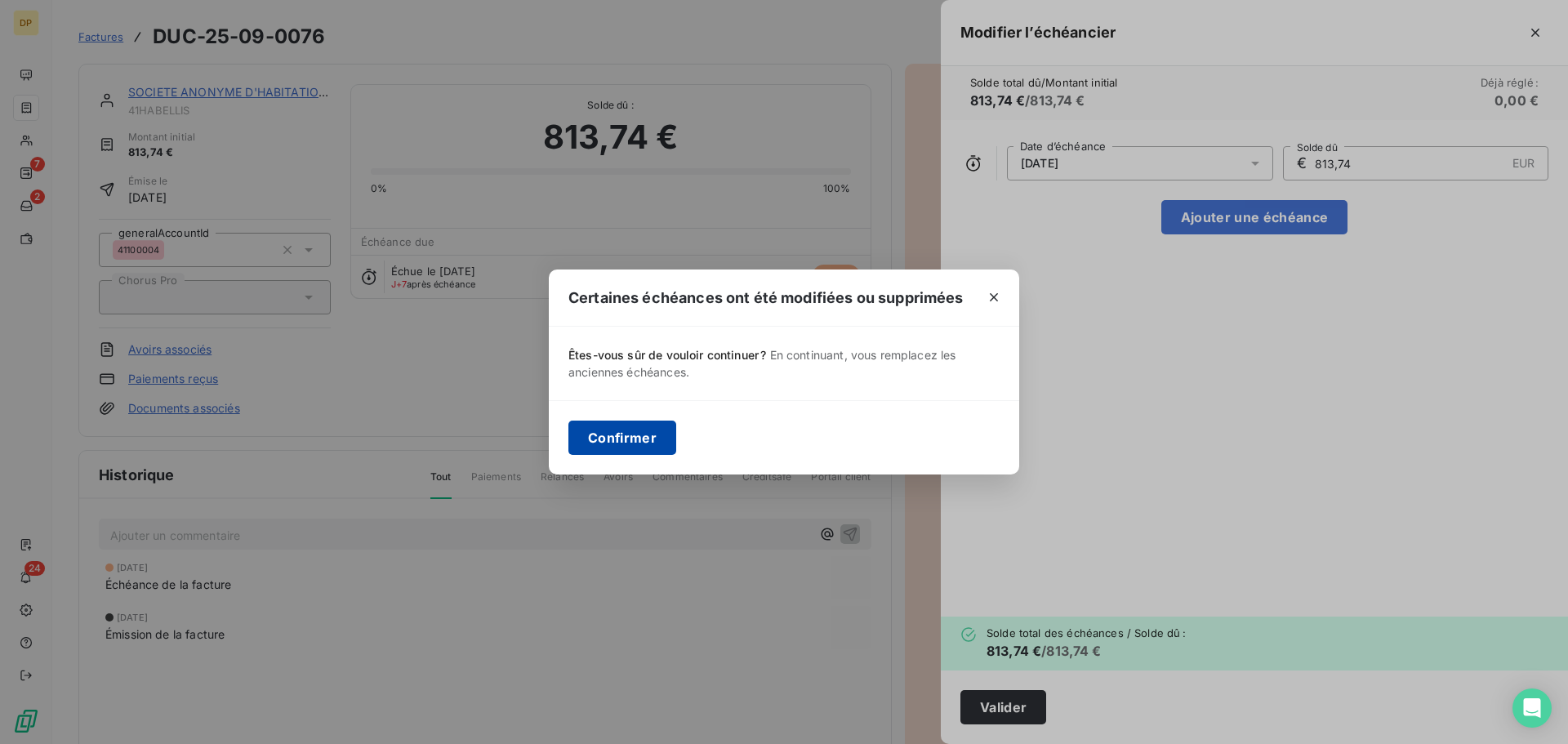
click at [631, 443] on button "Confirmer" at bounding box center [621, 437] width 108 height 34
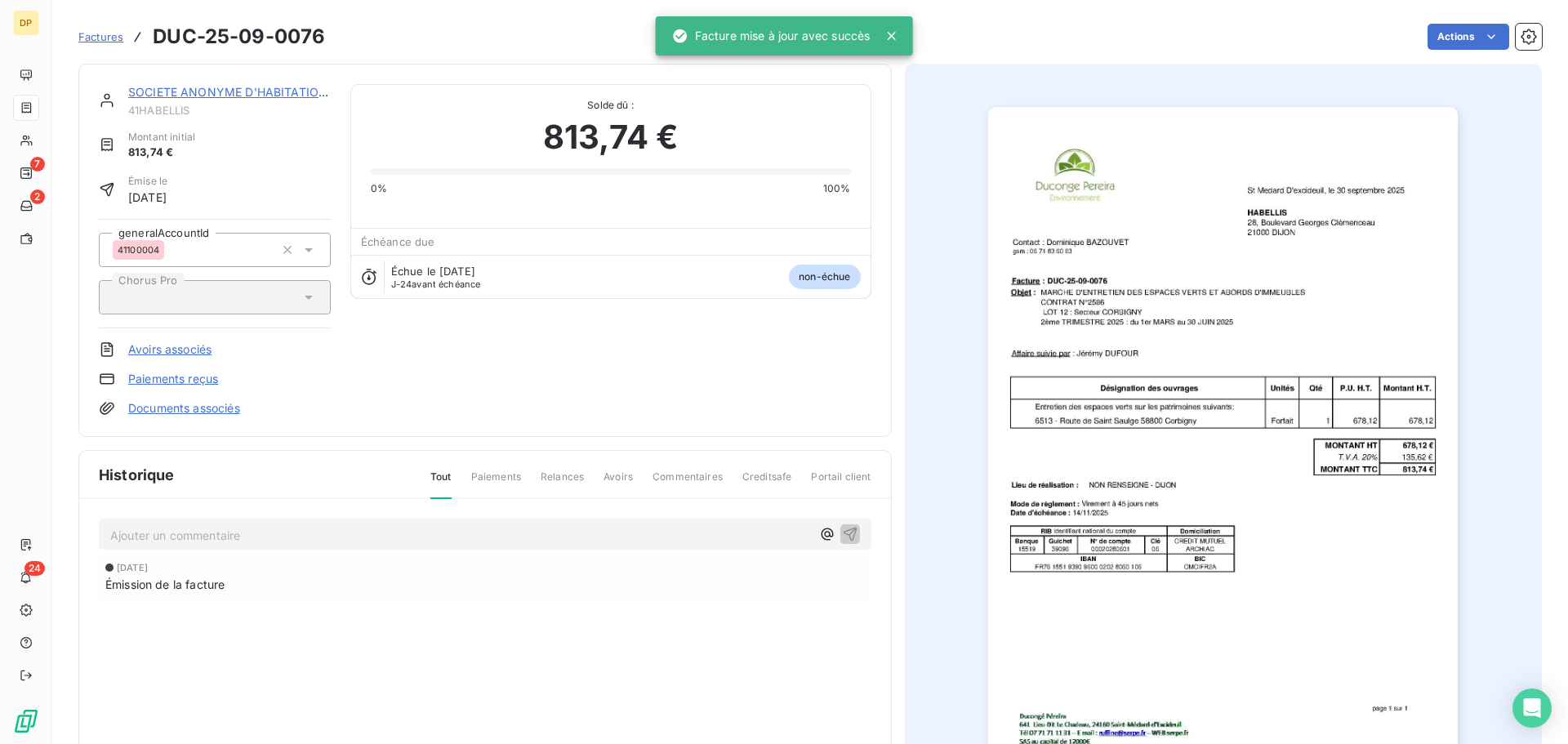
click at [270, 88] on link "SOCIETE ANONYME D'HABITATIONS A LOY" at bounding box center [250, 91] width 246 height 14
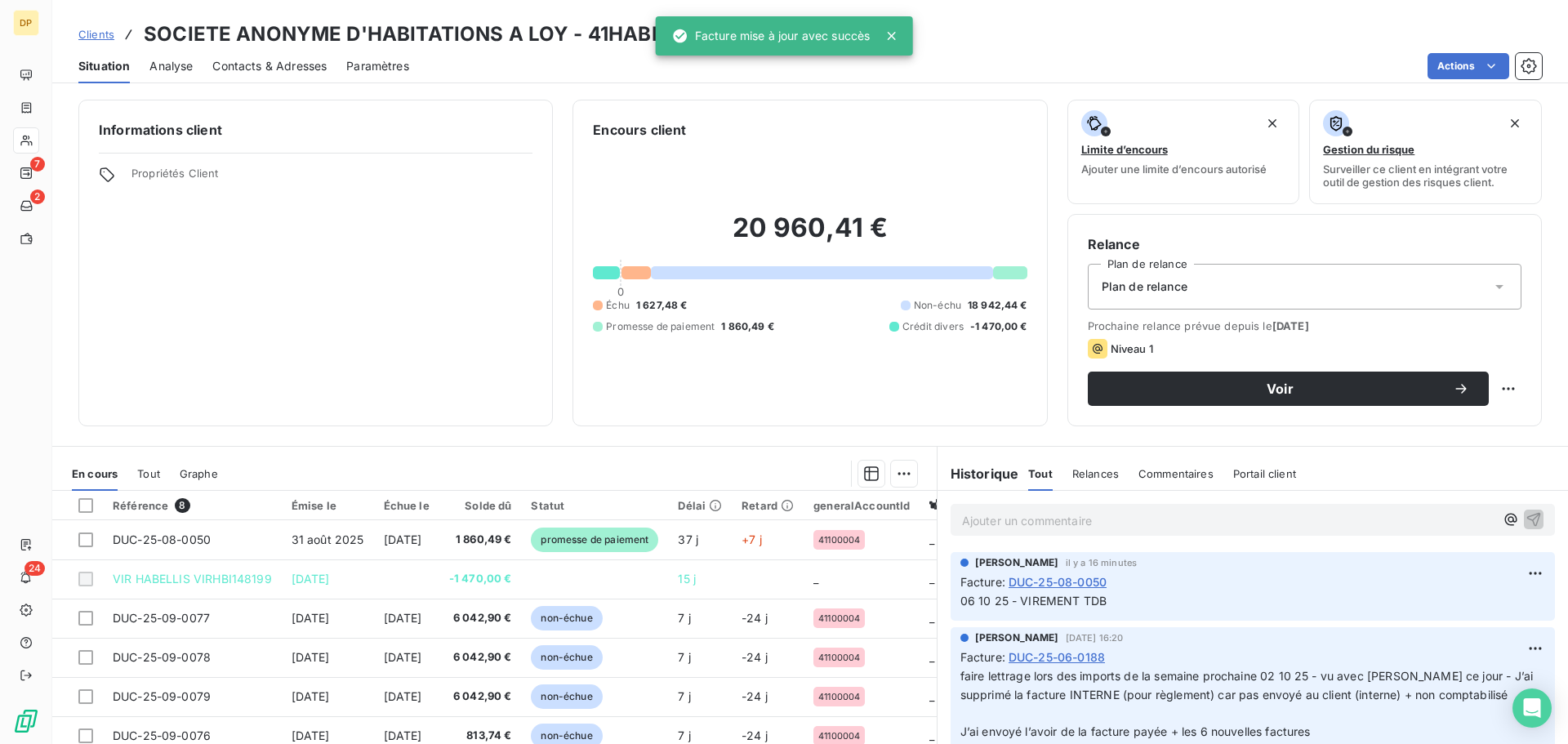
scroll to position [111, 0]
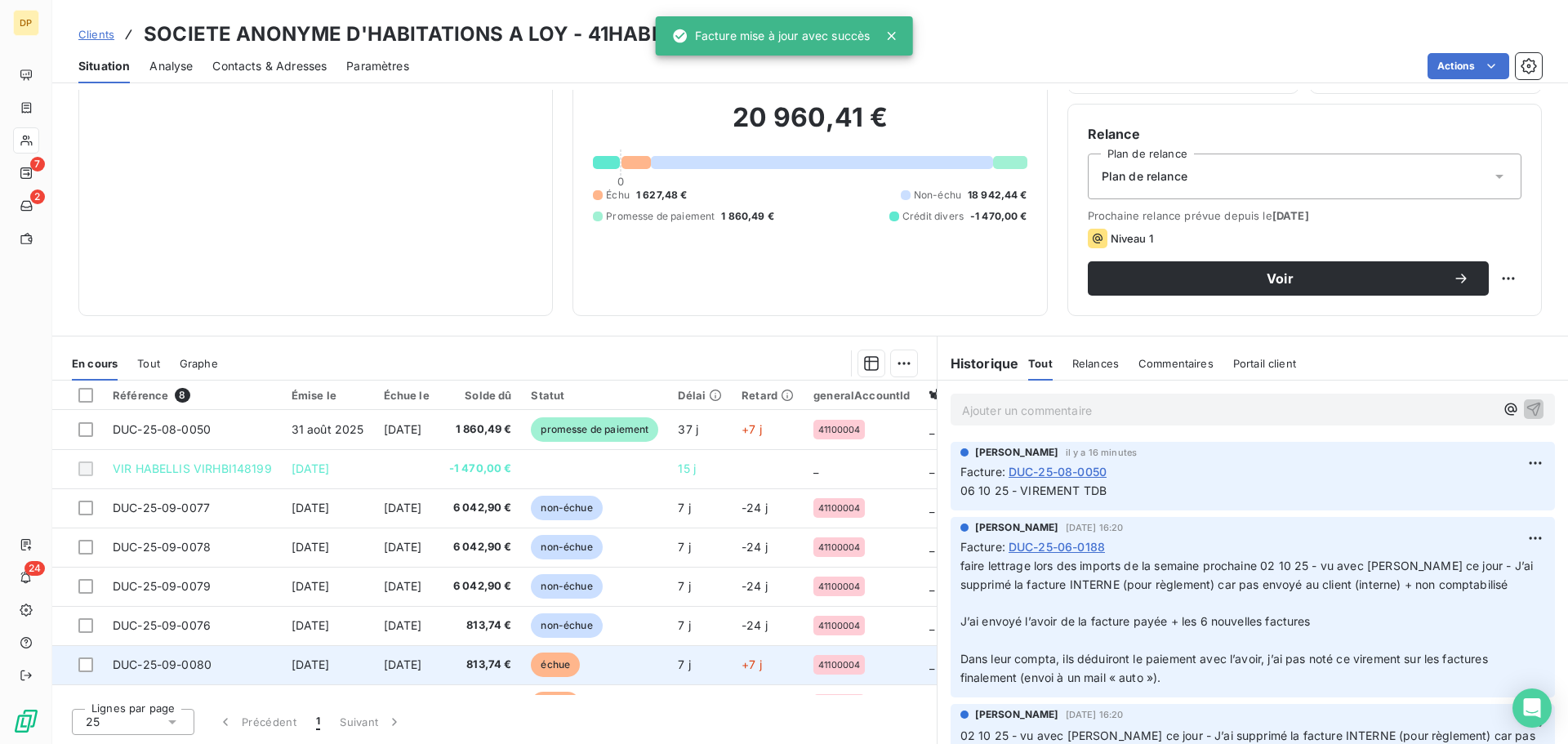
click at [297, 669] on span "[DATE]" at bounding box center [311, 664] width 39 height 14
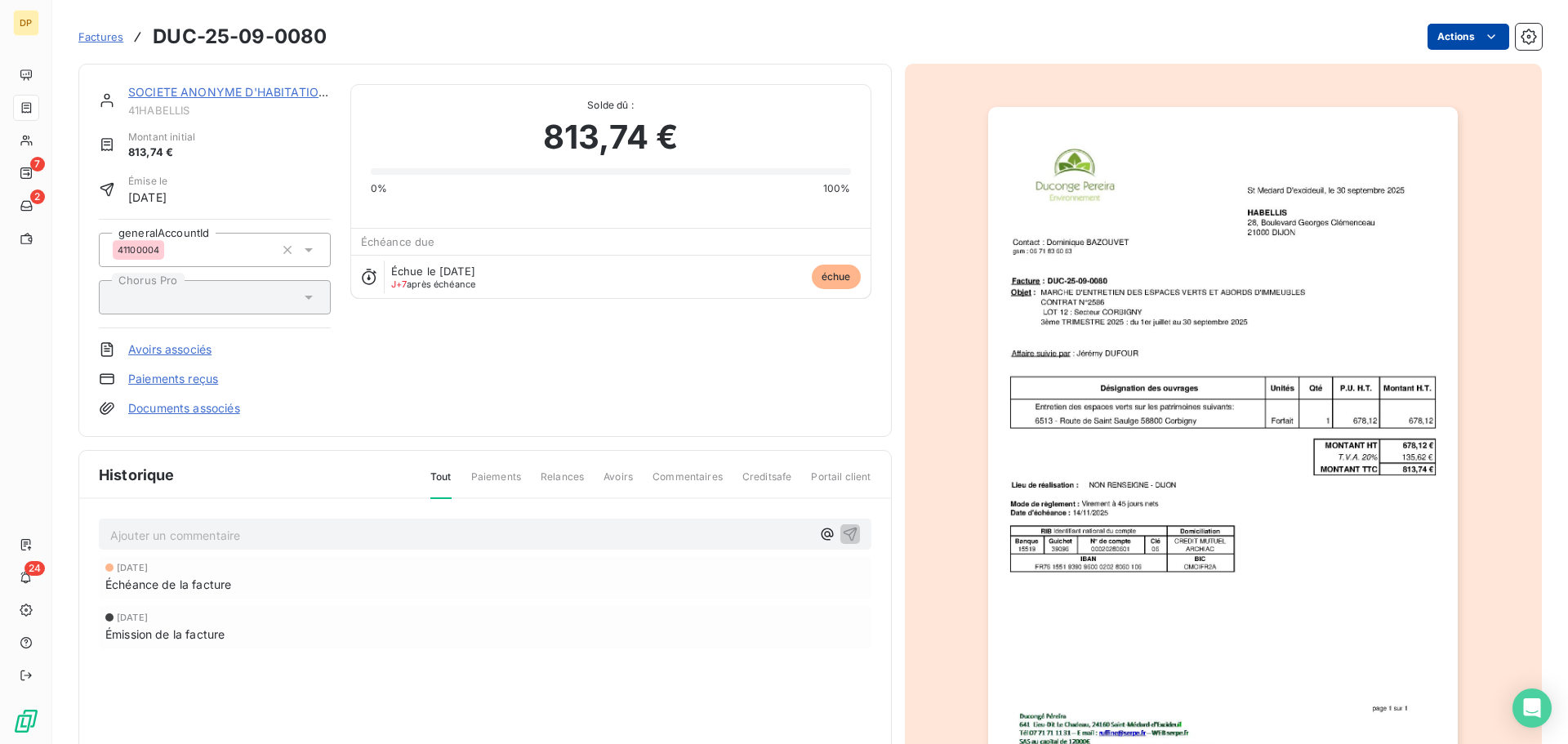
click at [1422, 48] on html "DP 7 2 24 Factures DUC-25-09-0080 Actions SOCIETE ANONYME D'HABITATIONS A LOY 4…" at bounding box center [784, 372] width 1568 height 744
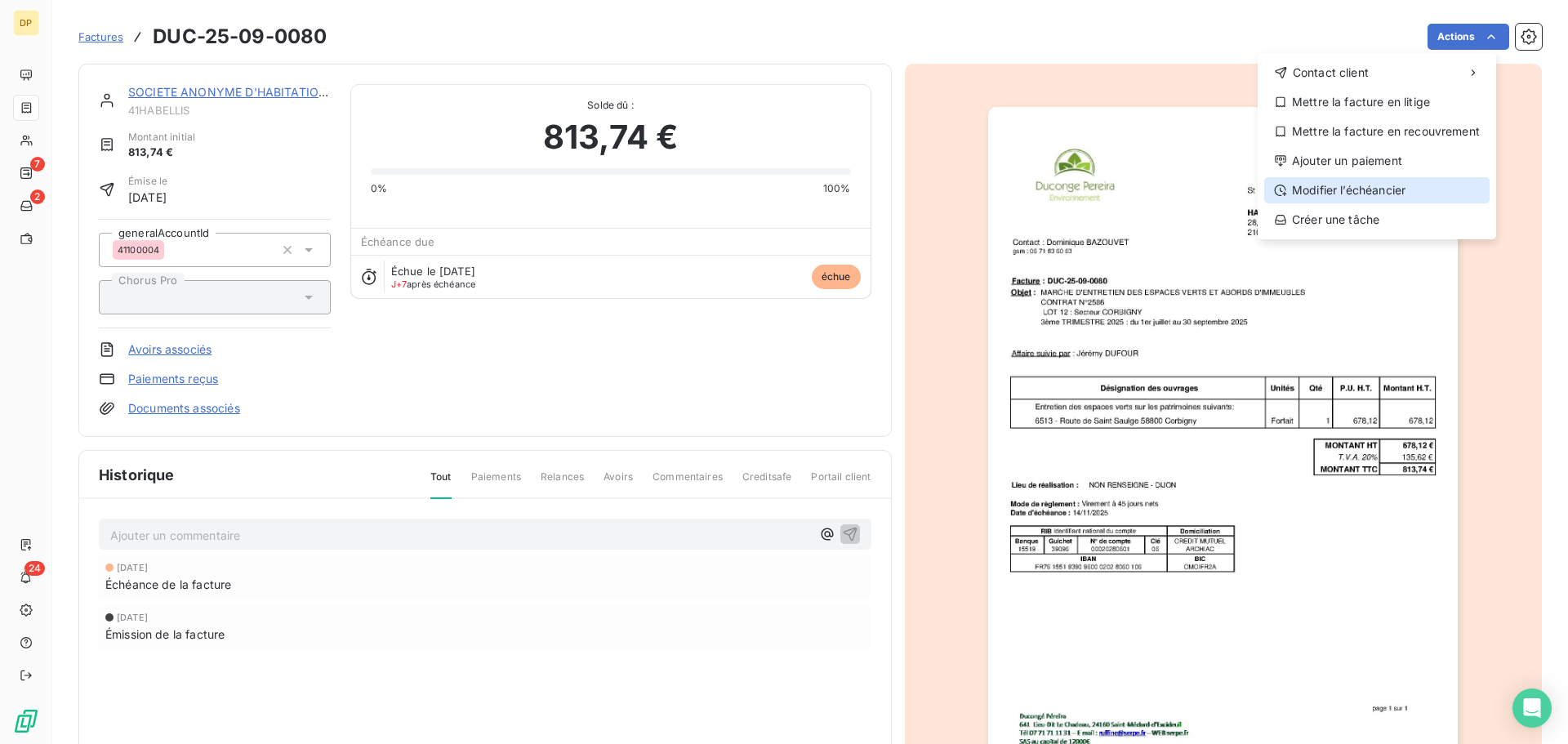
click at [1368, 192] on div "Modifier l’échéancier" at bounding box center [1377, 190] width 225 height 26
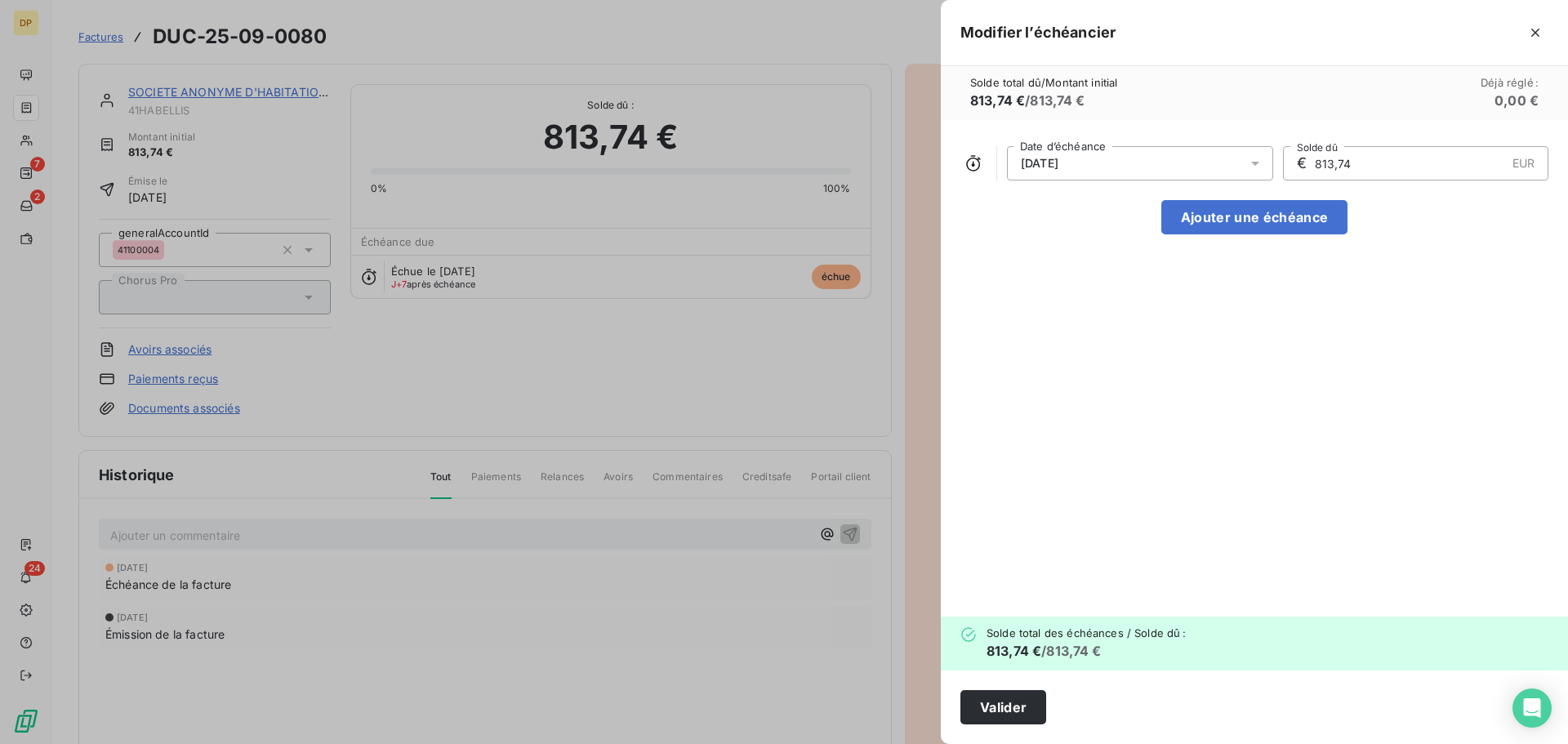
click at [1098, 167] on div "[DATE]" at bounding box center [1140, 163] width 266 height 34
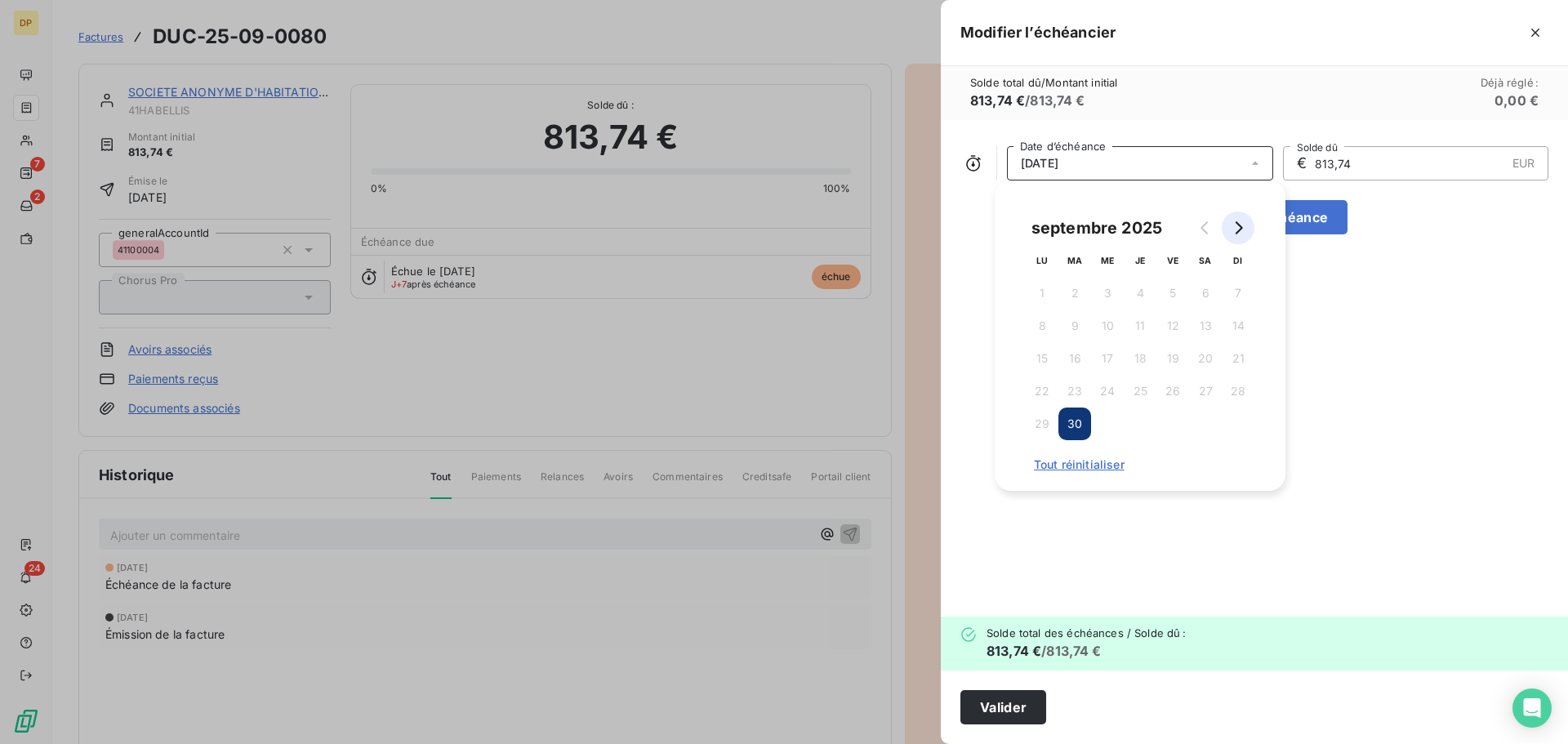
click at [1233, 235] on button "Go to next month" at bounding box center [1238, 228] width 33 height 33
click at [1169, 425] on button "31" at bounding box center [1173, 424] width 33 height 33
click at [996, 708] on button "Valider" at bounding box center [1003, 707] width 85 height 34
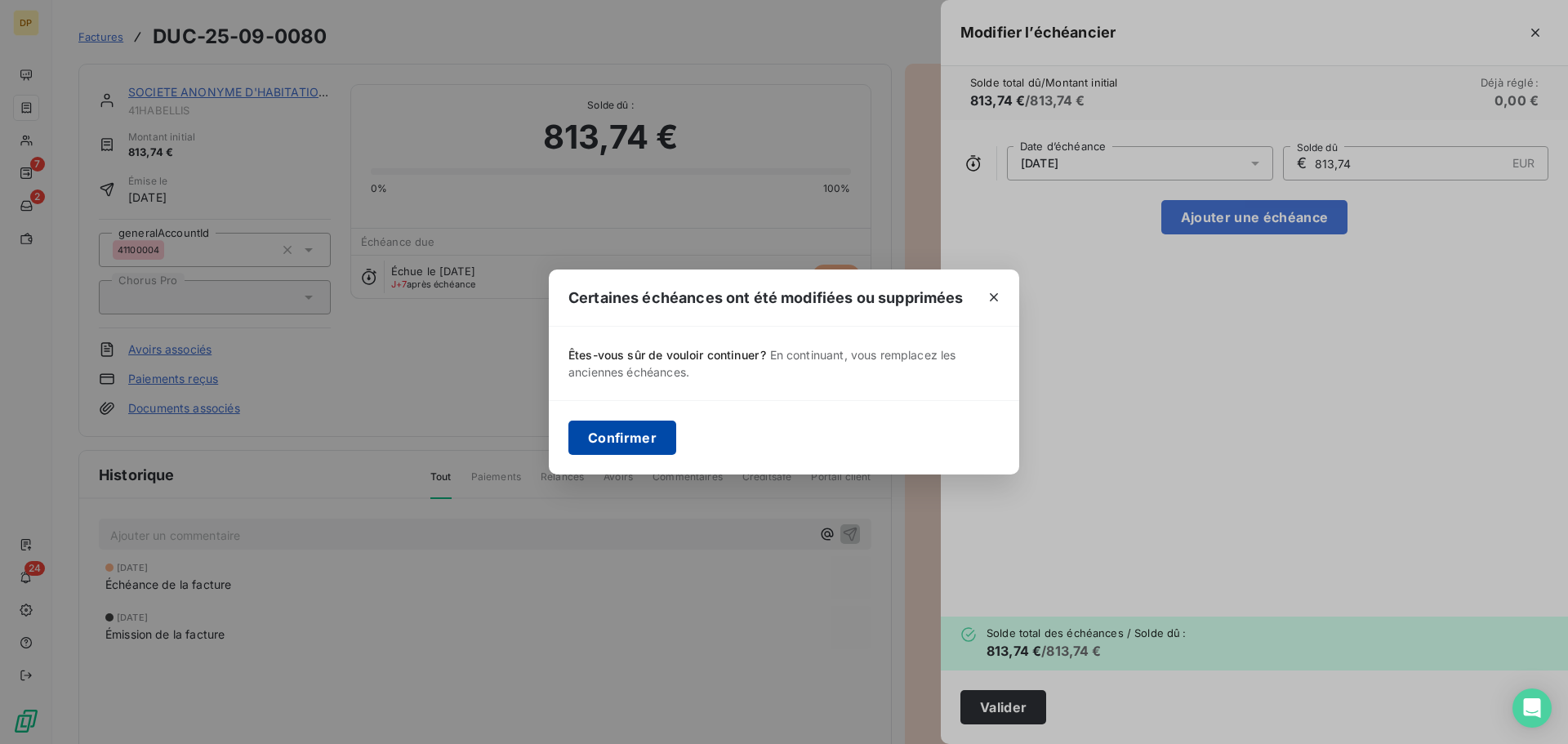
click at [629, 445] on button "Confirmer" at bounding box center [621, 437] width 108 height 34
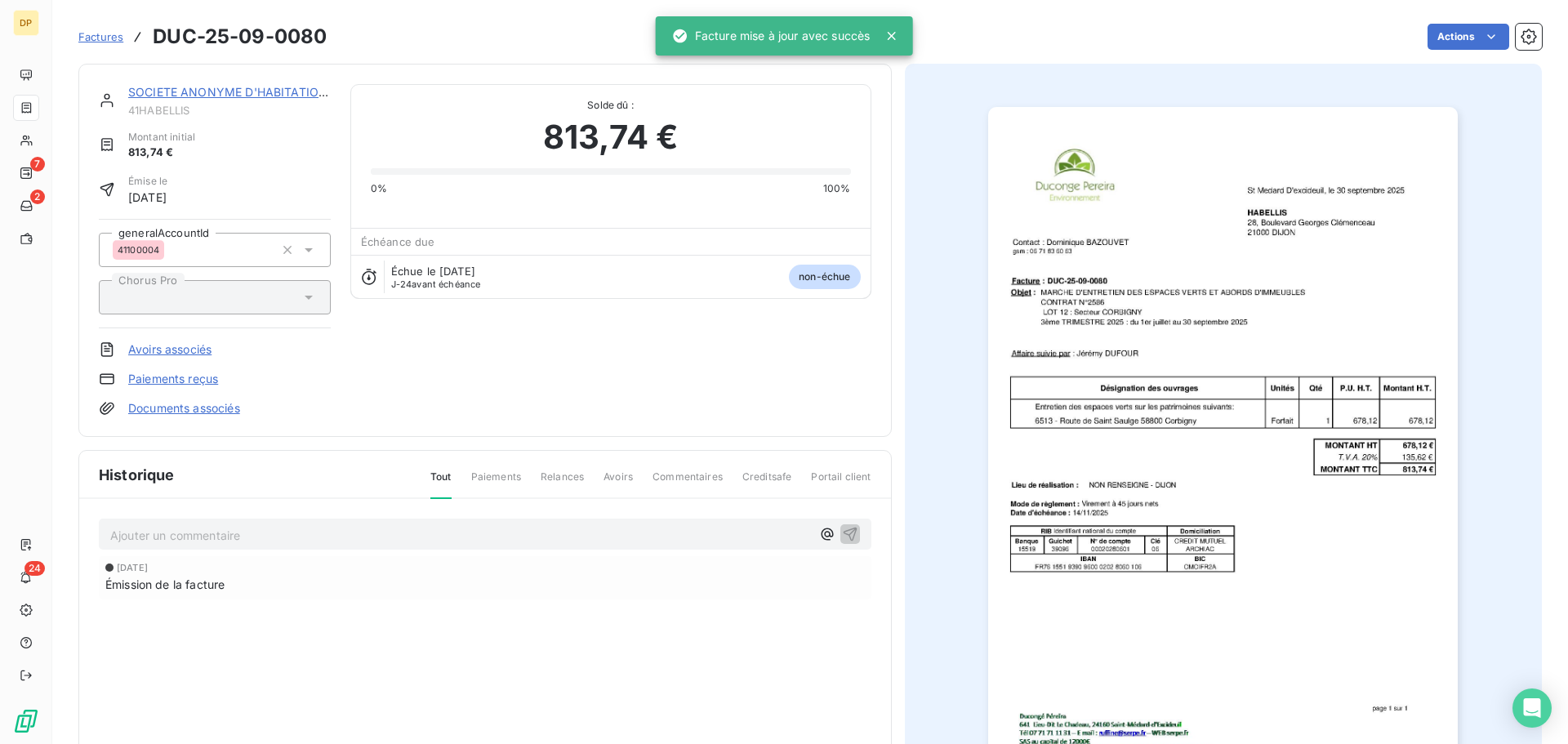
click at [237, 80] on div "SOCIETE ANONYME D'HABITATIONS A LOY 41HABELLIS Montant initial 813,74 € Émise l…" at bounding box center [485, 251] width 814 height 373
click at [250, 87] on link "SOCIETE ANONYME D'HABITATIONS A LOY" at bounding box center [250, 91] width 246 height 14
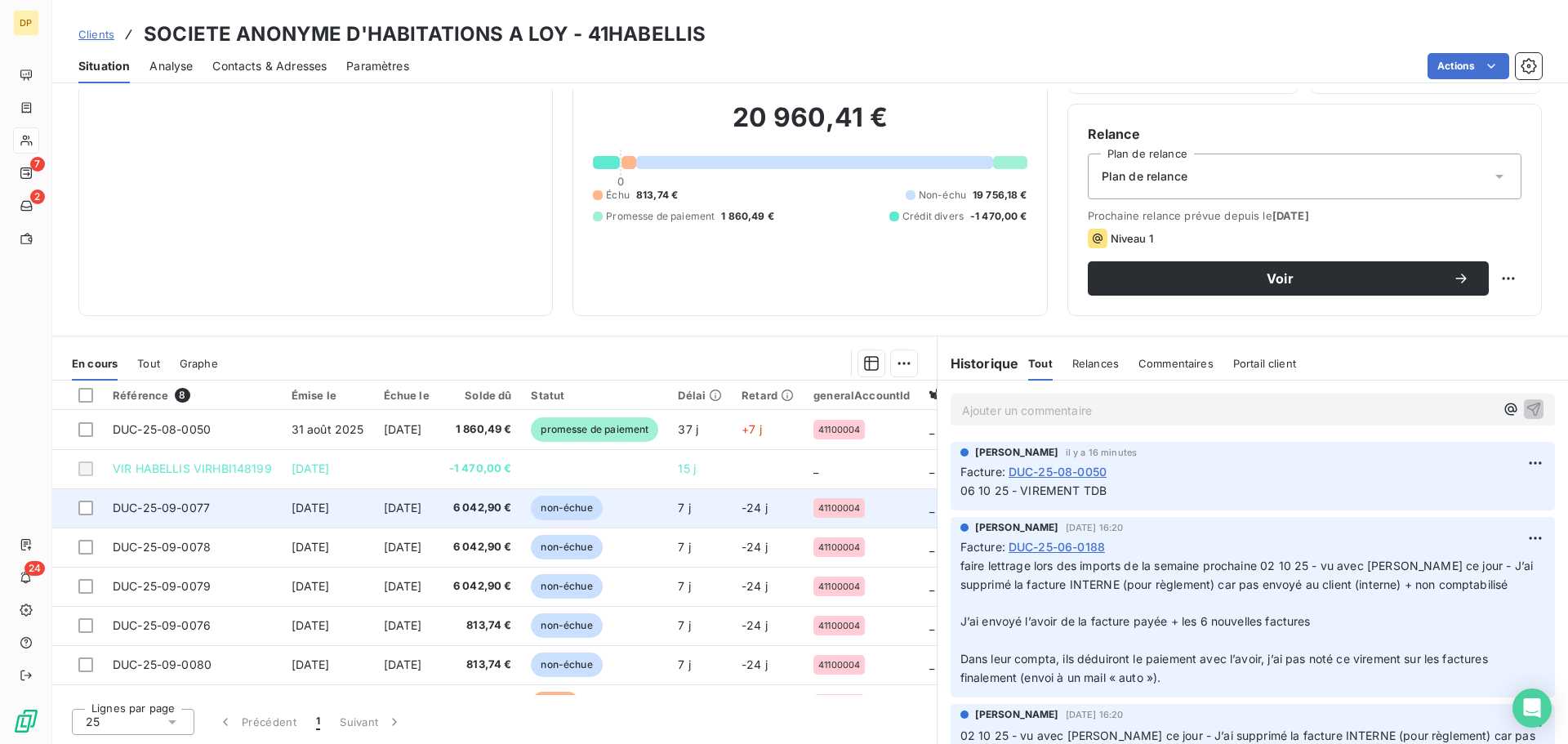
scroll to position [36, 0]
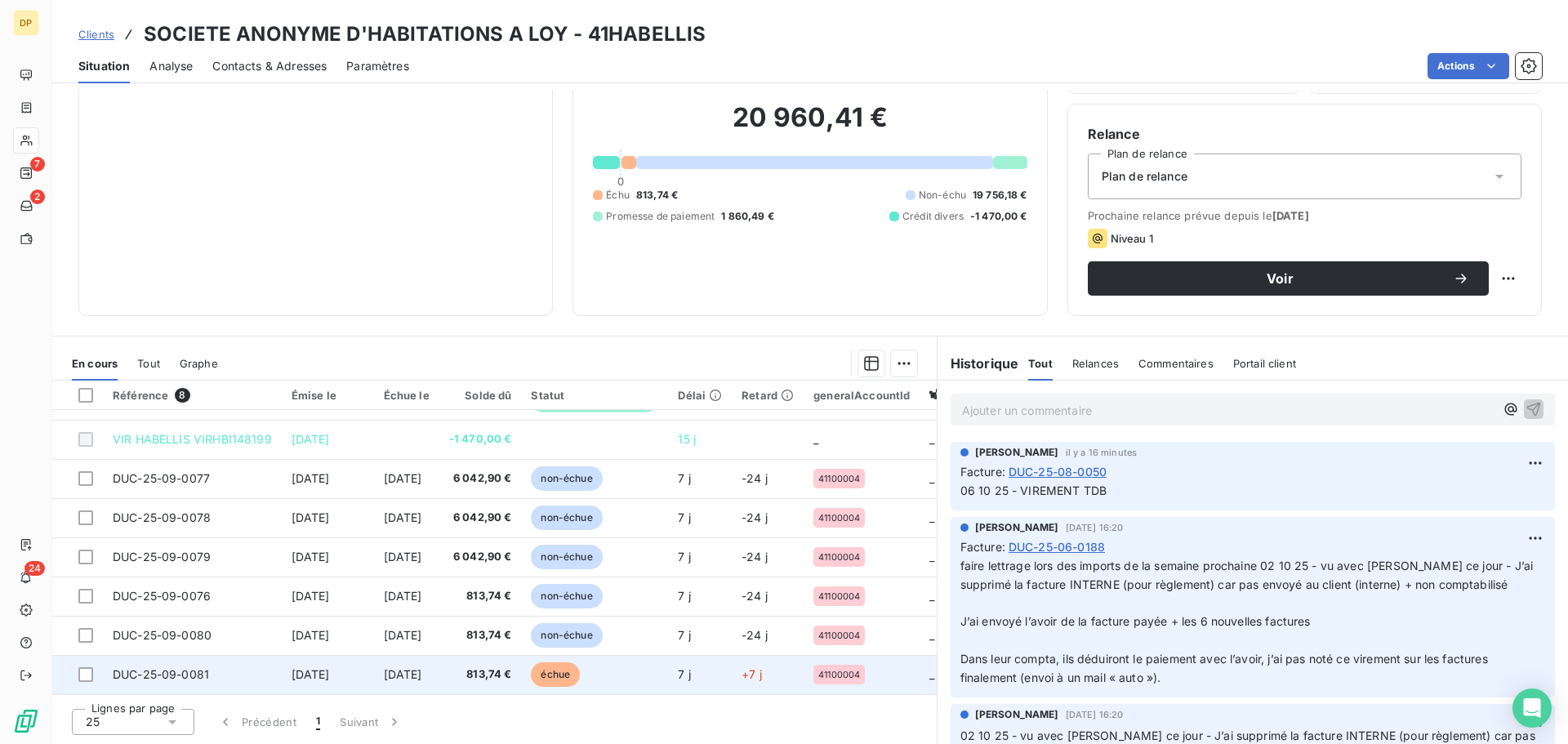
click at [396, 656] on td "[DATE]" at bounding box center [406, 675] width 65 height 39
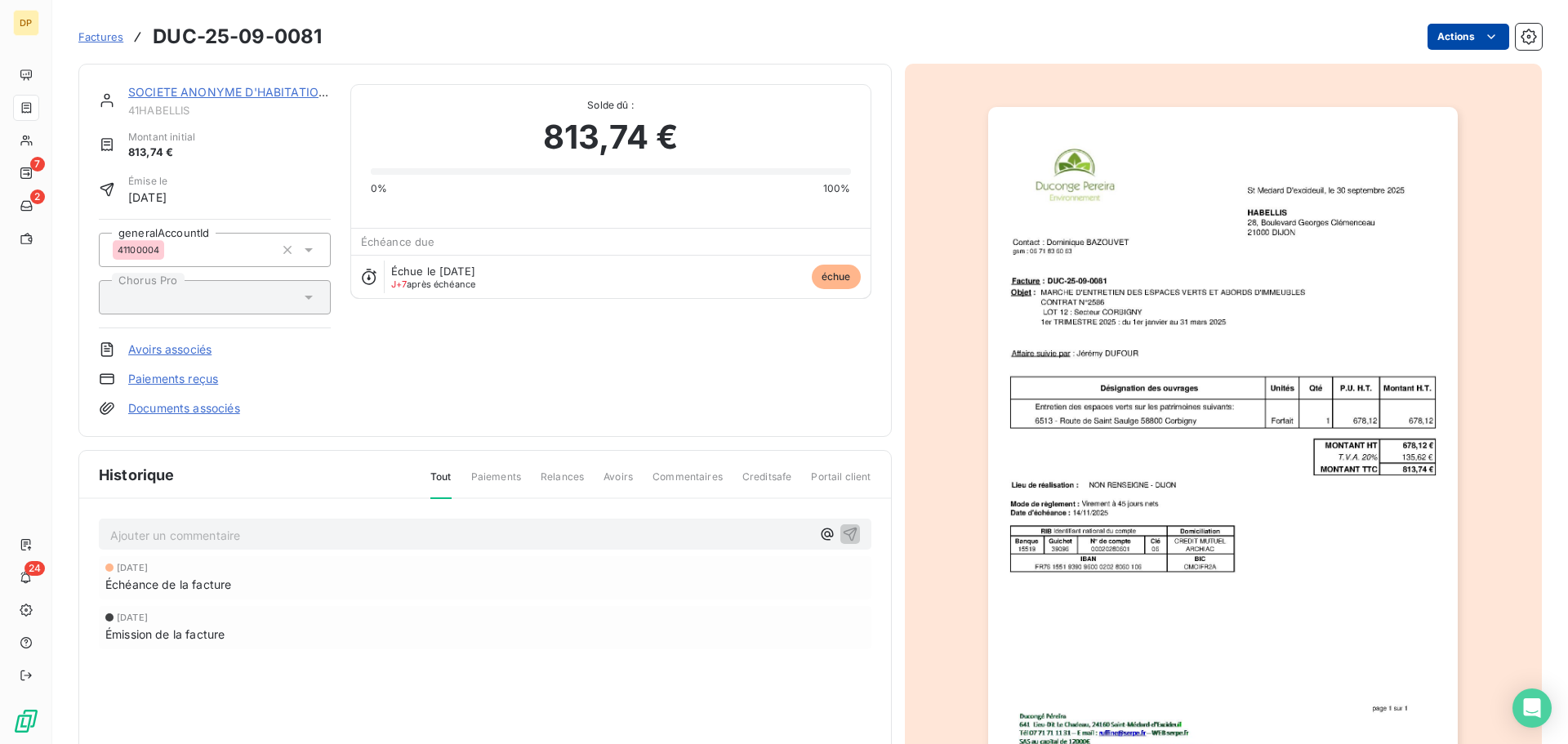
click at [1439, 39] on html "DP 7 2 24 Factures DUC-25-09-0081 Actions SOCIETE ANONYME D'HABITATIONS A LOY 4…" at bounding box center [784, 372] width 1568 height 744
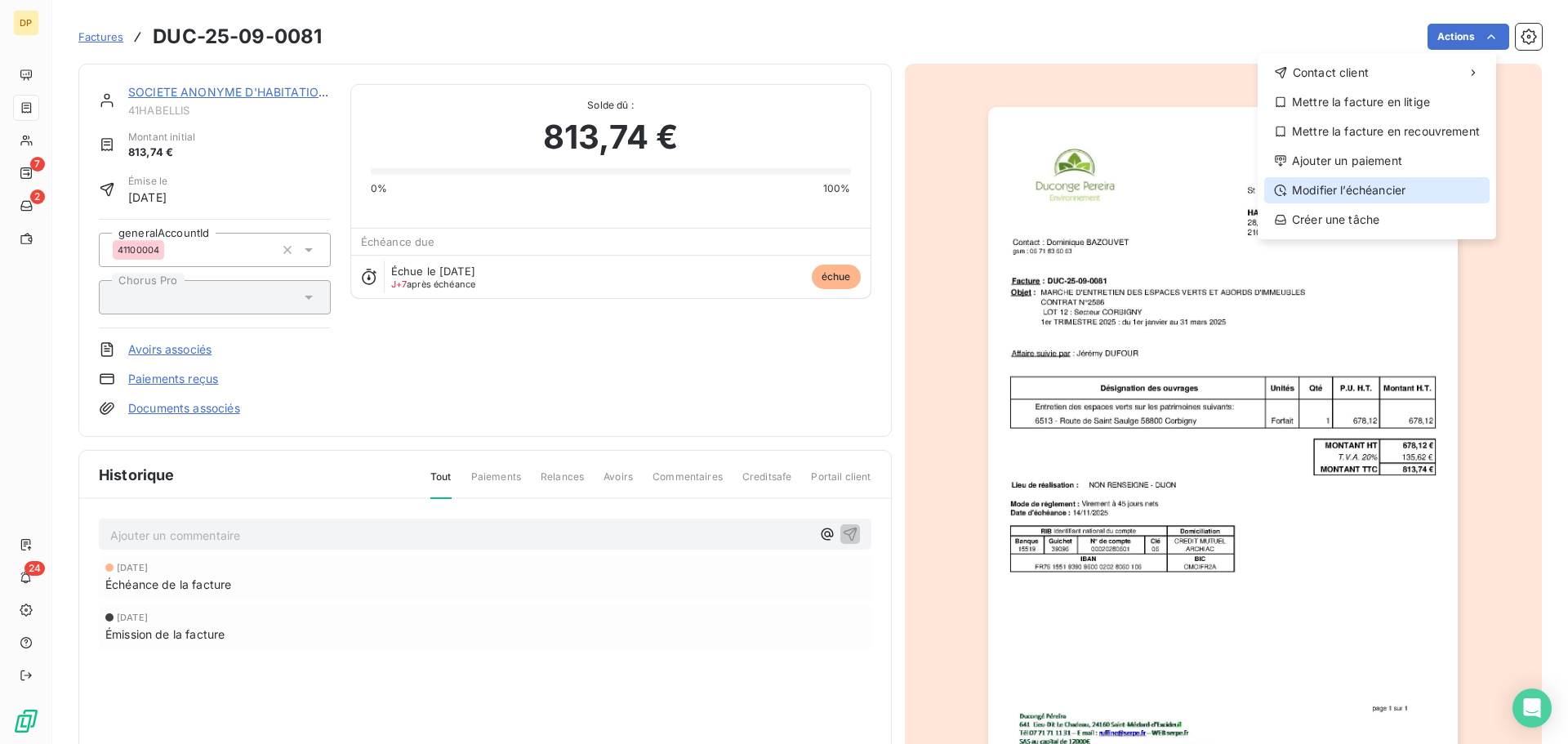
click at [1355, 198] on div "Modifier l’échéancier" at bounding box center [1377, 190] width 225 height 26
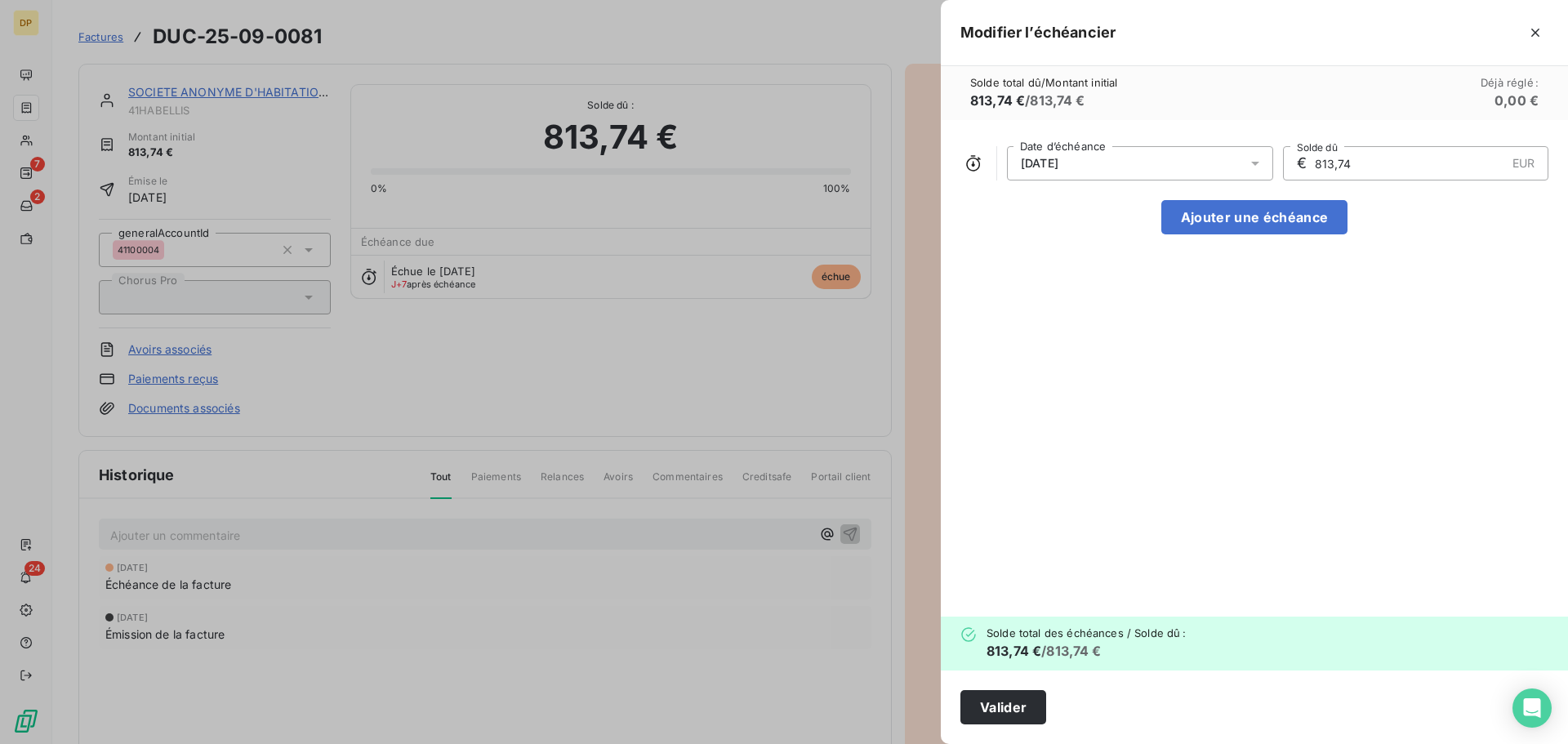
click at [1185, 170] on div "[DATE]" at bounding box center [1140, 163] width 266 height 34
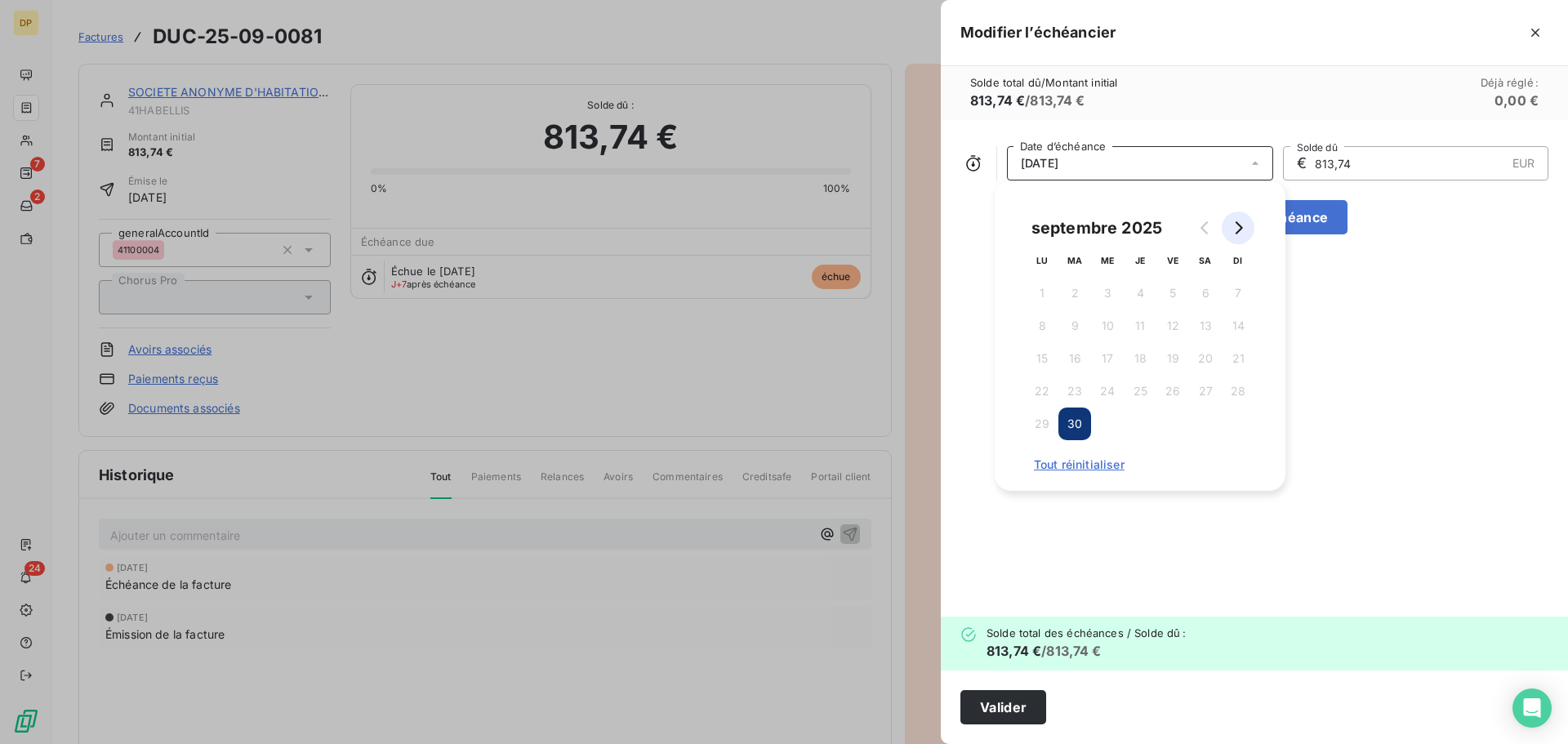
click at [1240, 229] on icon "Go to next month" at bounding box center [1240, 227] width 8 height 13
click at [1167, 427] on button "31" at bounding box center [1173, 424] width 33 height 33
click at [987, 710] on button "Valider" at bounding box center [1003, 707] width 85 height 34
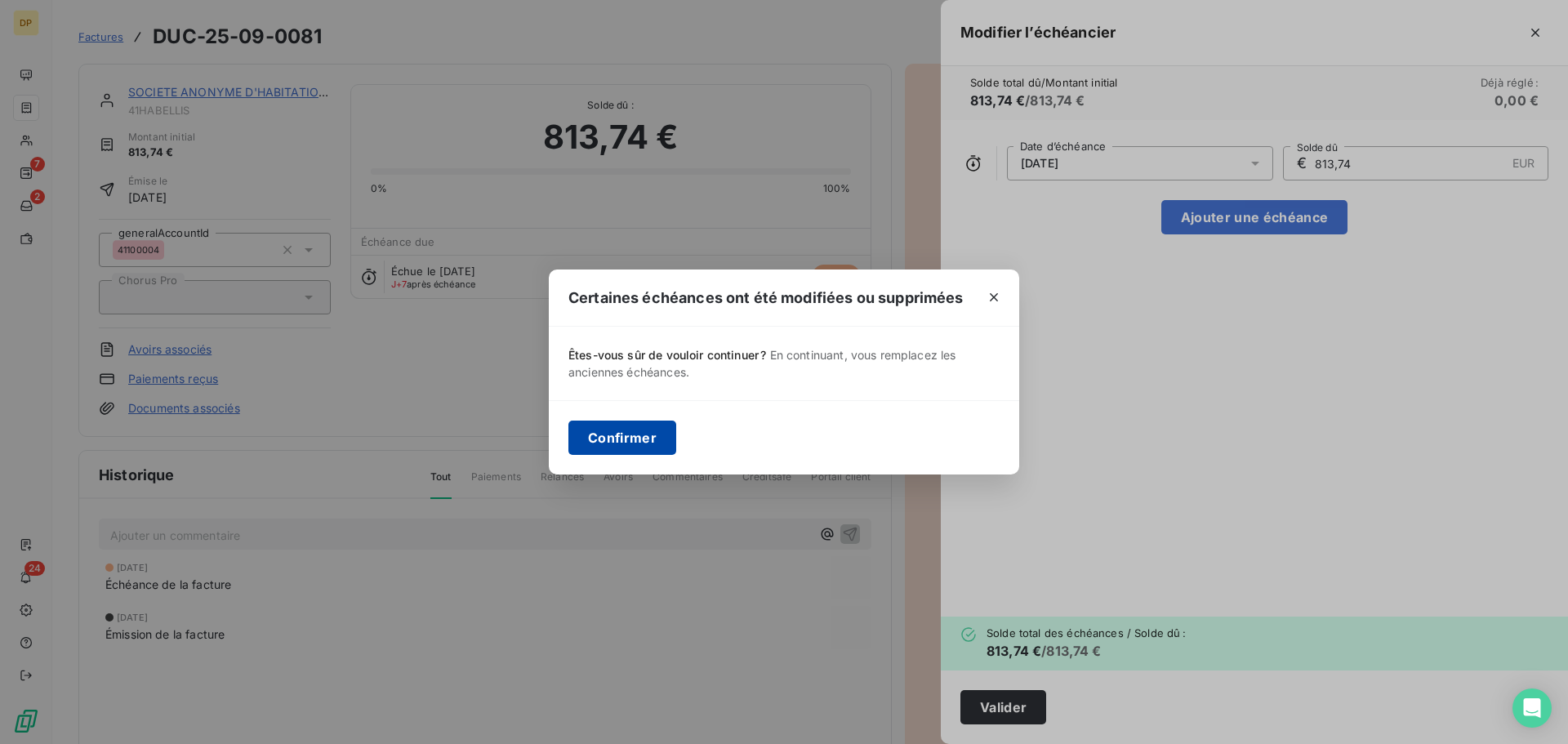
click at [650, 437] on button "Confirmer" at bounding box center [621, 437] width 108 height 34
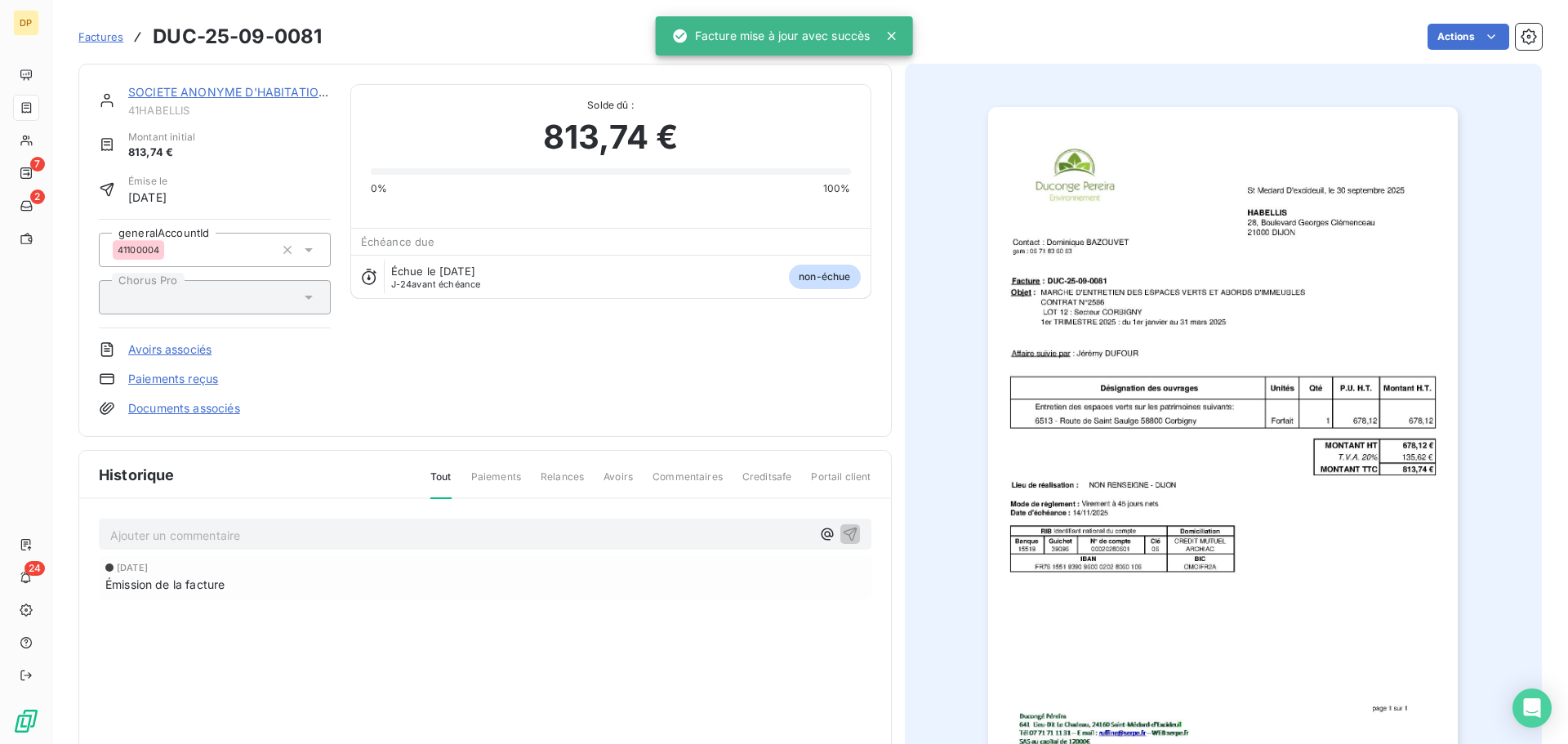
click at [263, 89] on link "SOCIETE ANONYME D'HABITATIONS A LOY" at bounding box center [250, 91] width 246 height 14
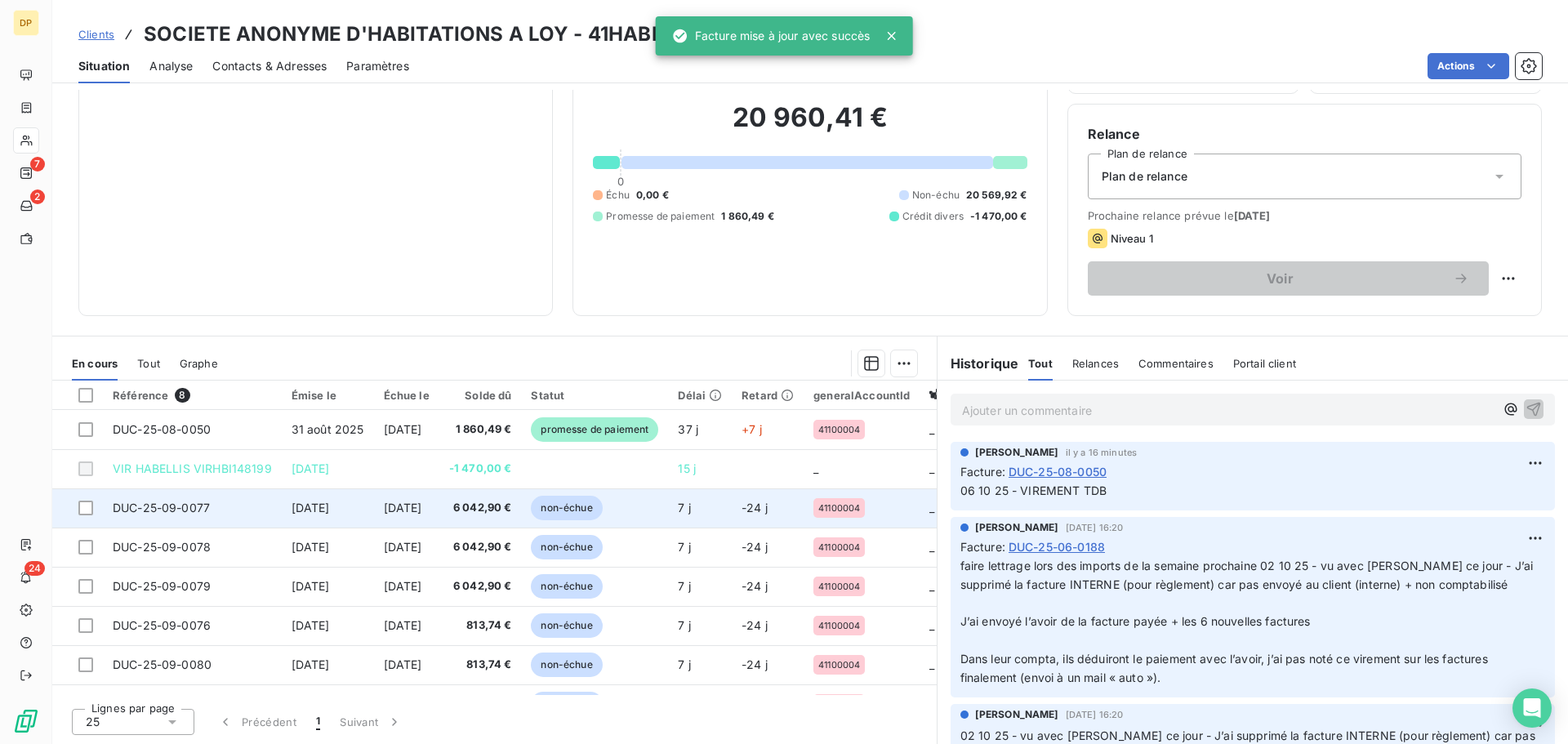
scroll to position [36, 0]
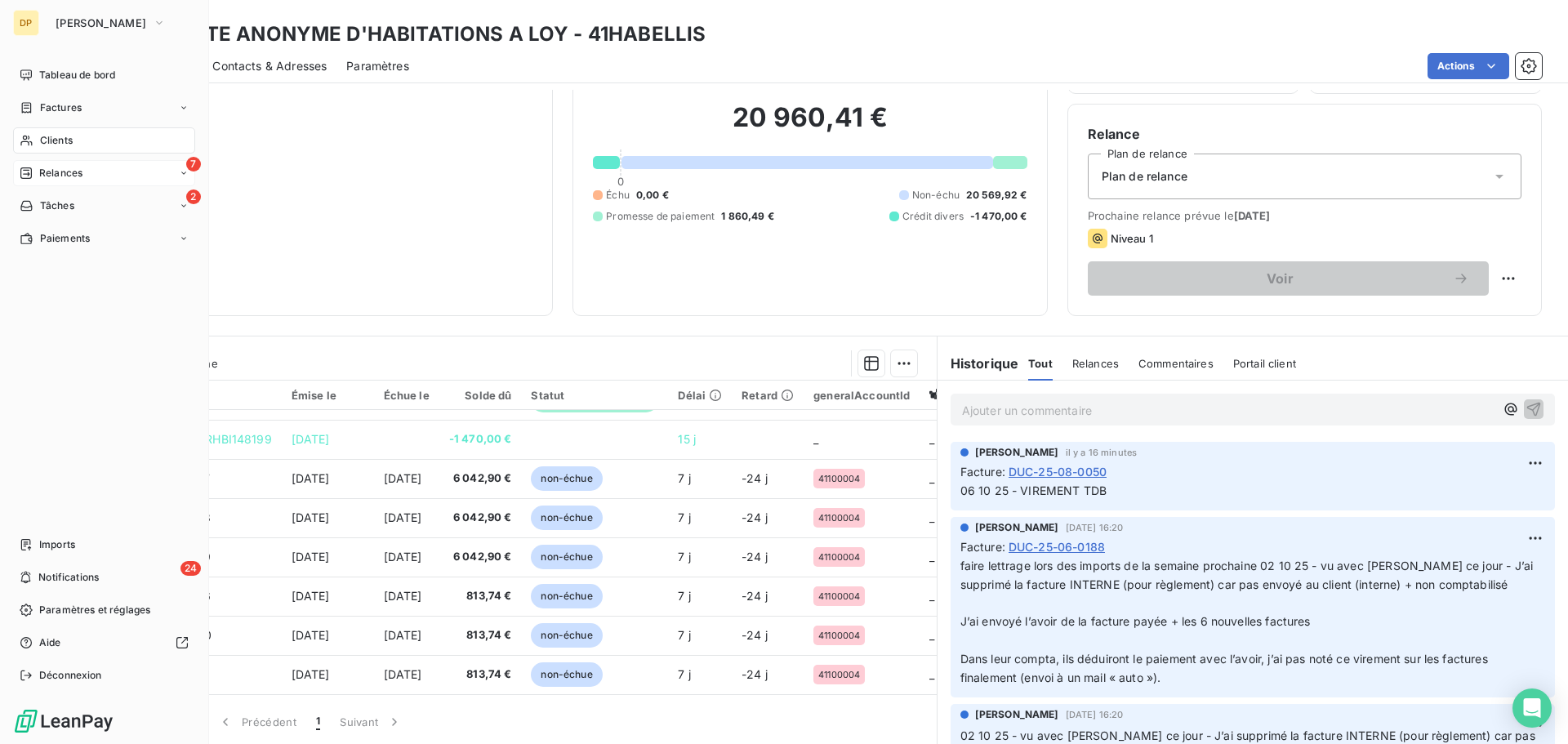
click at [89, 171] on div "7 Relances" at bounding box center [104, 173] width 183 height 26
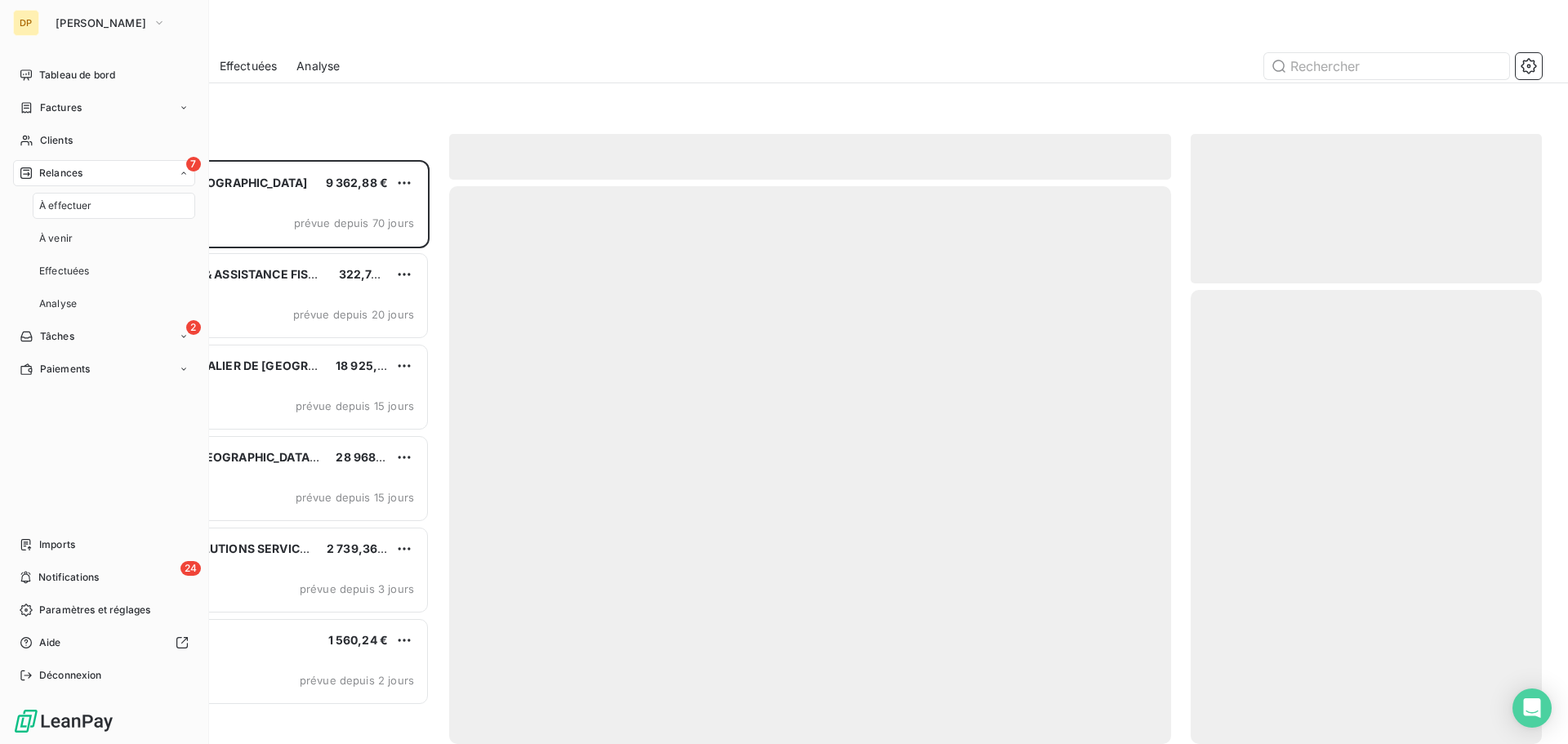
scroll to position [572, 339]
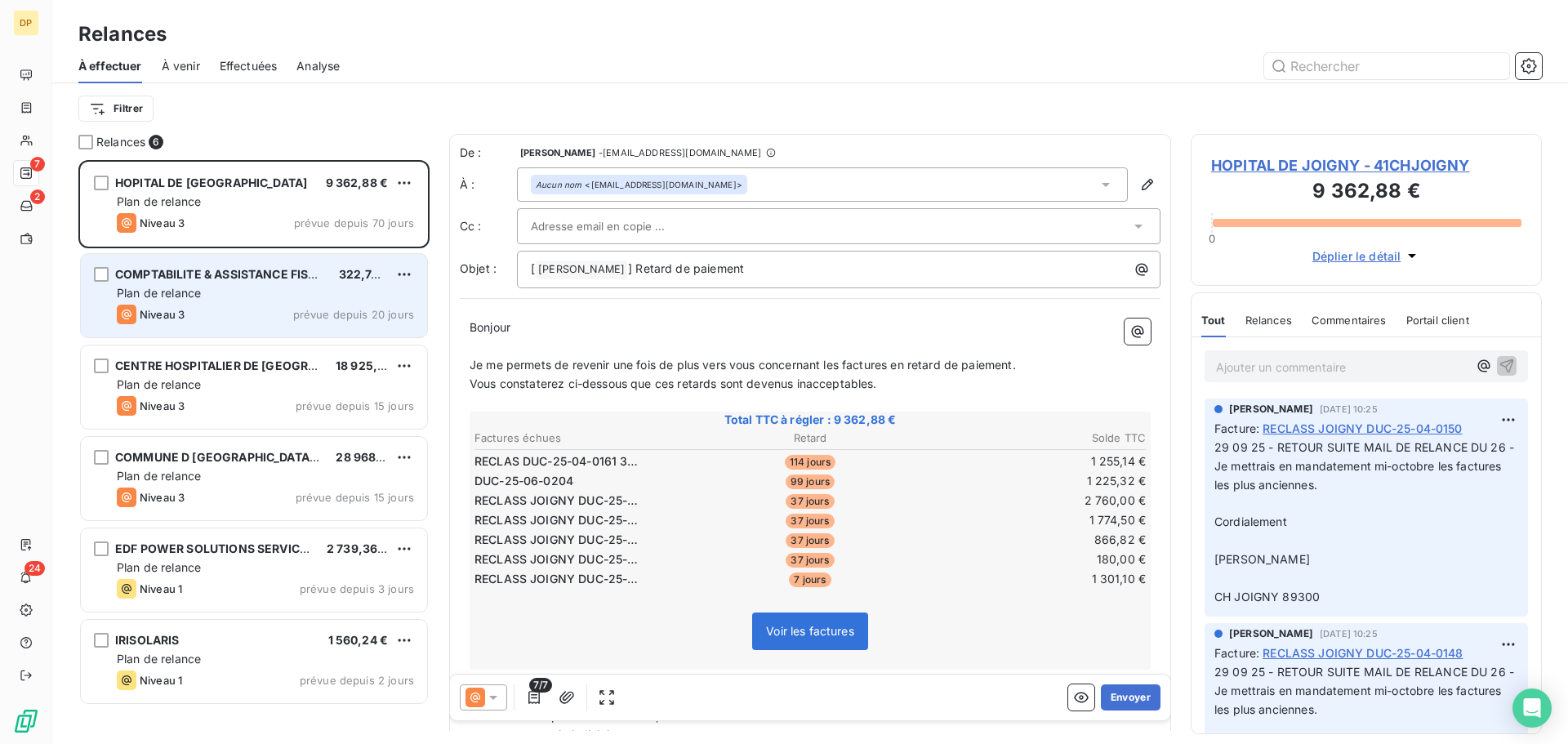
click at [261, 299] on div "Plan de relance" at bounding box center [265, 293] width 297 height 17
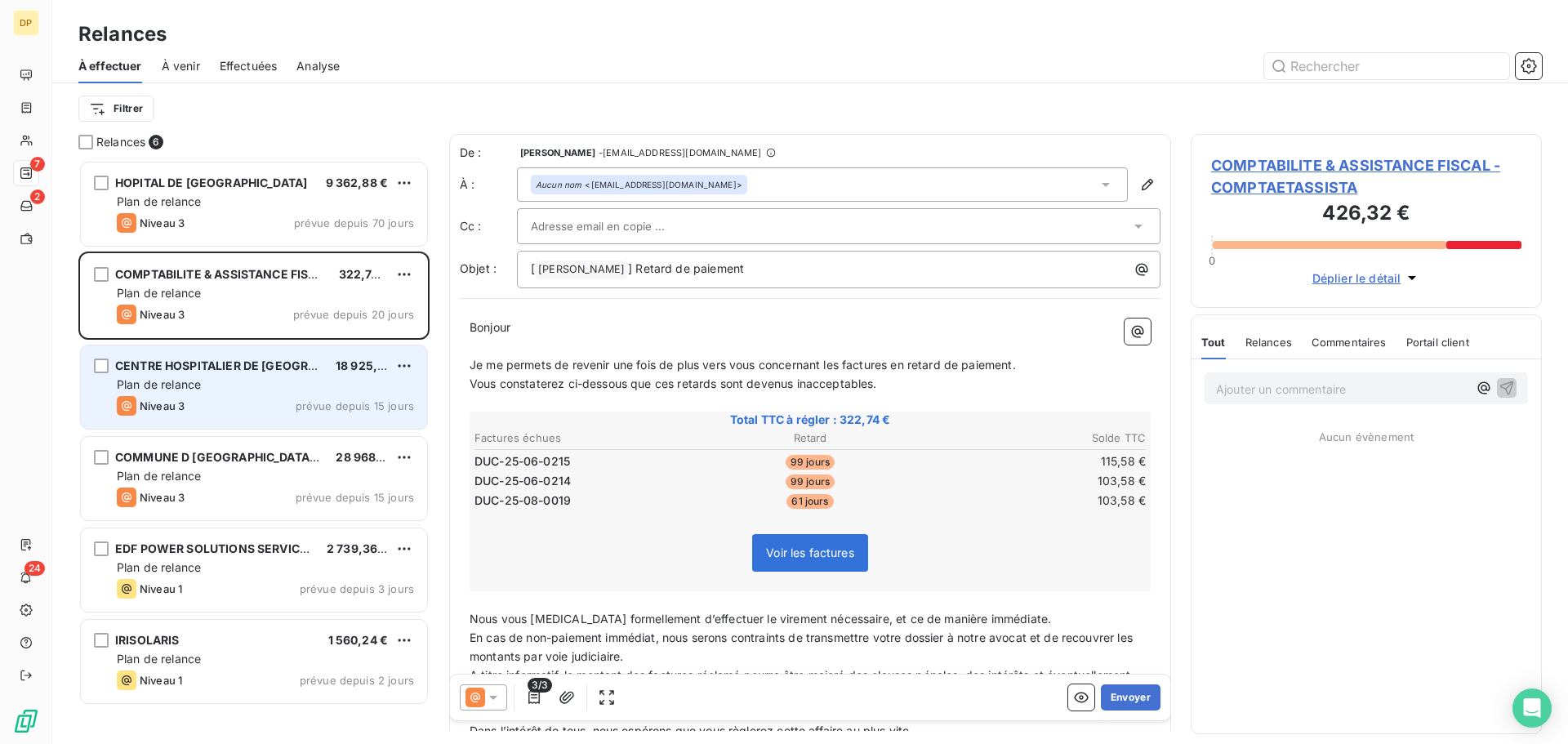
click at [239, 398] on div "Niveau 3 prévue depuis 15 jours" at bounding box center [265, 406] width 297 height 19
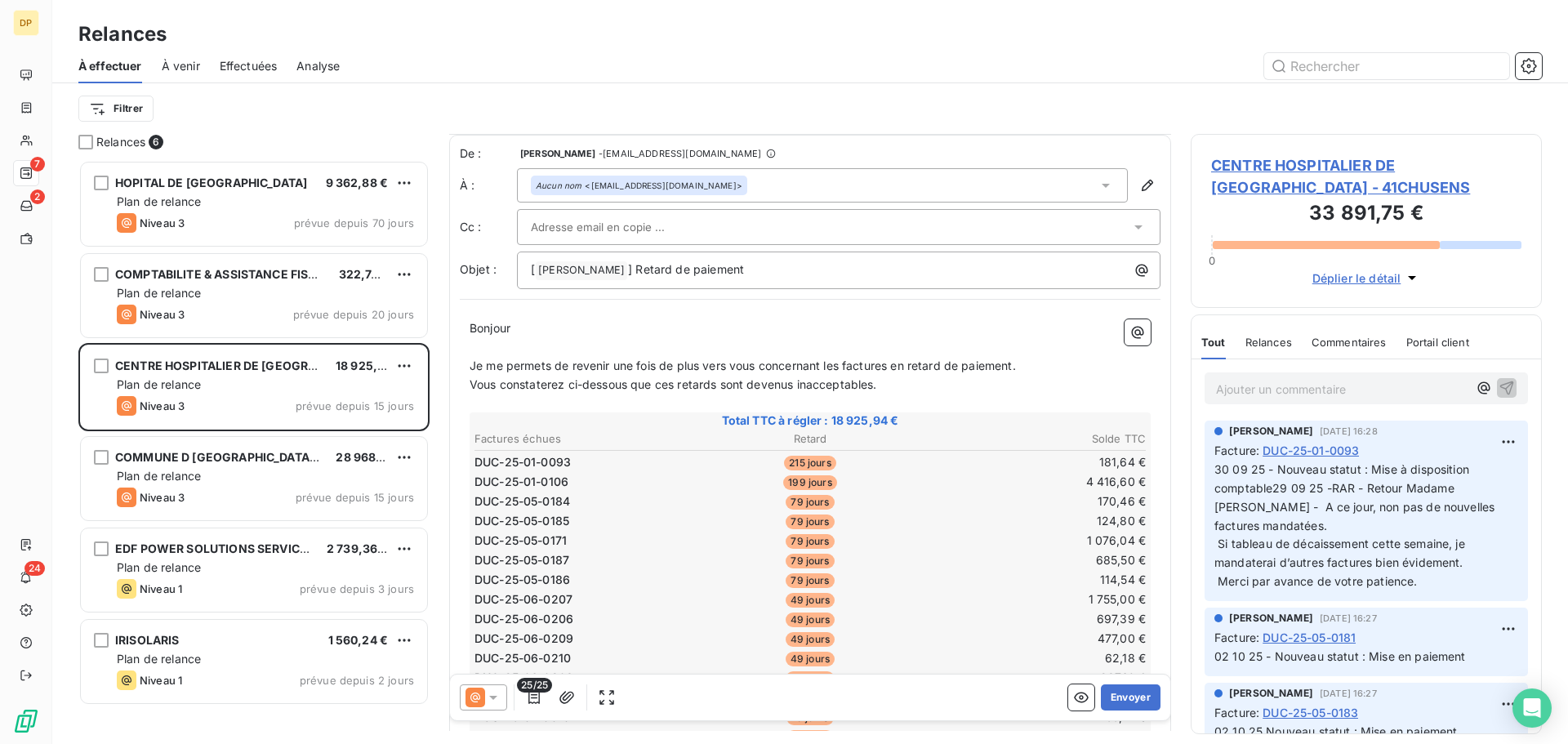
scroll to position [219, 0]
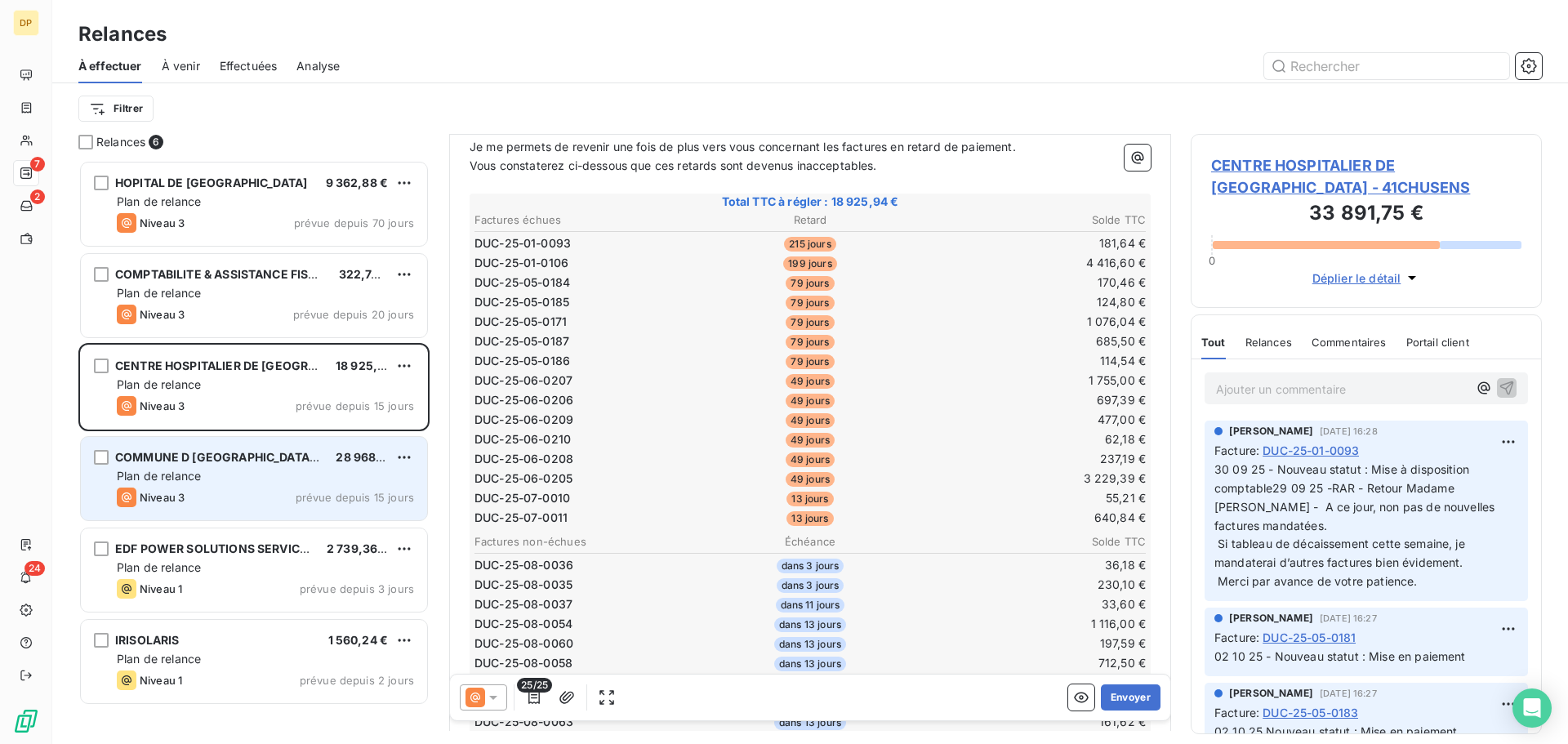
click at [171, 492] on span "Niveau 3" at bounding box center [162, 496] width 45 height 13
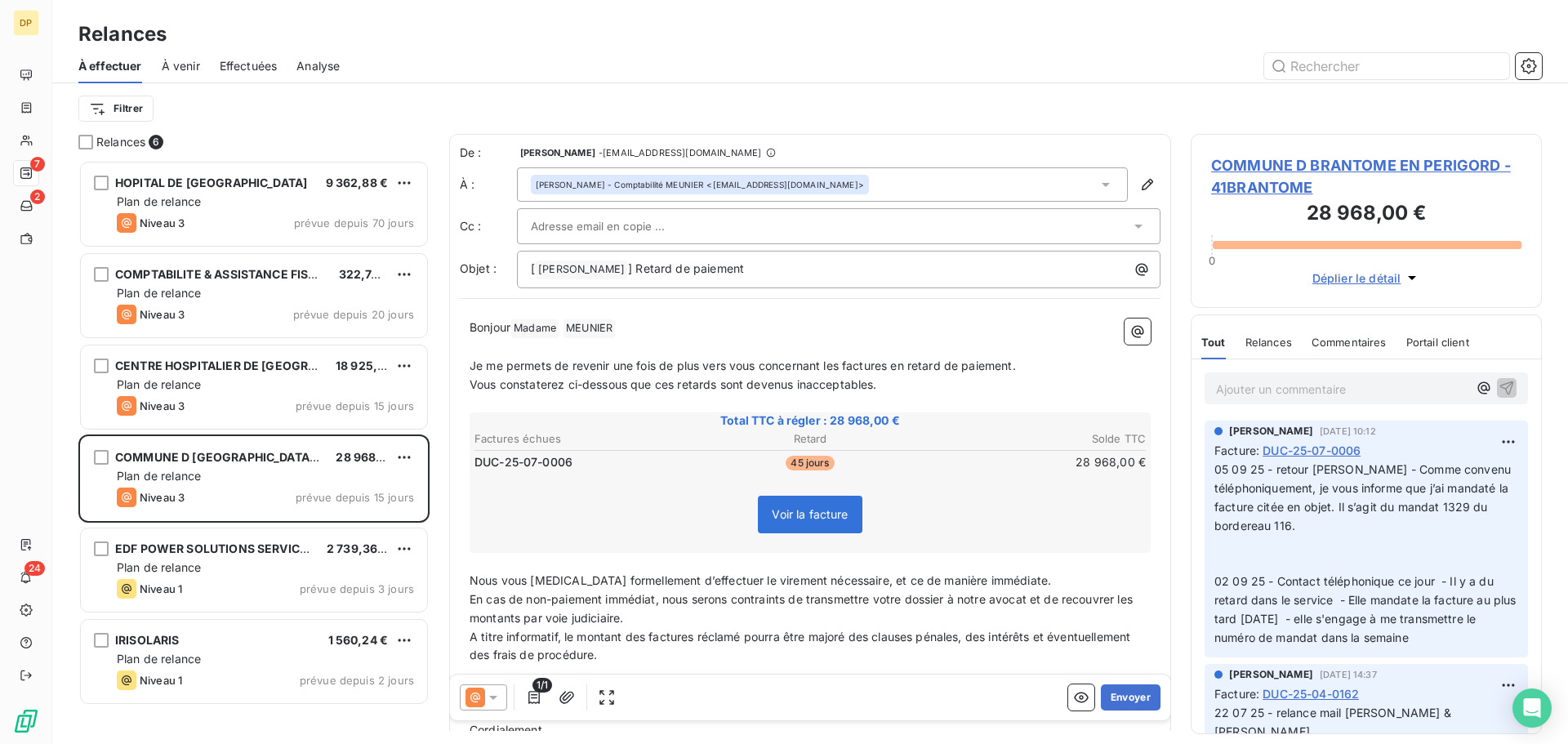
click at [1290, 165] on span "COMMUNE D BRANTOME EN PERIGORD - 41BRANTOME" at bounding box center [1366, 176] width 311 height 44
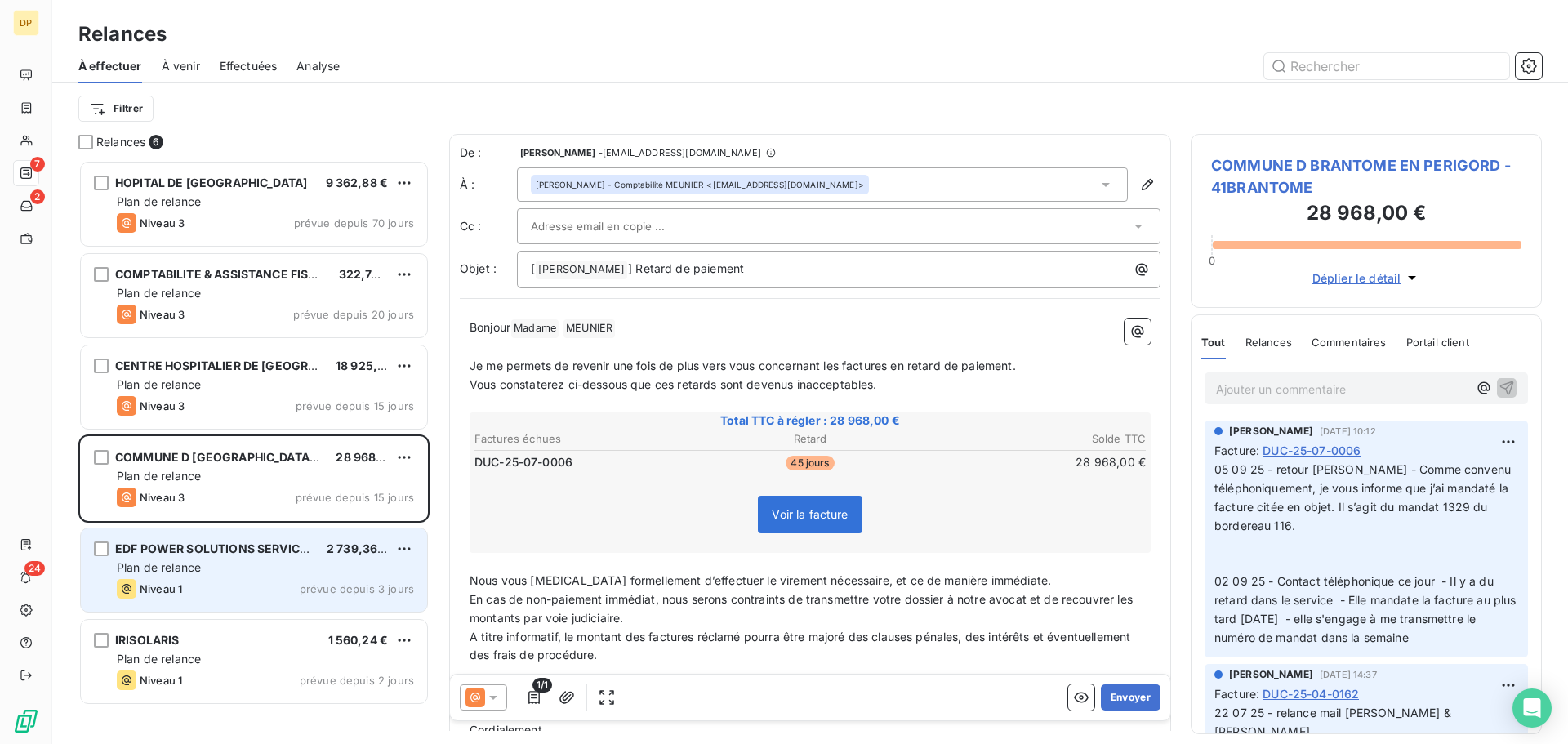
click at [270, 552] on span "EDF POWER SOLUTIONS SERVICES" at bounding box center [215, 549] width 199 height 14
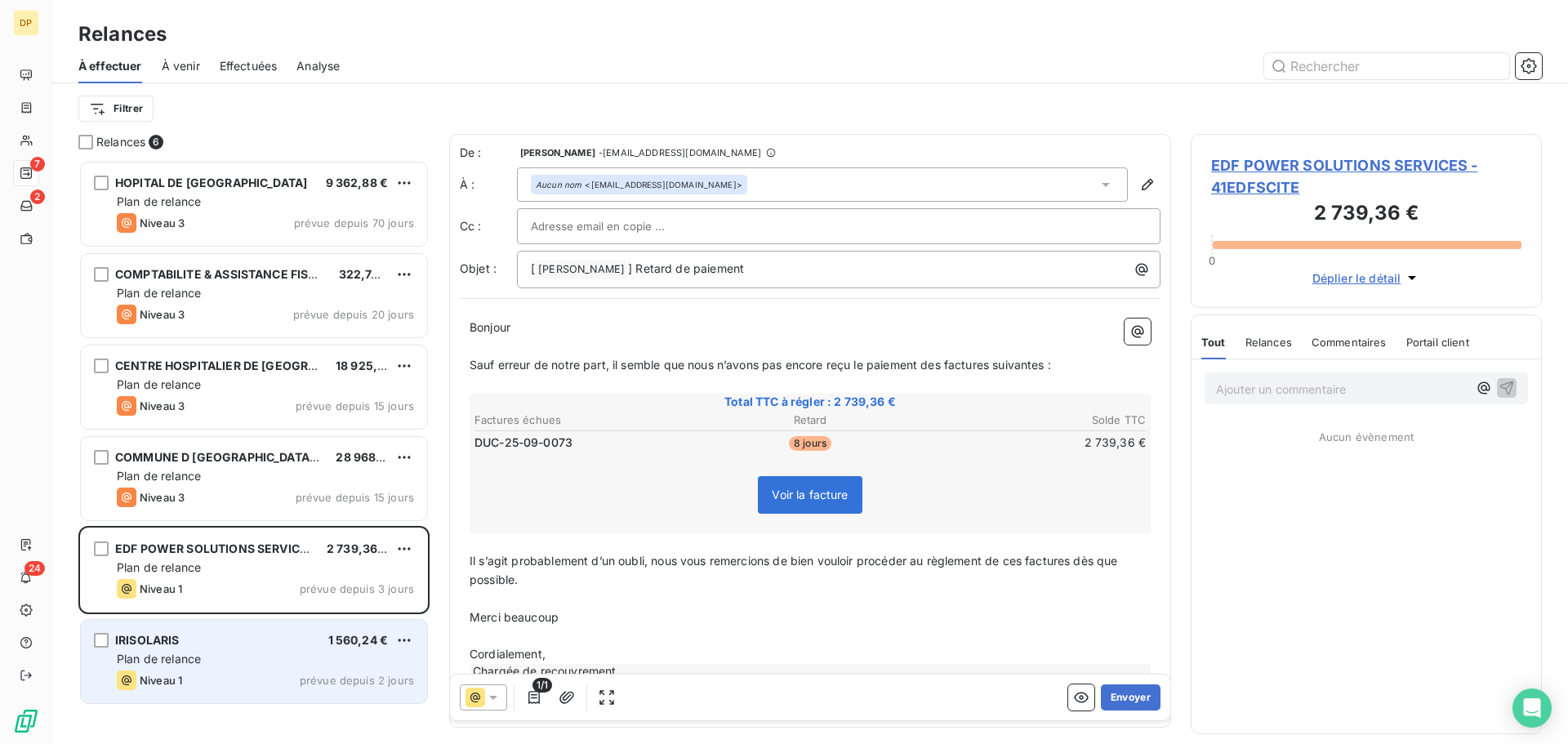
click at [209, 645] on div "IRISOLARIS 1 560,24 €" at bounding box center [265, 640] width 297 height 15
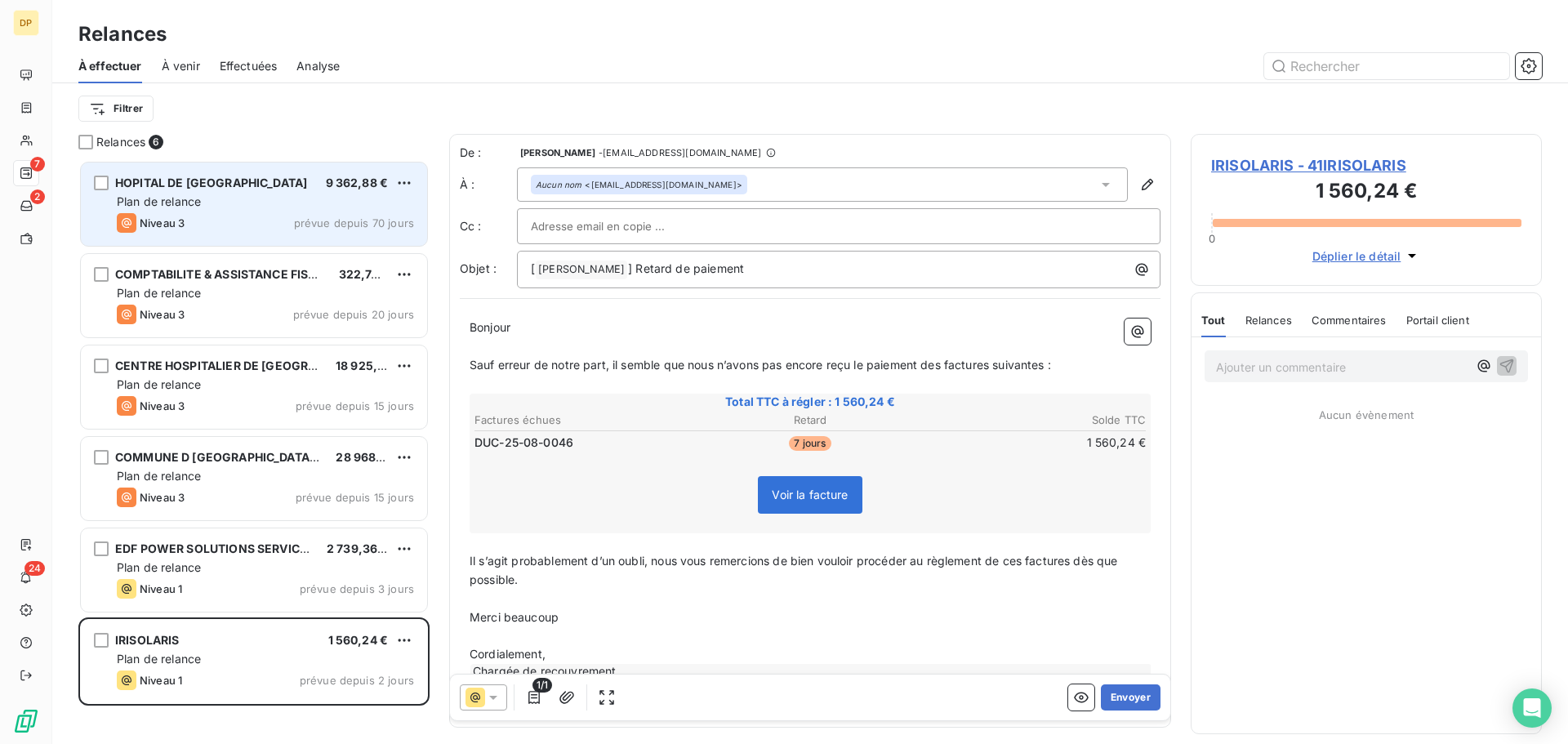
click at [239, 195] on div "Plan de relance" at bounding box center [265, 201] width 297 height 17
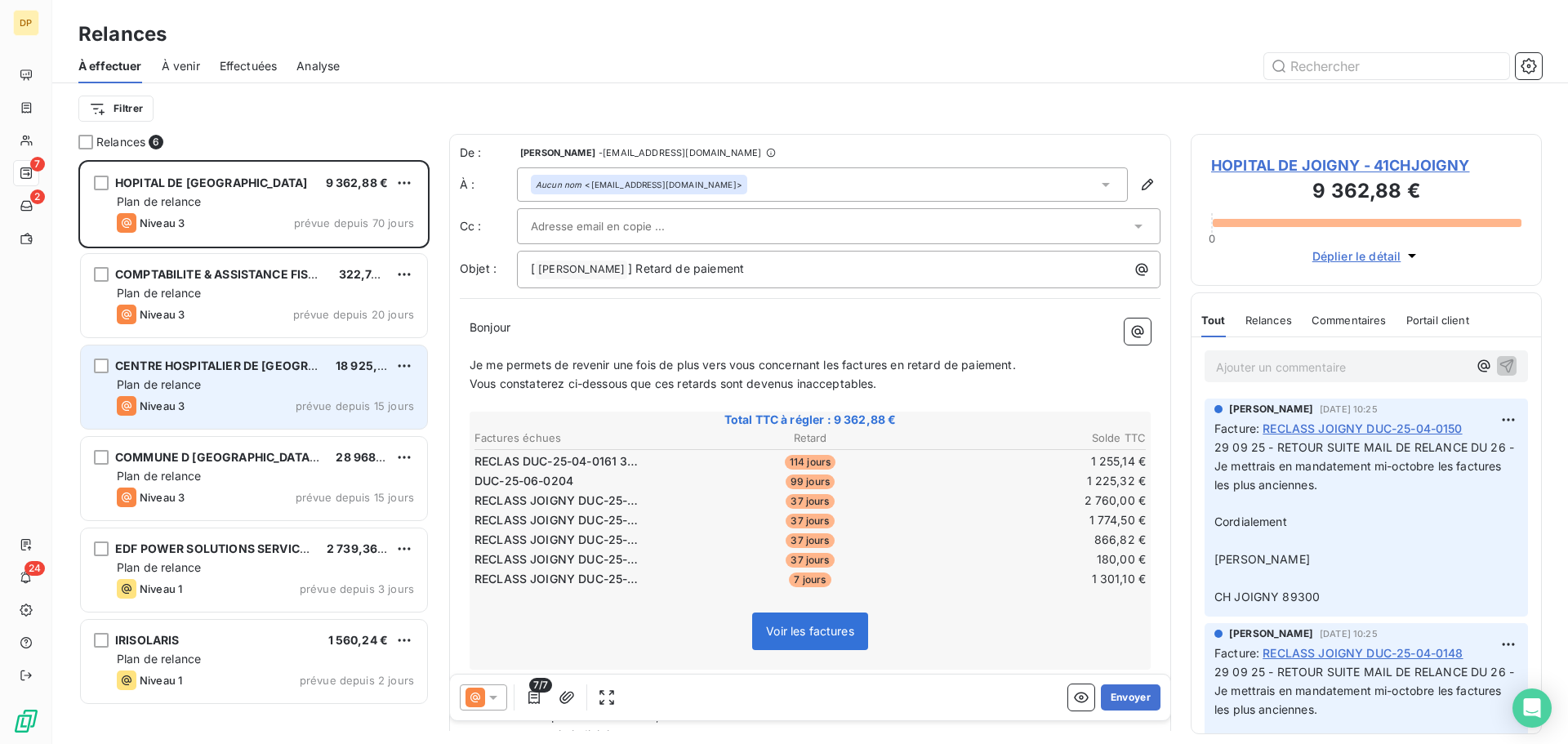
click at [317, 389] on div "Plan de relance" at bounding box center [265, 385] width 297 height 17
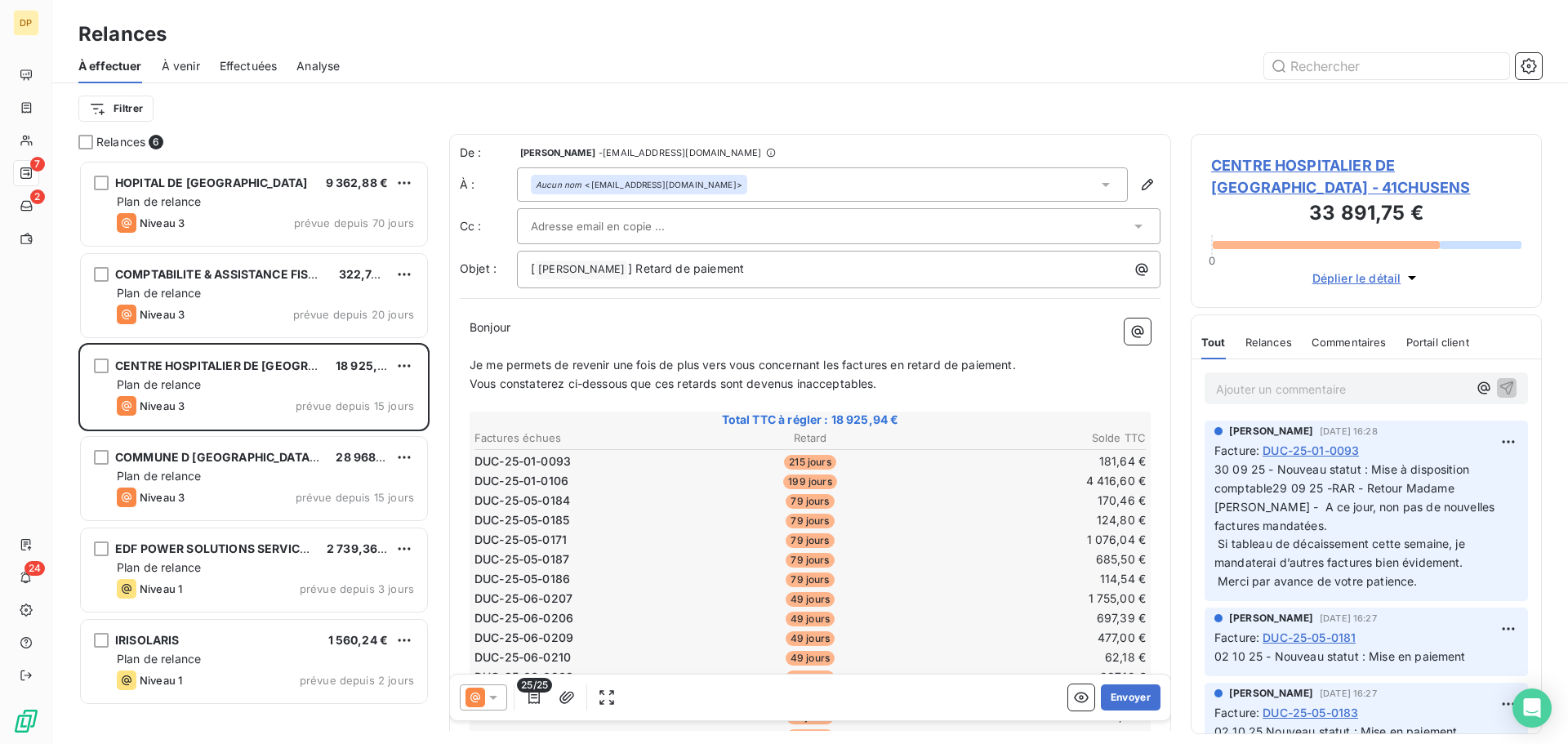
click at [1303, 164] on span "CENTRE HOSPITALIER DE [GEOGRAPHIC_DATA] - 41CHUSENS" at bounding box center [1366, 176] width 311 height 44
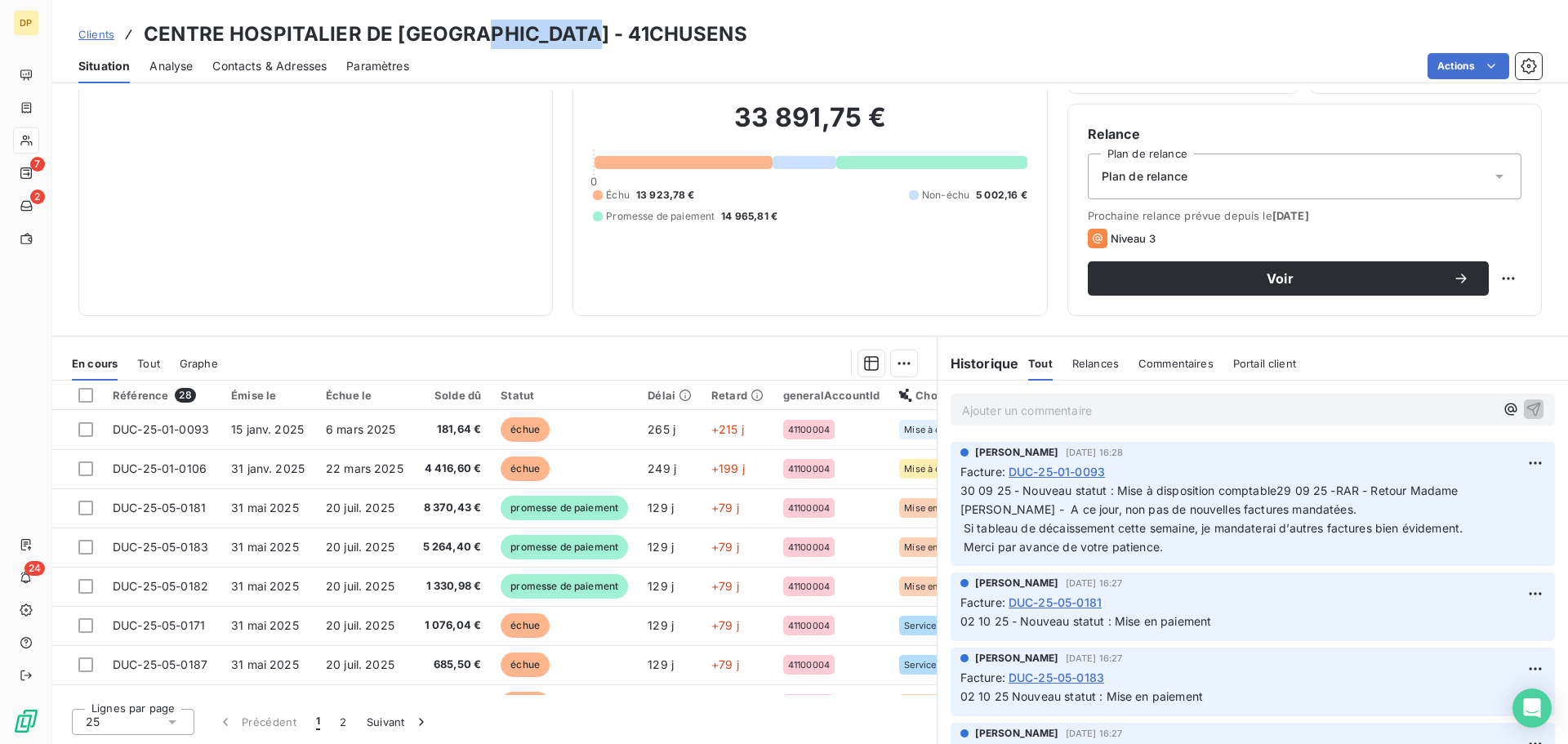
drag, startPoint x: 584, startPoint y: 33, endPoint x: 469, endPoint y: 33, distance: 115.0
click at [469, 33] on div "Clients CENTRE HOSPITALIER DE SENS - 41CHUSENS" at bounding box center [810, 34] width 1516 height 29
copy h3 "41CHUSENS"
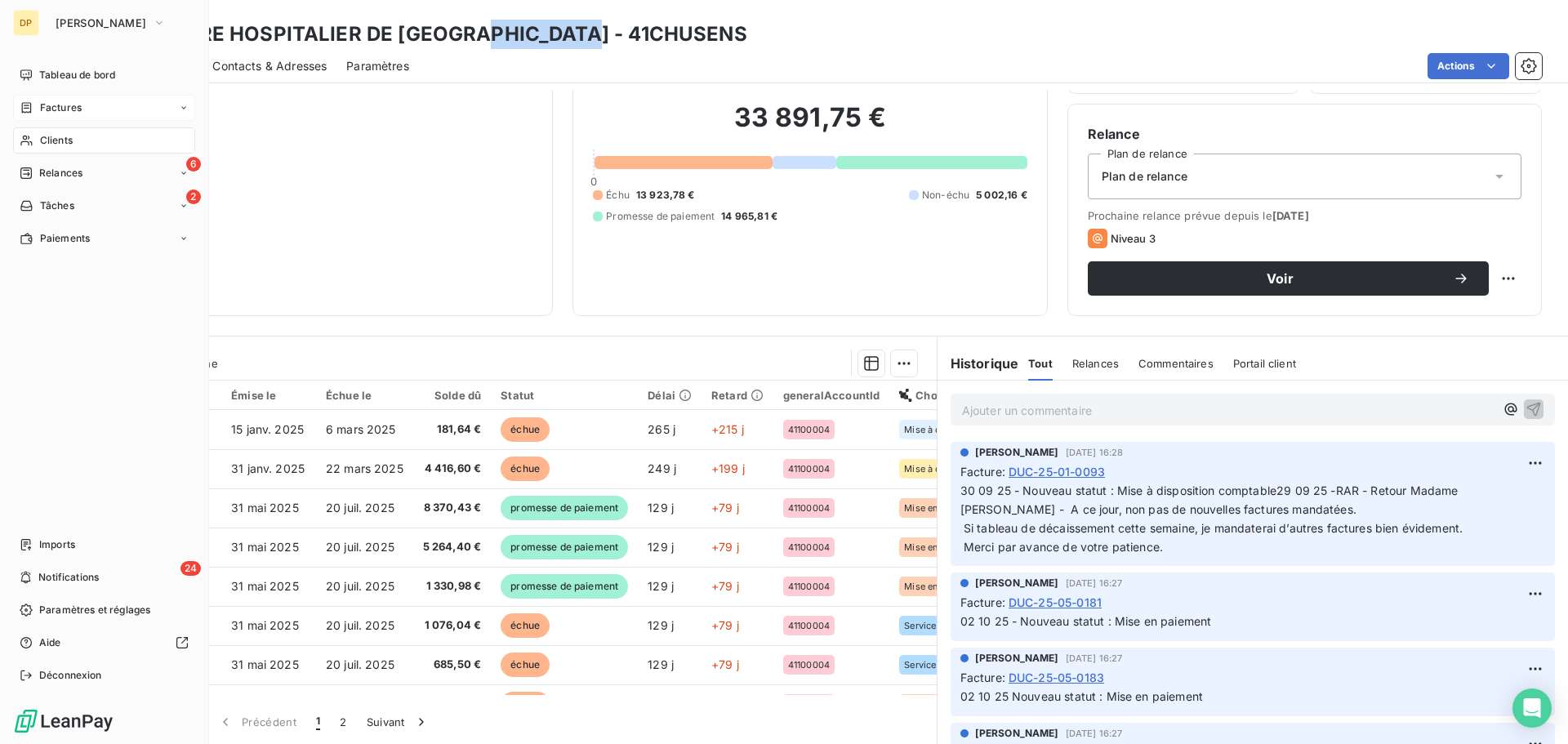
click at [42, 115] on span "Factures" at bounding box center [60, 107] width 42 height 15
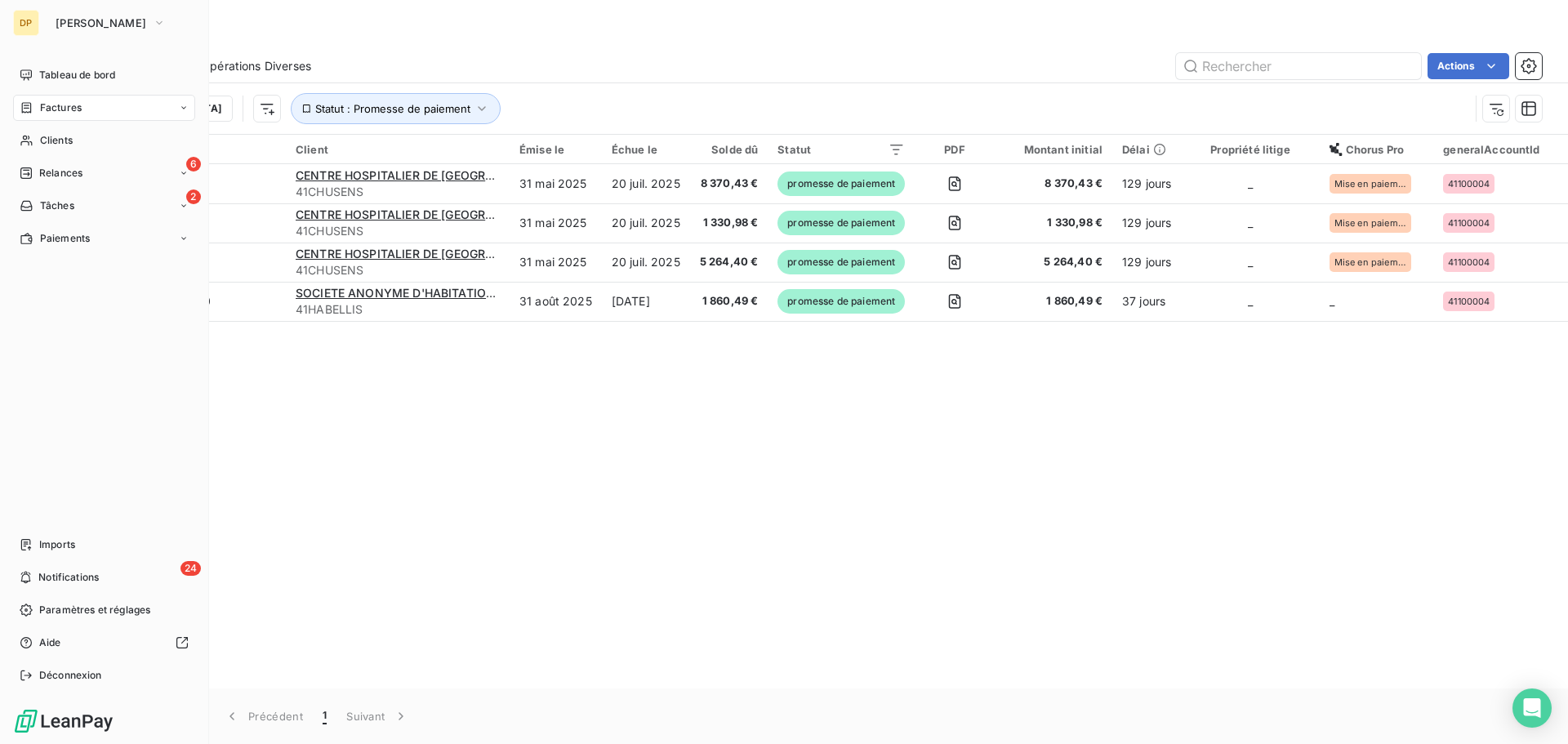
click at [47, 103] on span "Factures" at bounding box center [60, 107] width 42 height 15
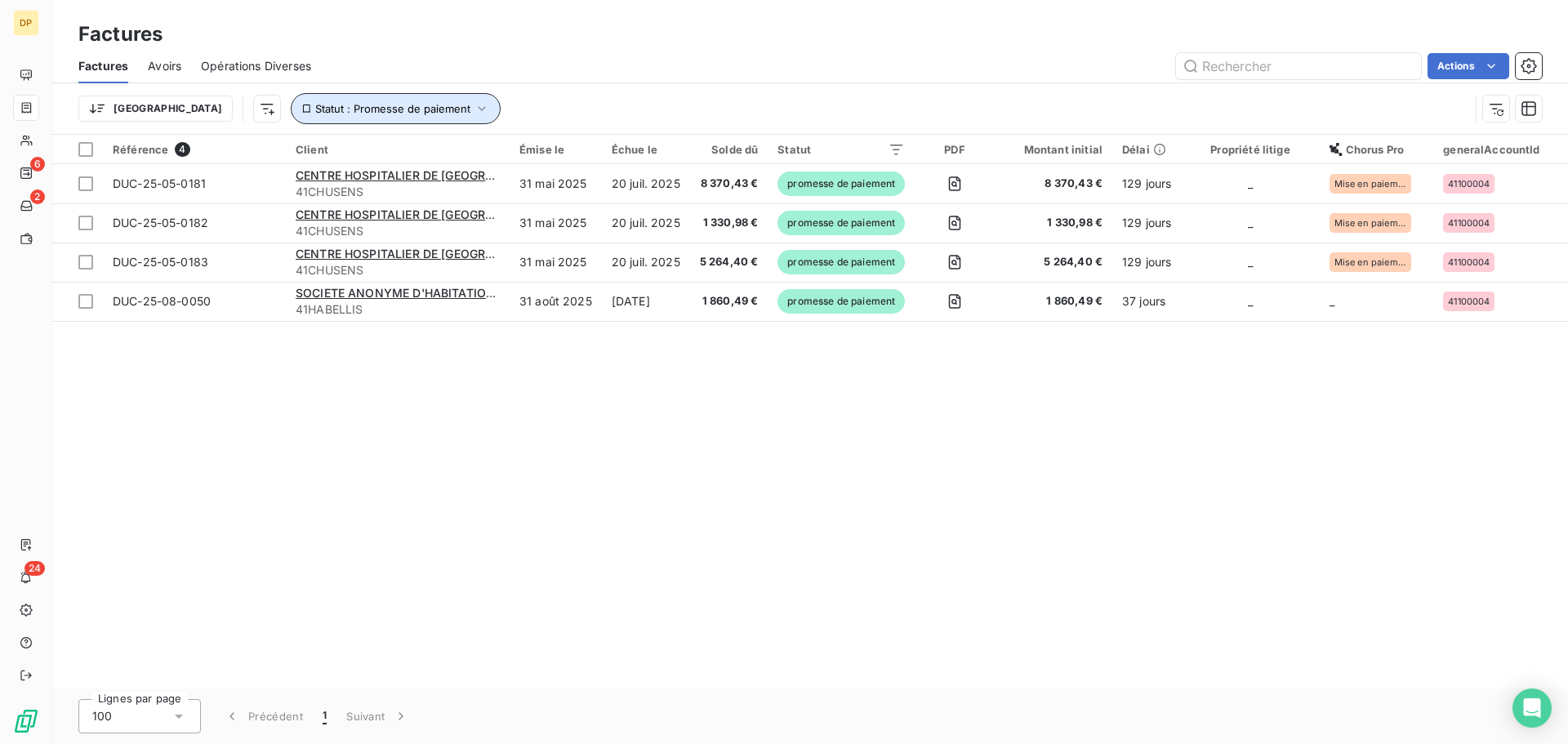
click at [369, 98] on button "Statut : Promesse de paiement" at bounding box center [395, 109] width 210 height 31
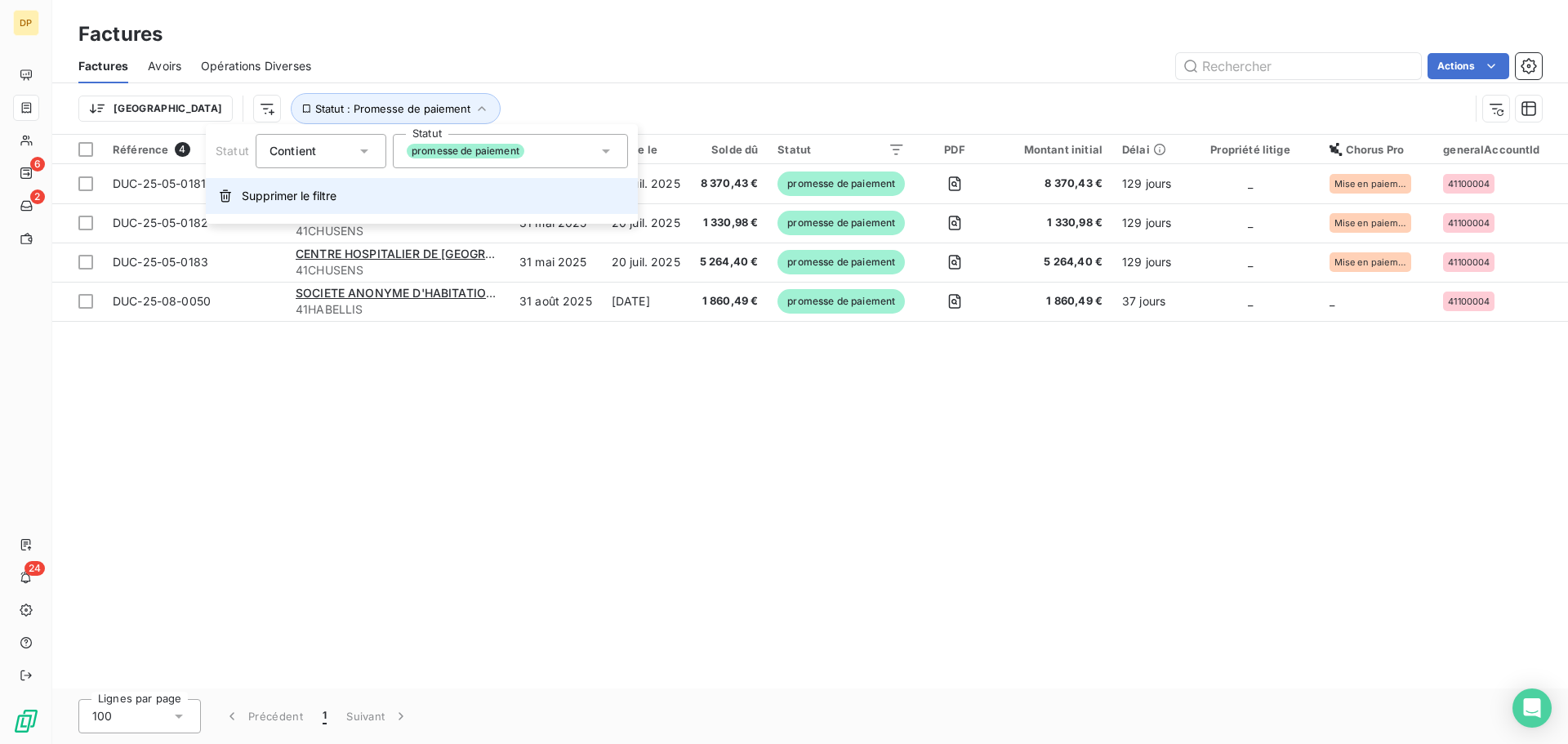
click at [300, 193] on span "Supprimer le filtre" at bounding box center [289, 195] width 95 height 17
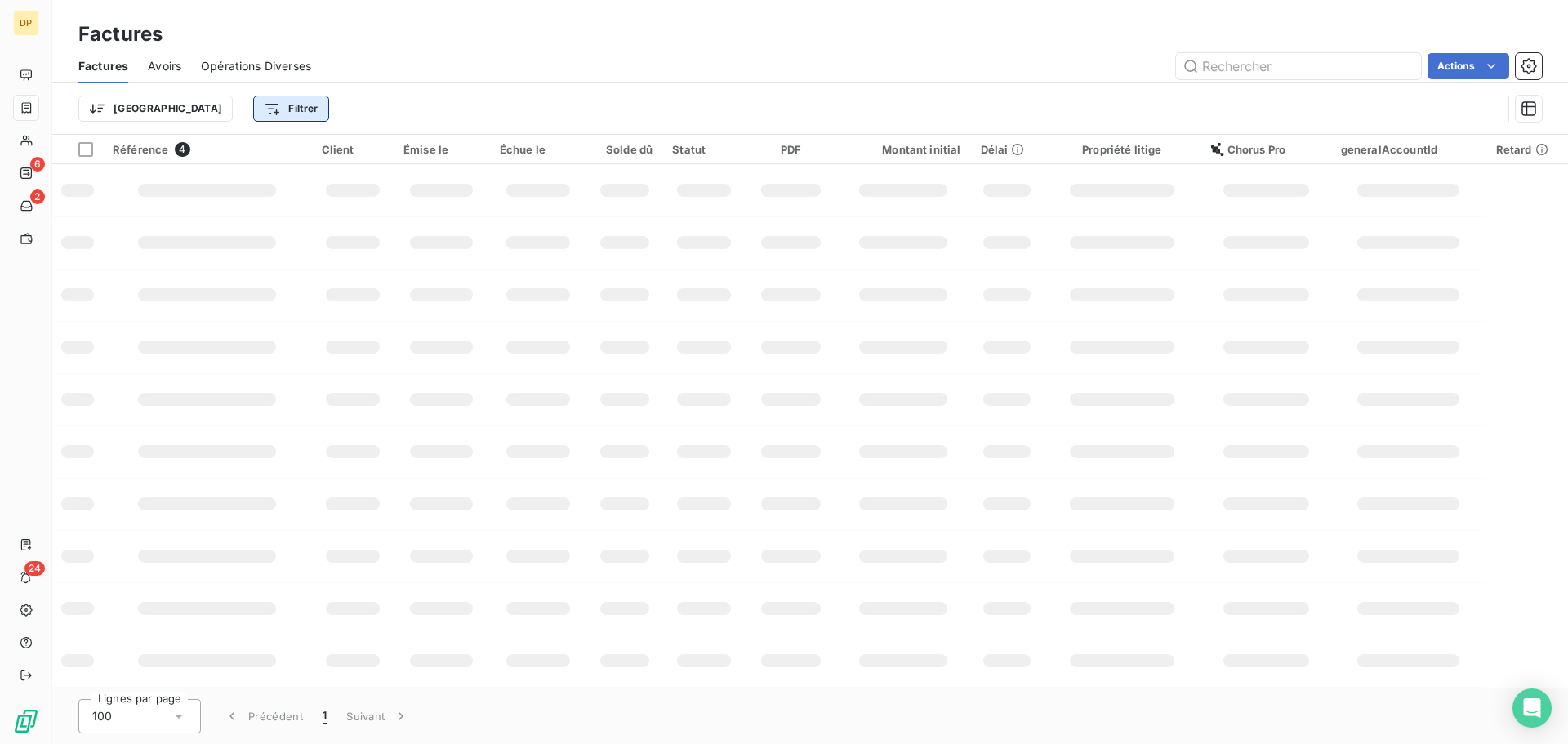
click at [214, 105] on html "DP 6 2 24 Factures Factures Avoirs Opérations Diverses Actions Trier Filtrer Ré…" at bounding box center [784, 372] width 1568 height 744
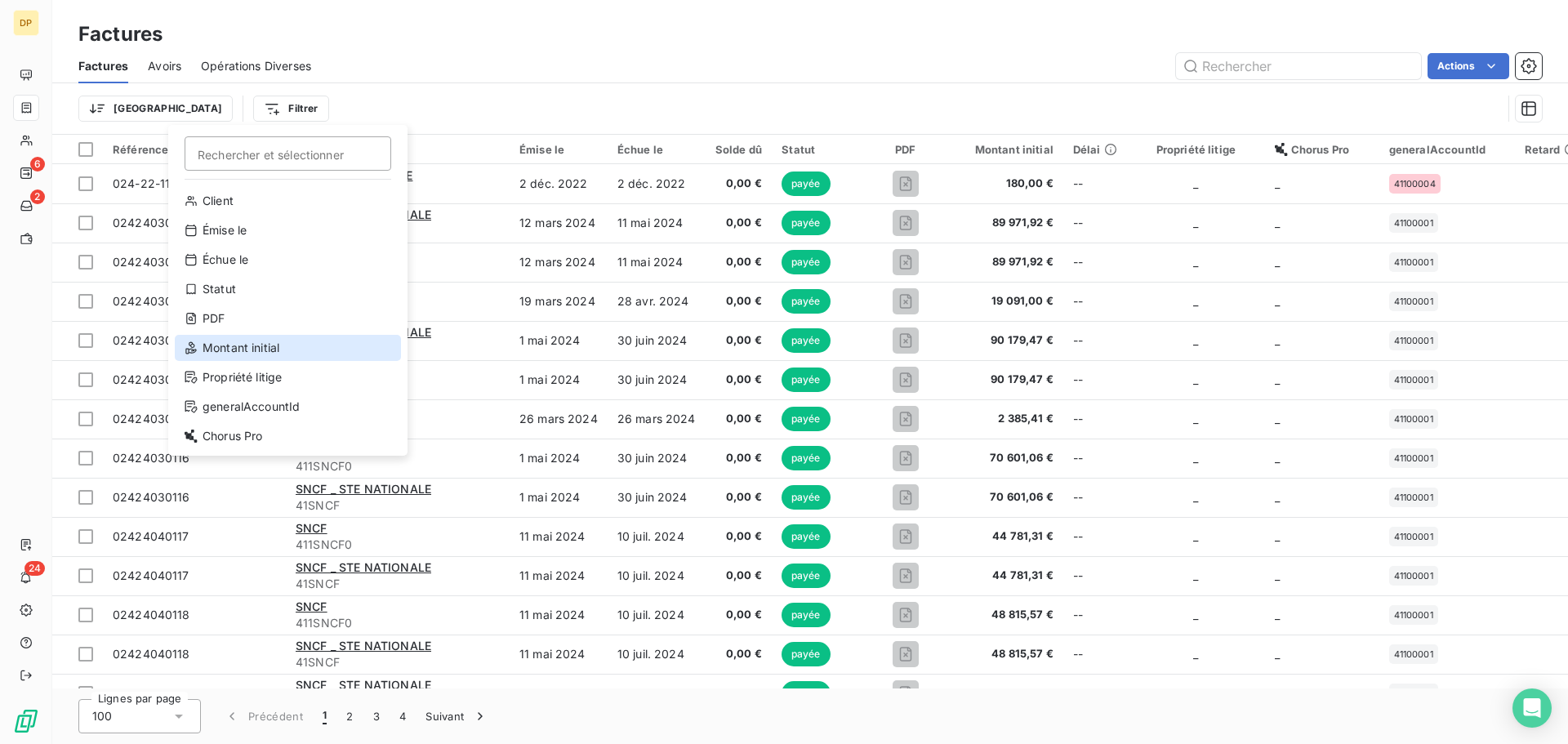
click at [250, 344] on div "Montant initial" at bounding box center [287, 348] width 226 height 26
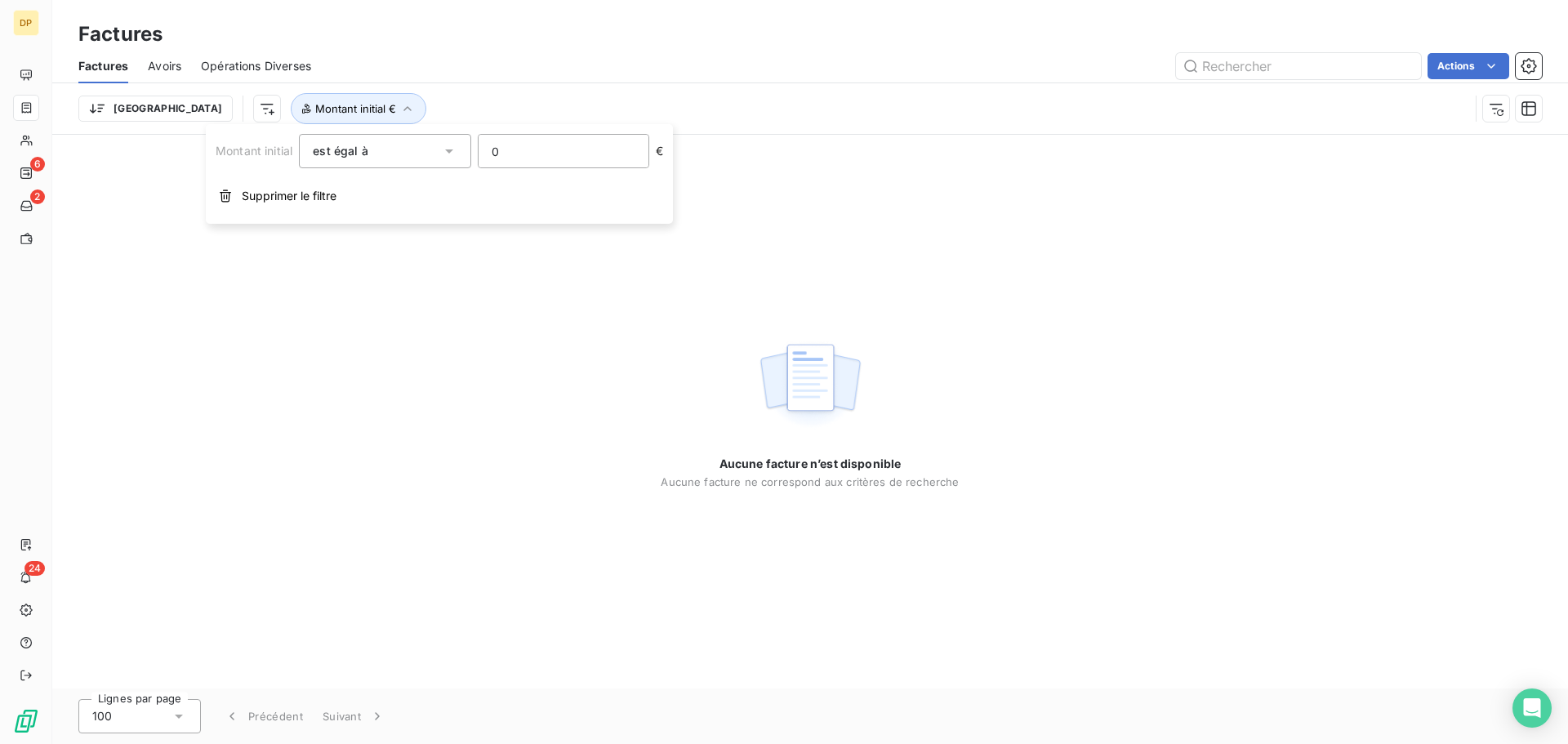
click at [526, 159] on input "0" at bounding box center [563, 152] width 170 height 33
type input "1"
type input "2699.40"
click at [172, 105] on html "DP 6 2 24 Factures Factures Avoirs Opérations Diverses Actions Trier Montant in…" at bounding box center [784, 372] width 1568 height 744
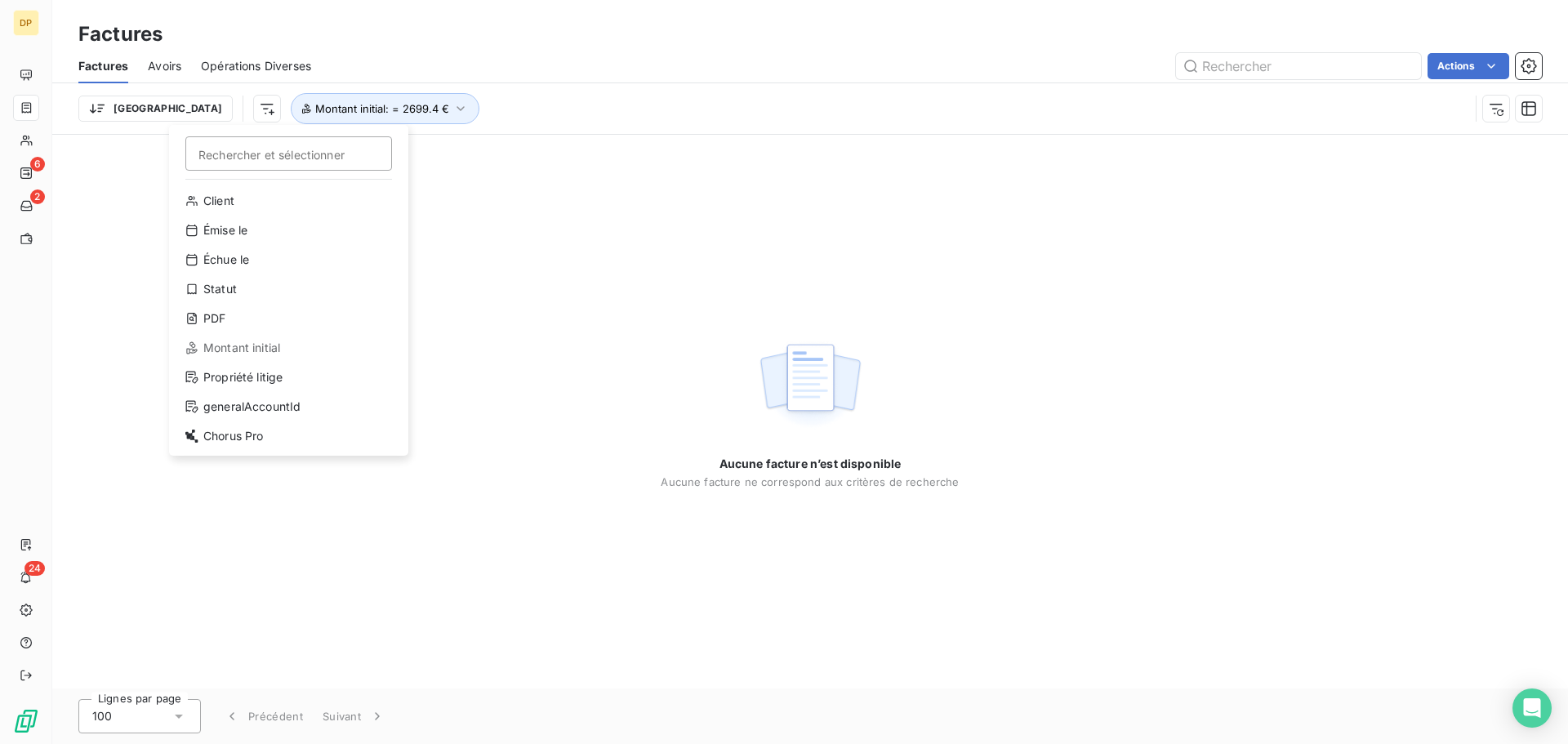
click at [102, 110] on html "DP 6 2 24 Factures Factures Avoirs Opérations Diverses Actions Trier Rechercher…" at bounding box center [784, 372] width 1568 height 744
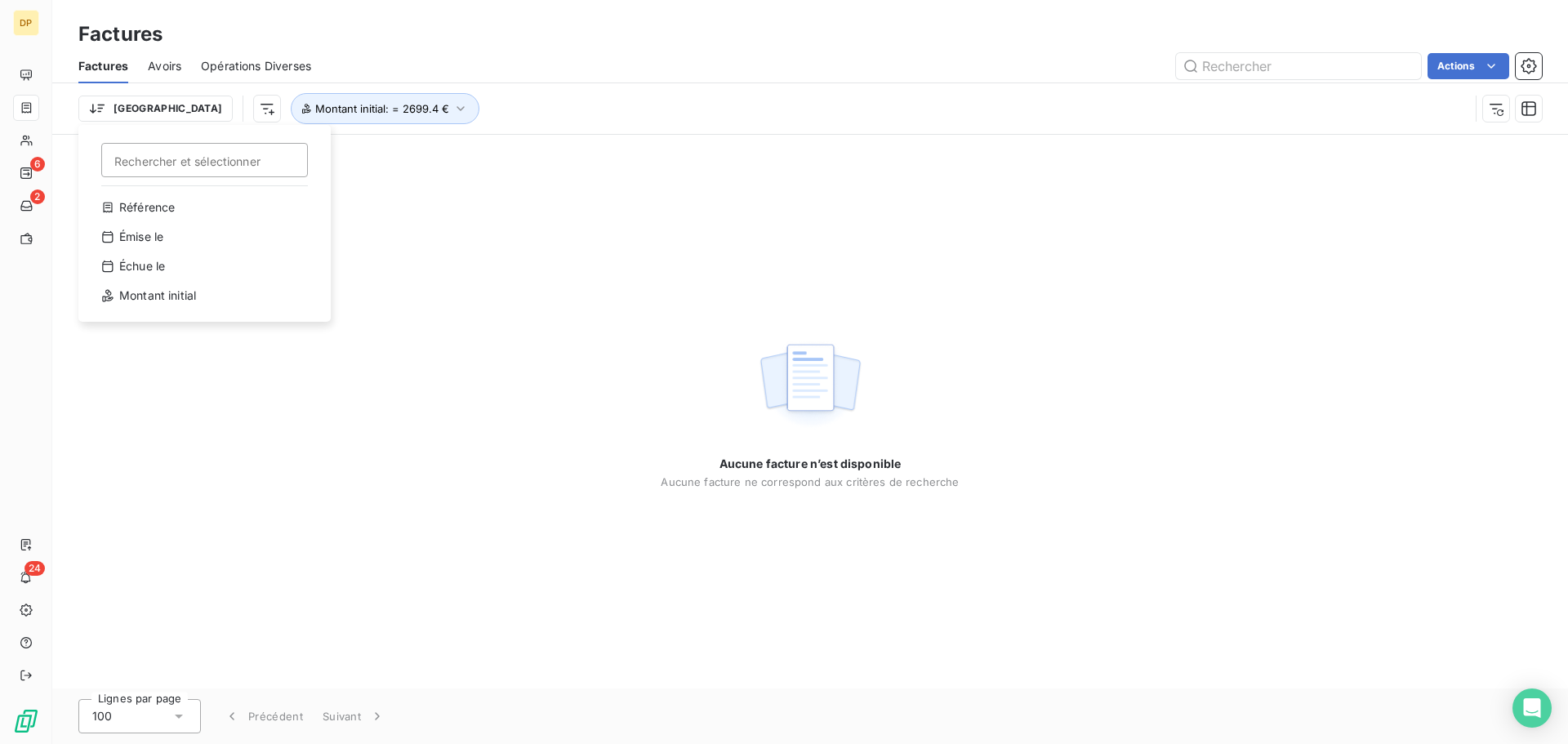
click at [102, 110] on html "DP 6 2 24 Factures Factures Avoirs Opérations Diverses Actions Trier Rechercher…" at bounding box center [784, 372] width 1568 height 744
click at [611, 63] on html "DP 6 2 24 Factures Factures Avoirs Opérations Diverses Actions Trier Montant in…" at bounding box center [784, 372] width 1568 height 744
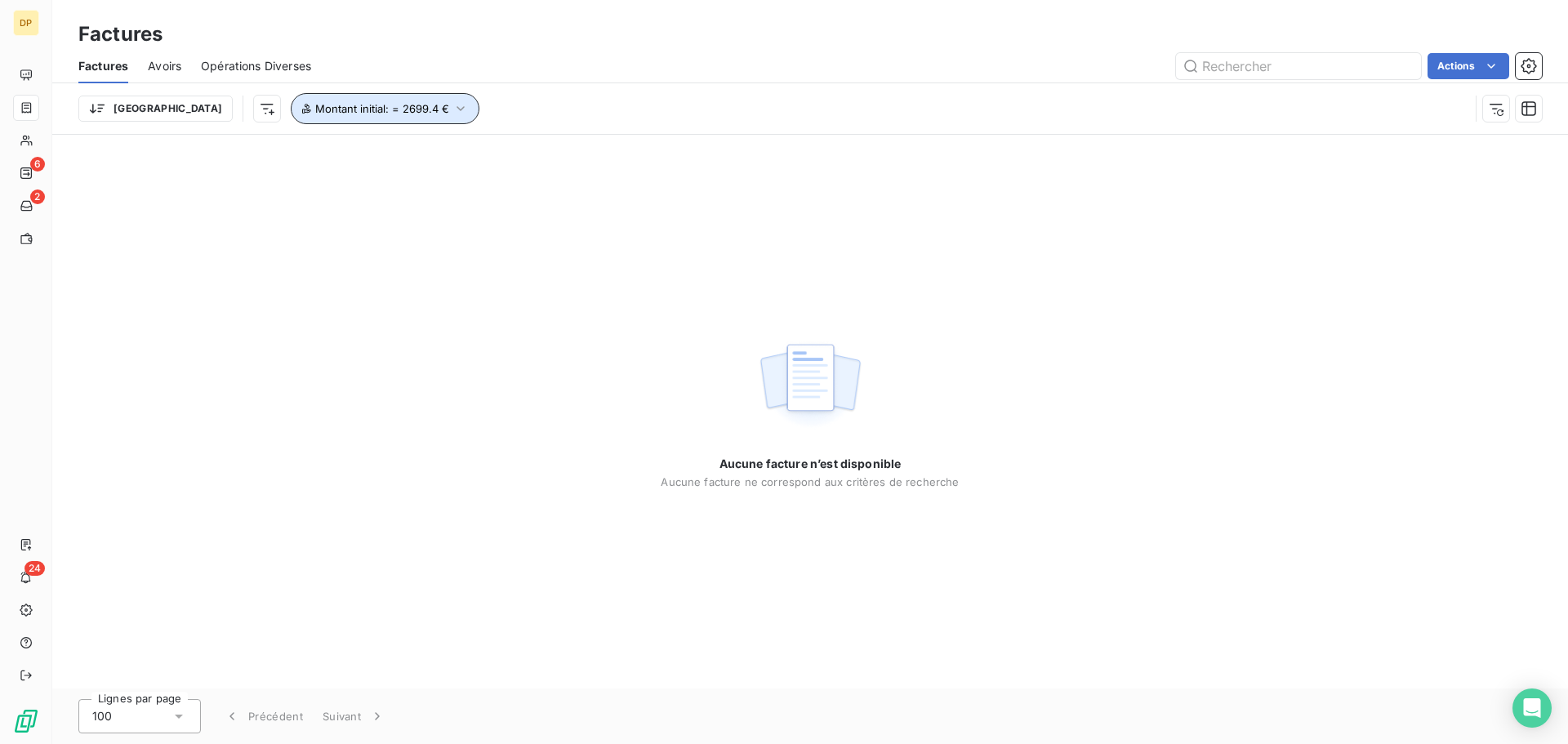
click at [456, 108] on icon "button" at bounding box center [460, 108] width 8 height 5
drag, startPoint x: 551, startPoint y: 152, endPoint x: 383, endPoint y: 145, distance: 168.1
click at [385, 147] on div "Montant initial est égal à eq 2699.4 €" at bounding box center [439, 151] width 448 height 34
click at [347, 412] on div "Aucune facture n’est disponible Aucune facture ne correspond aux critères de re…" at bounding box center [810, 412] width 1516 height 554
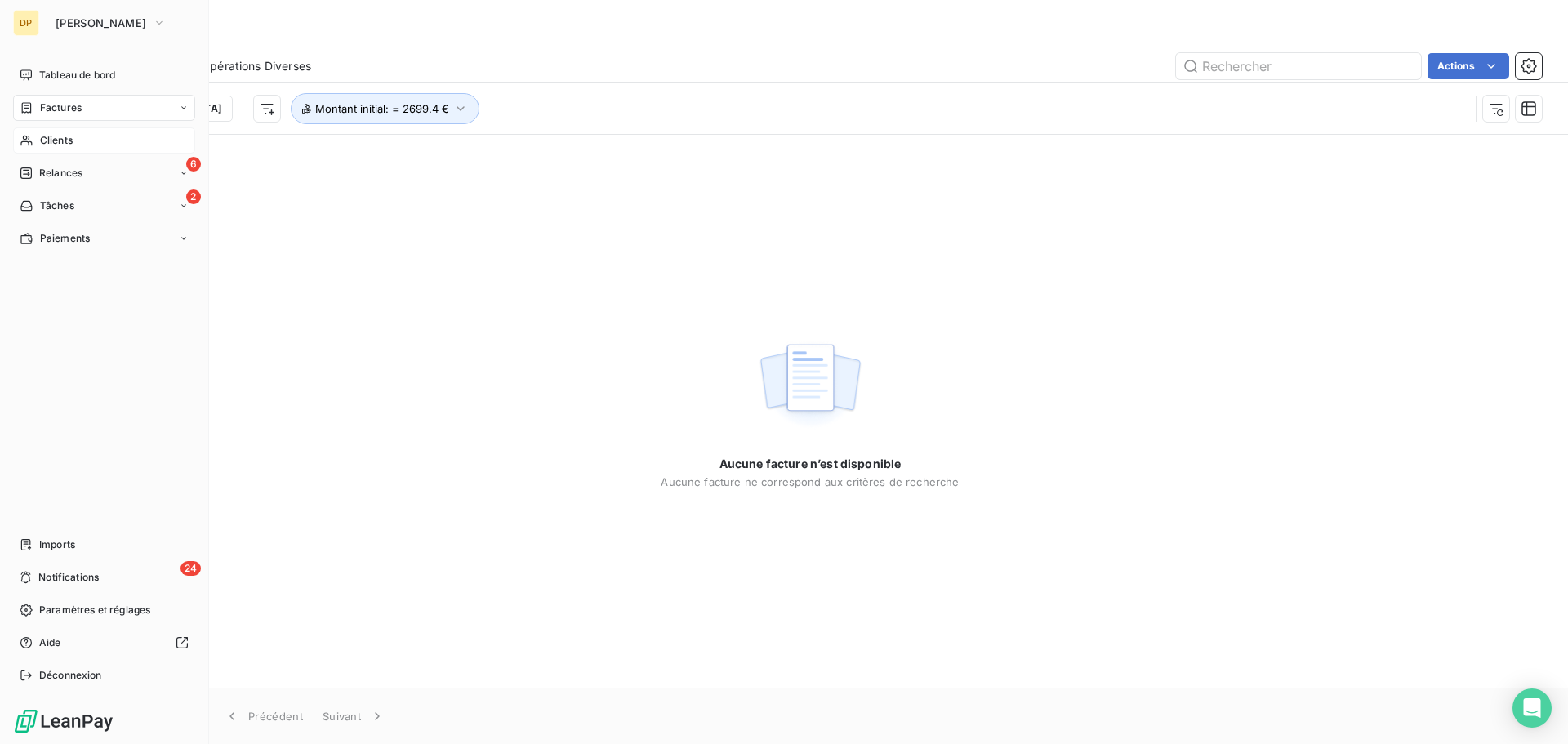
click at [52, 141] on span "Clients" at bounding box center [56, 140] width 33 height 15
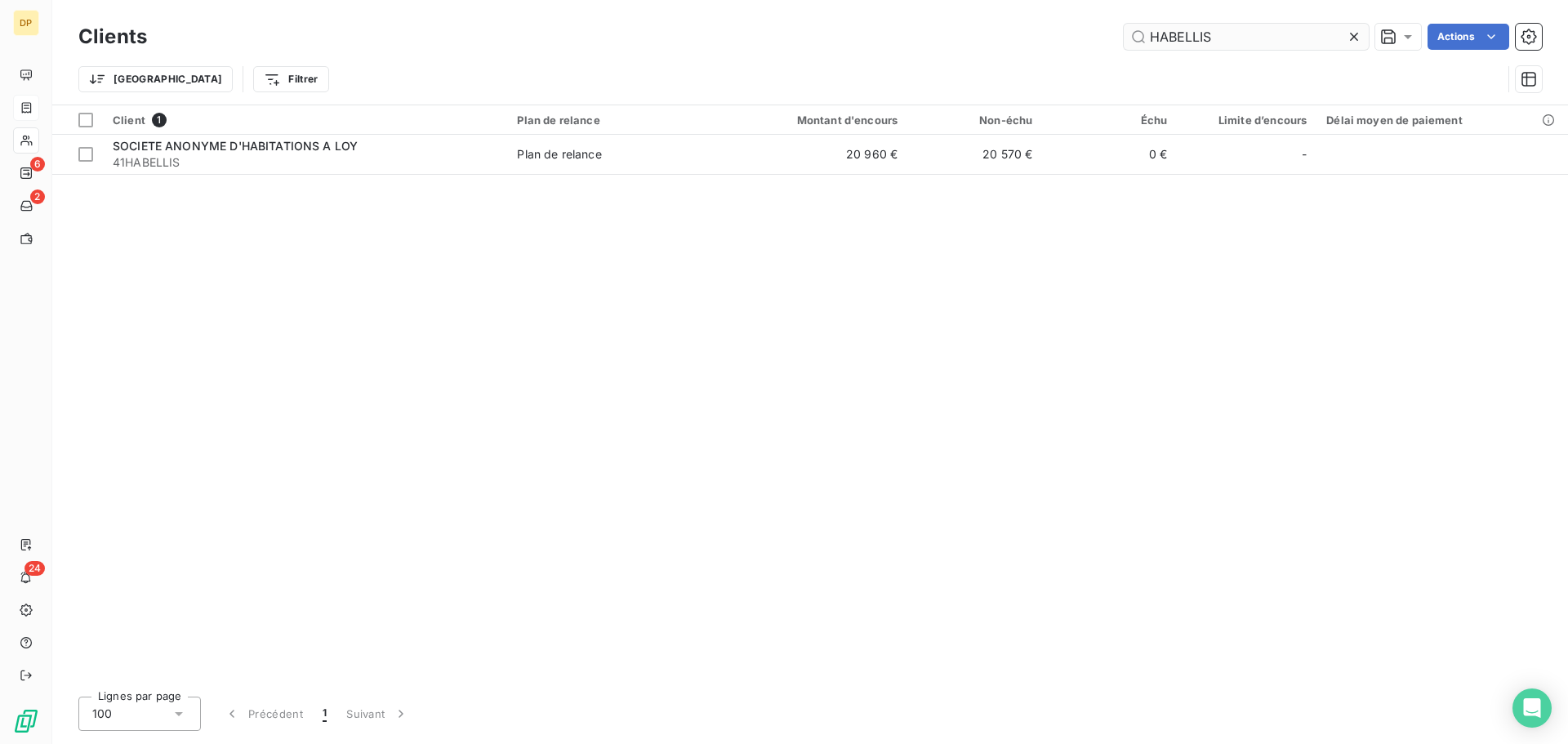
drag, startPoint x: 1244, startPoint y: 31, endPoint x: 1138, endPoint y: 43, distance: 106.7
click at [1138, 43] on input "HABELLIS" at bounding box center [1246, 36] width 245 height 26
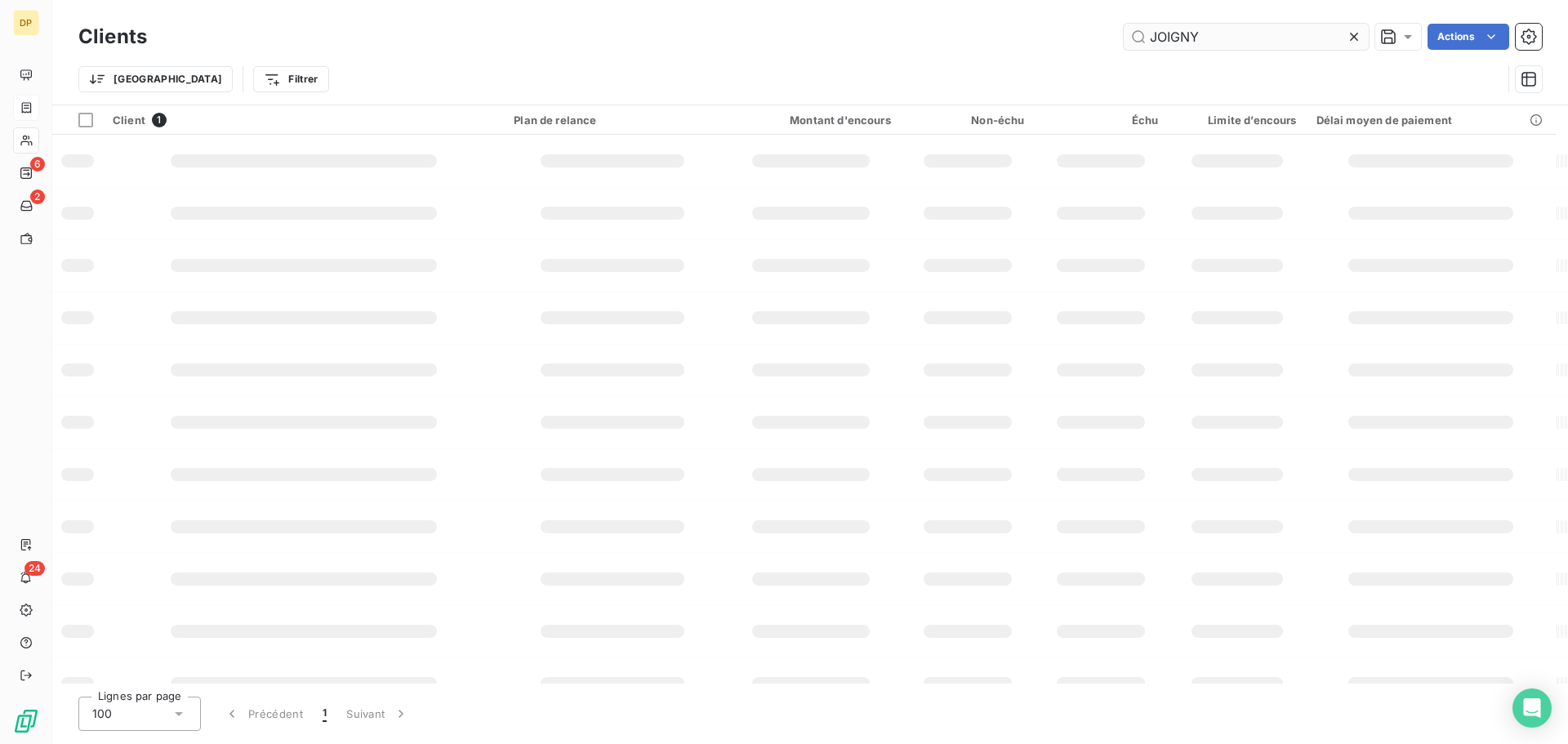
type input "JOIGNY"
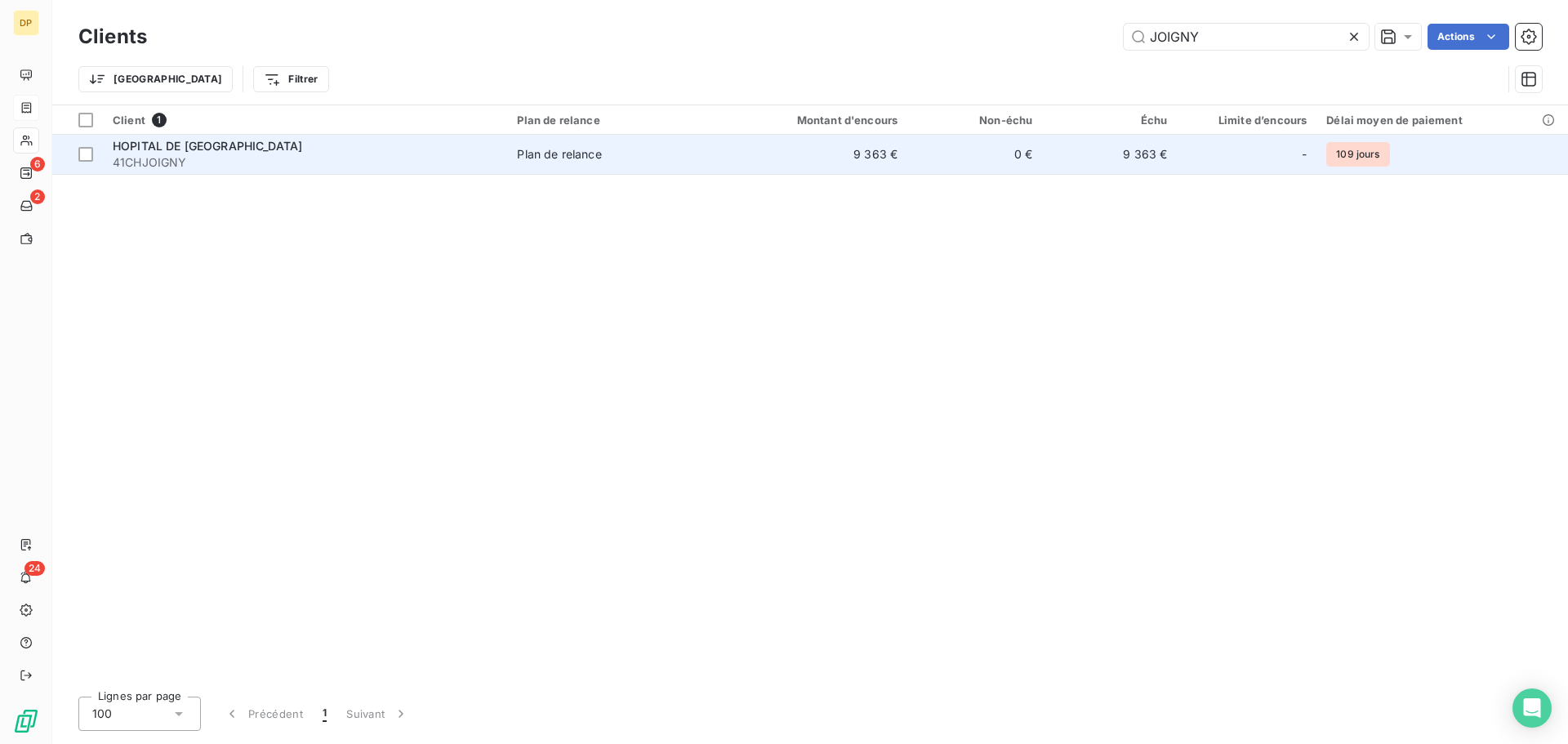
click at [759, 169] on td "9 363 €" at bounding box center [817, 154] width 181 height 39
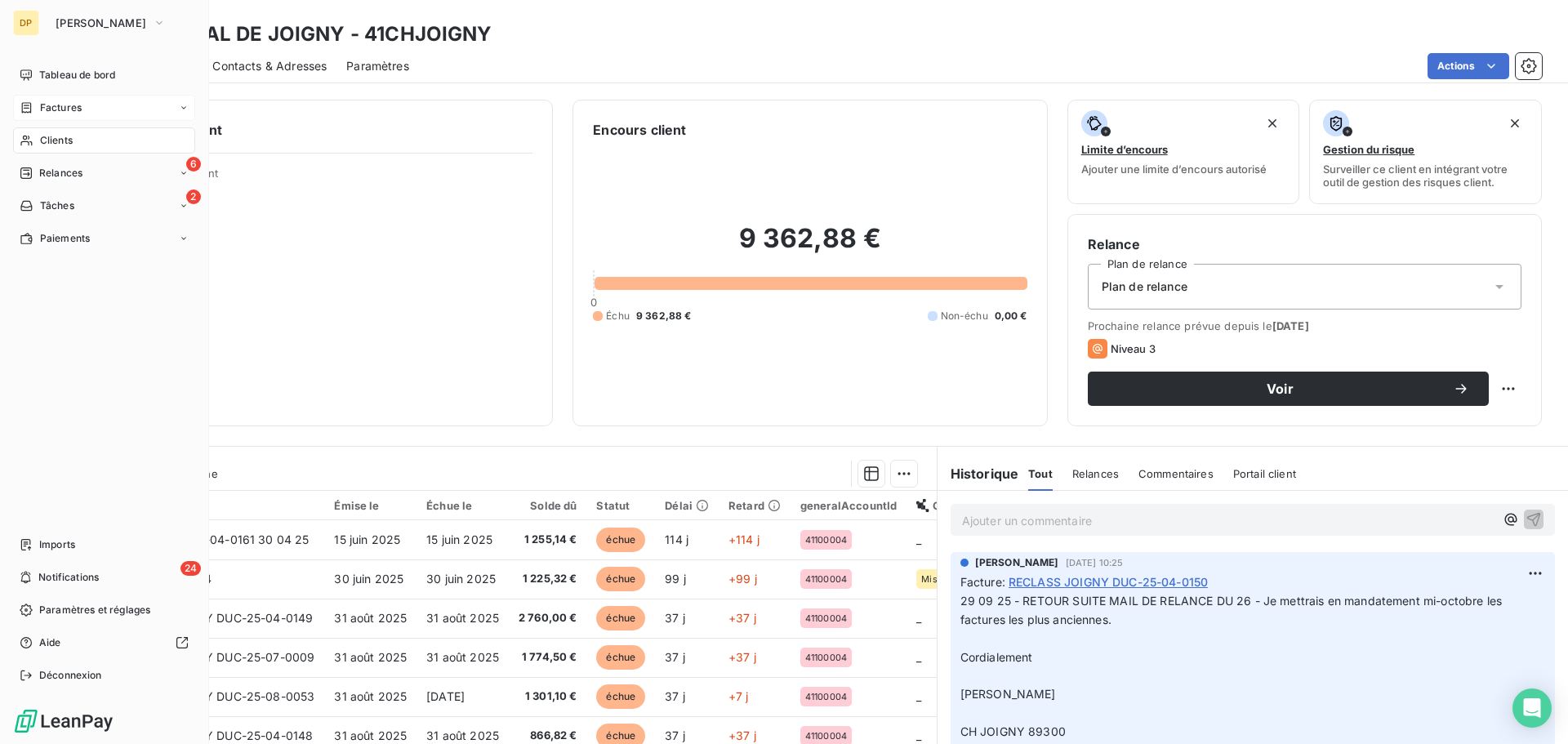
click at [46, 135] on span "Clients" at bounding box center [56, 140] width 33 height 15
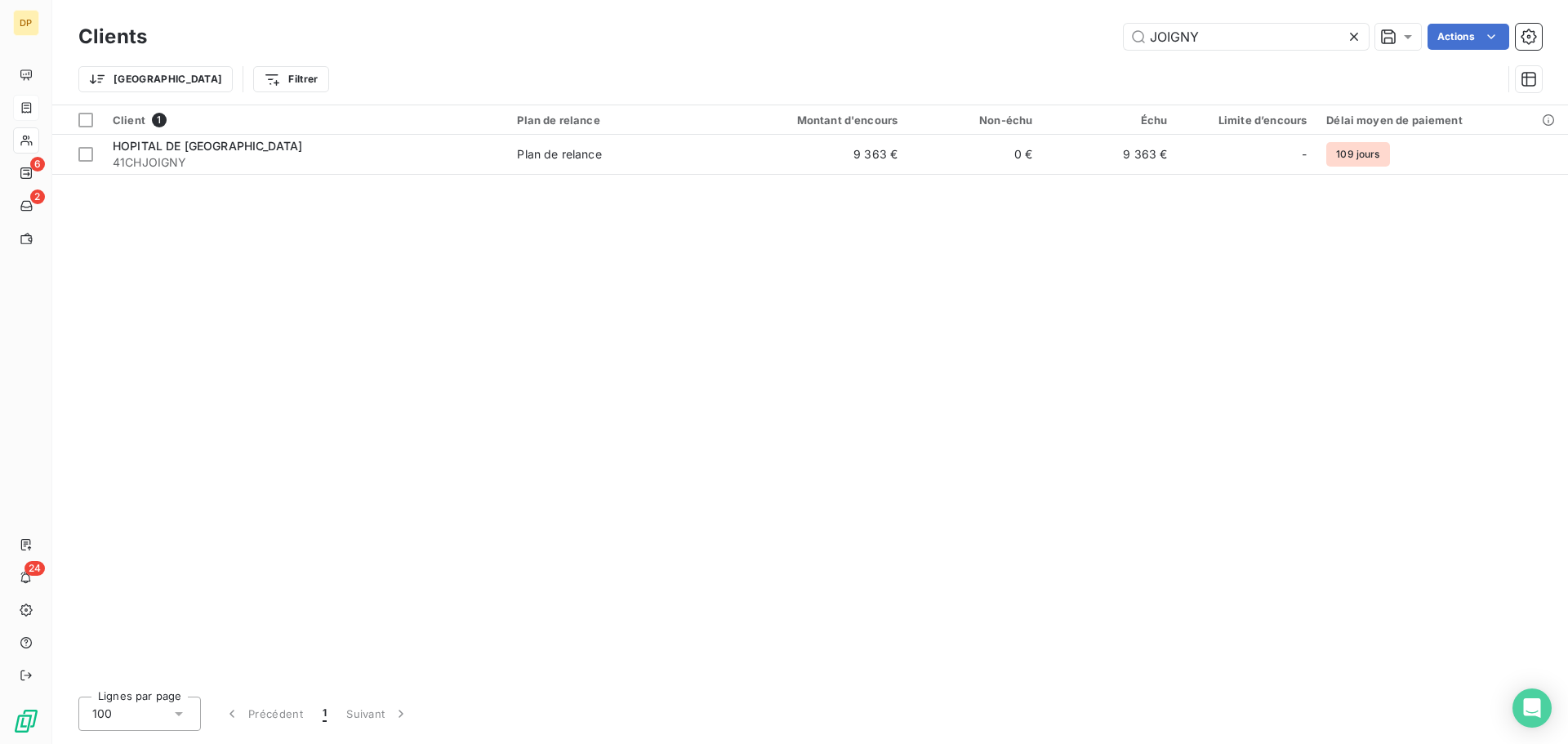
drag, startPoint x: 1277, startPoint y: 33, endPoint x: 884, endPoint y: 64, distance: 394.2
click at [922, 42] on div "JOIGNY Actions" at bounding box center [854, 36] width 1375 height 26
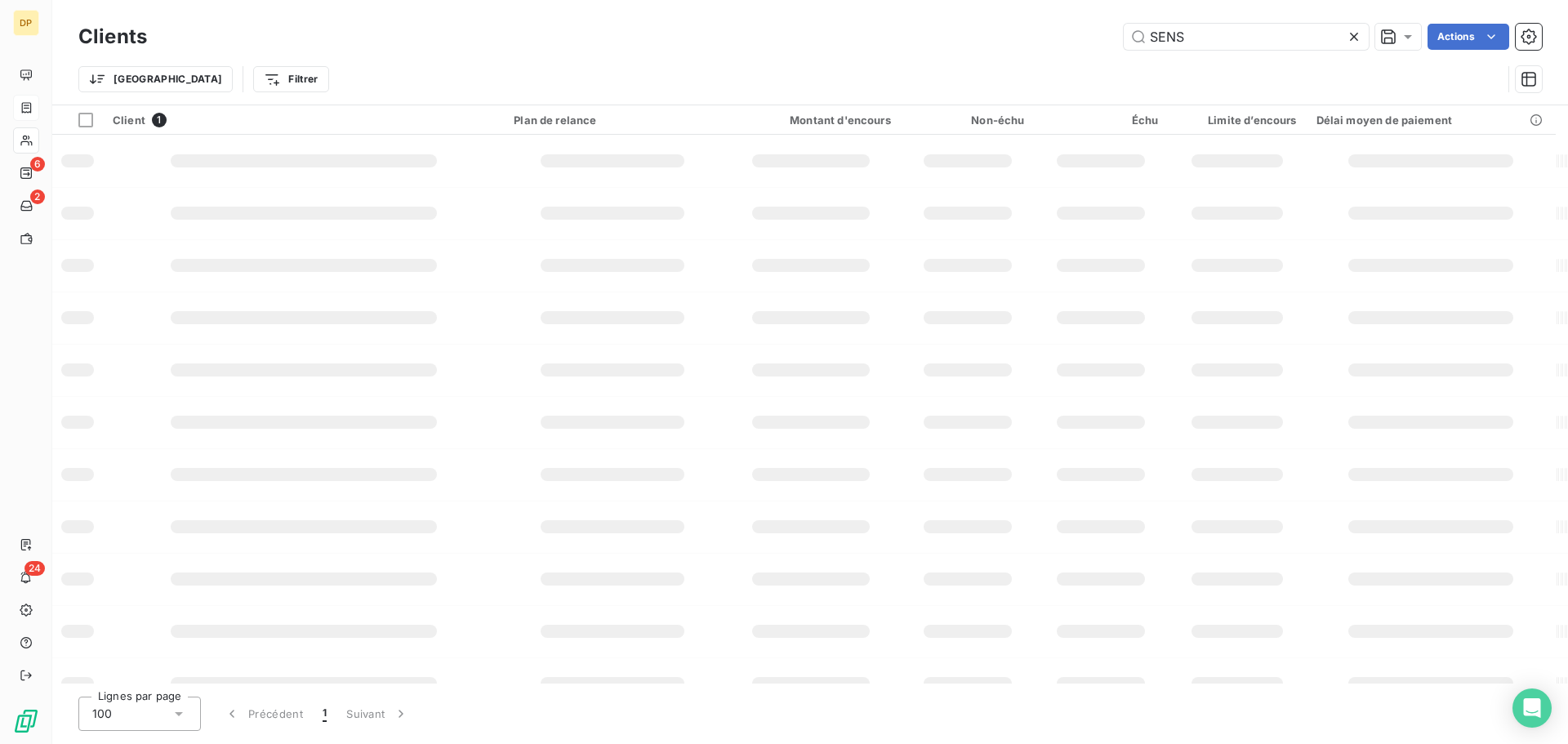
type input "SENS"
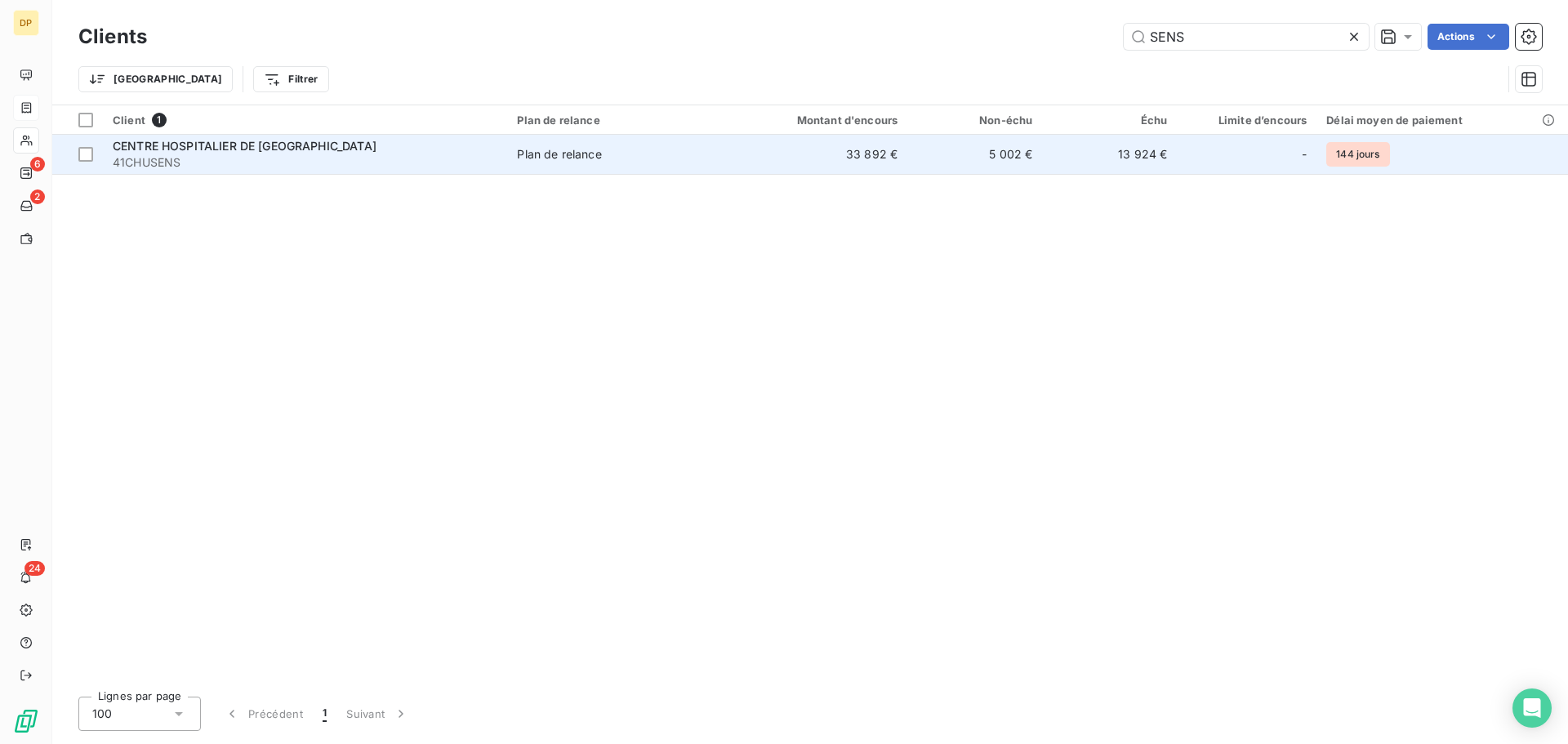
click at [500, 162] on td "CENTRE HOSPITALIER DE SENS 41CHUSENS" at bounding box center [305, 154] width 404 height 39
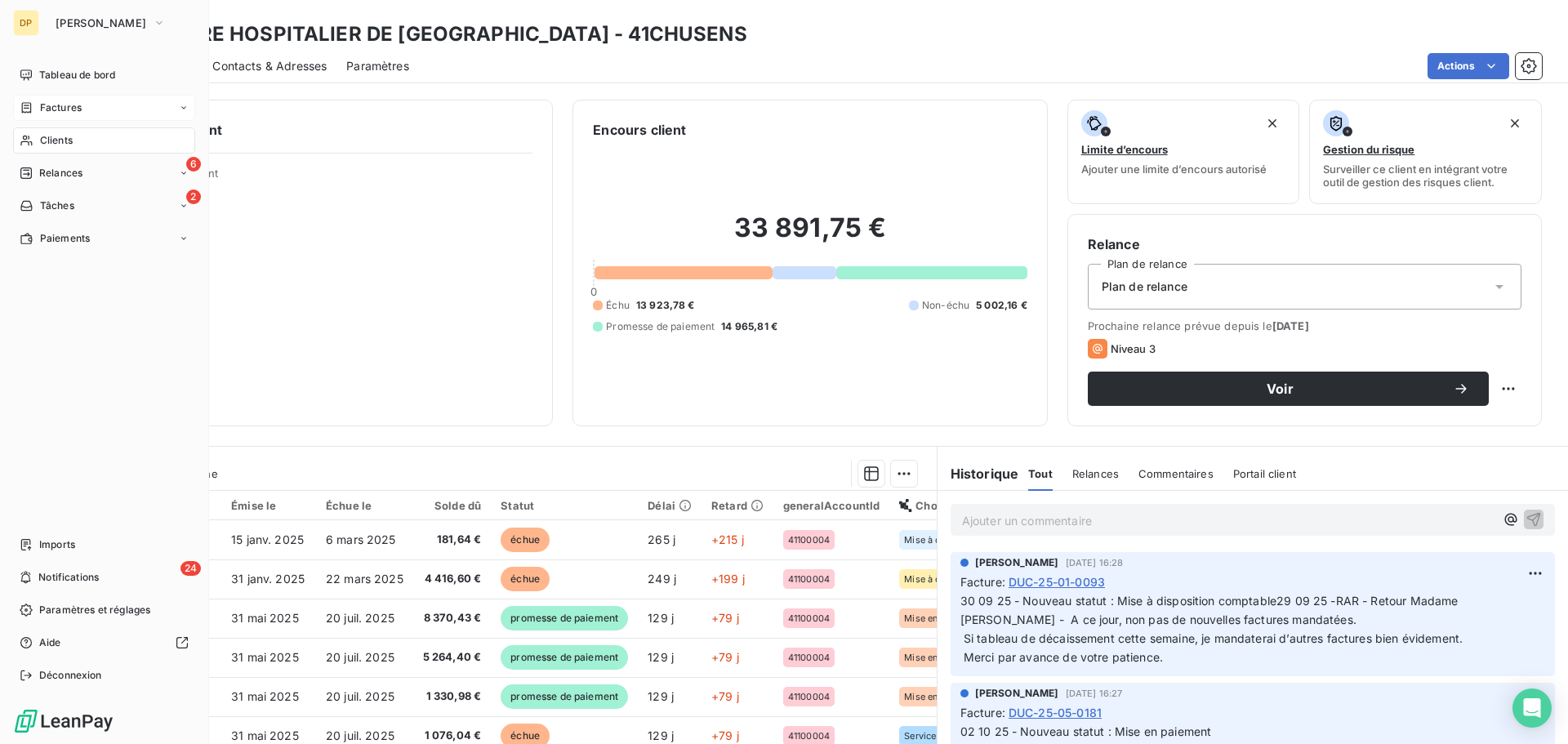
click at [56, 111] on span "Factures" at bounding box center [60, 107] width 42 height 15
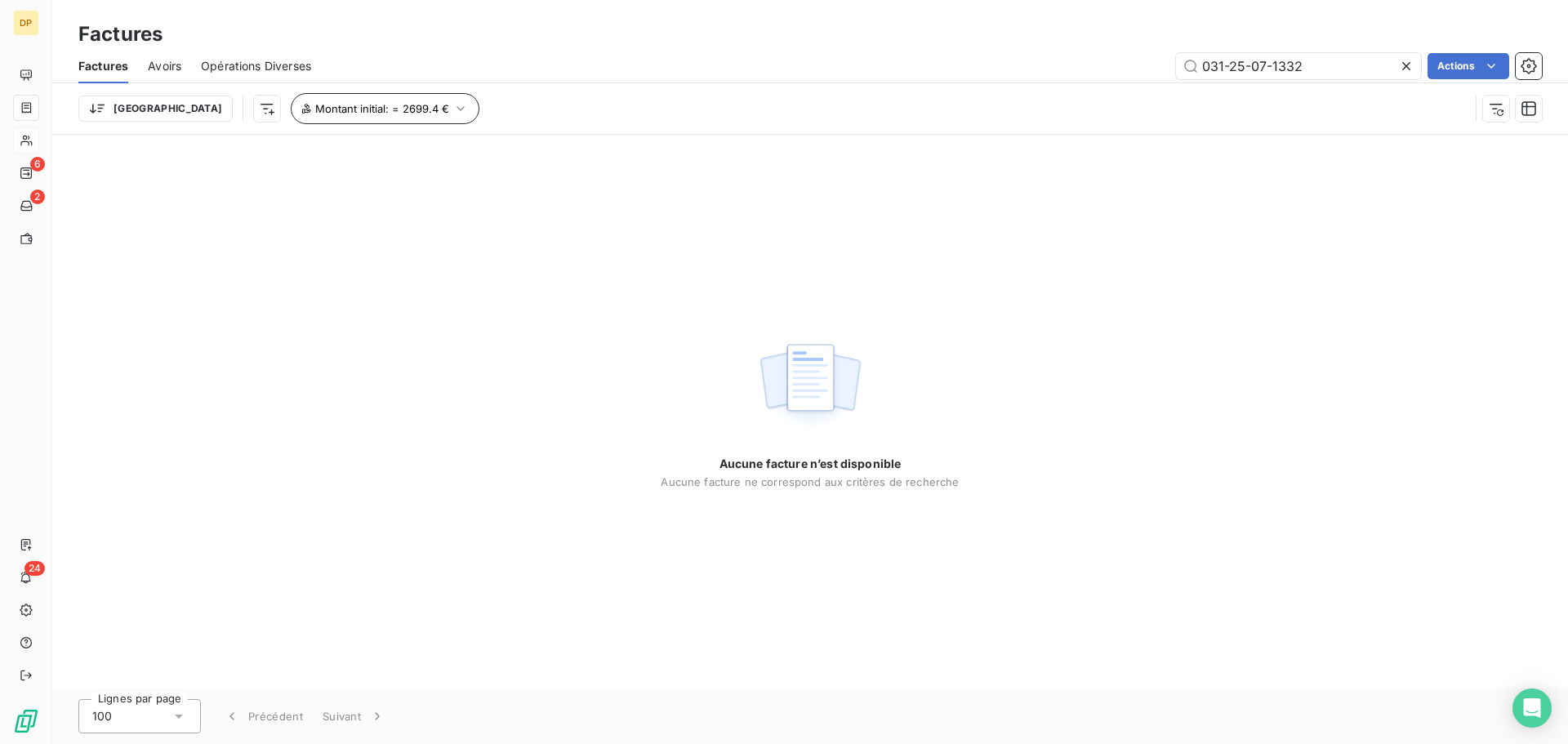
type input "031-25-07-1332"
click at [353, 112] on span "Montant initial : = 2699.4 €" at bounding box center [383, 108] width 134 height 13
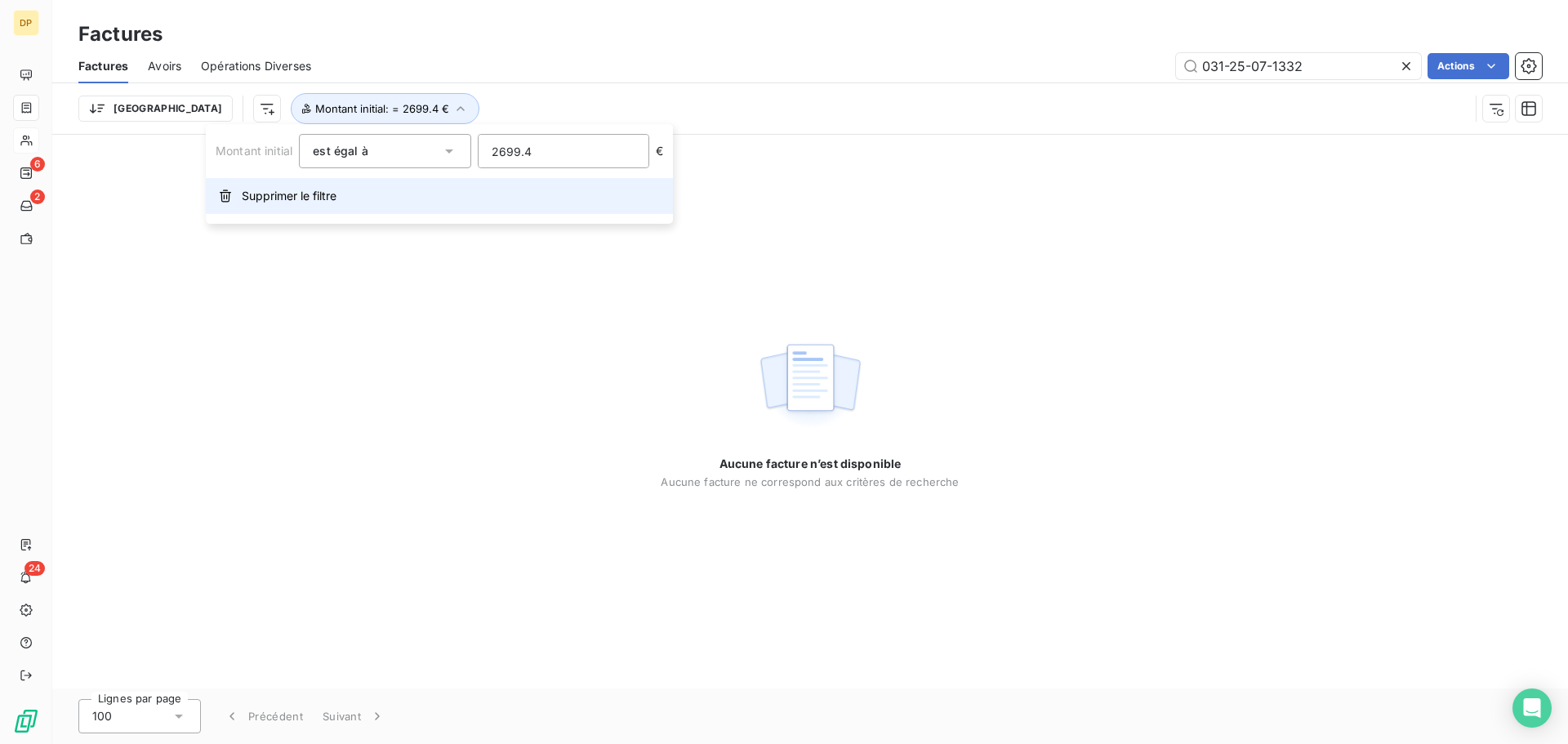
click at [343, 195] on button "Supprimer le filtre" at bounding box center [439, 195] width 467 height 36
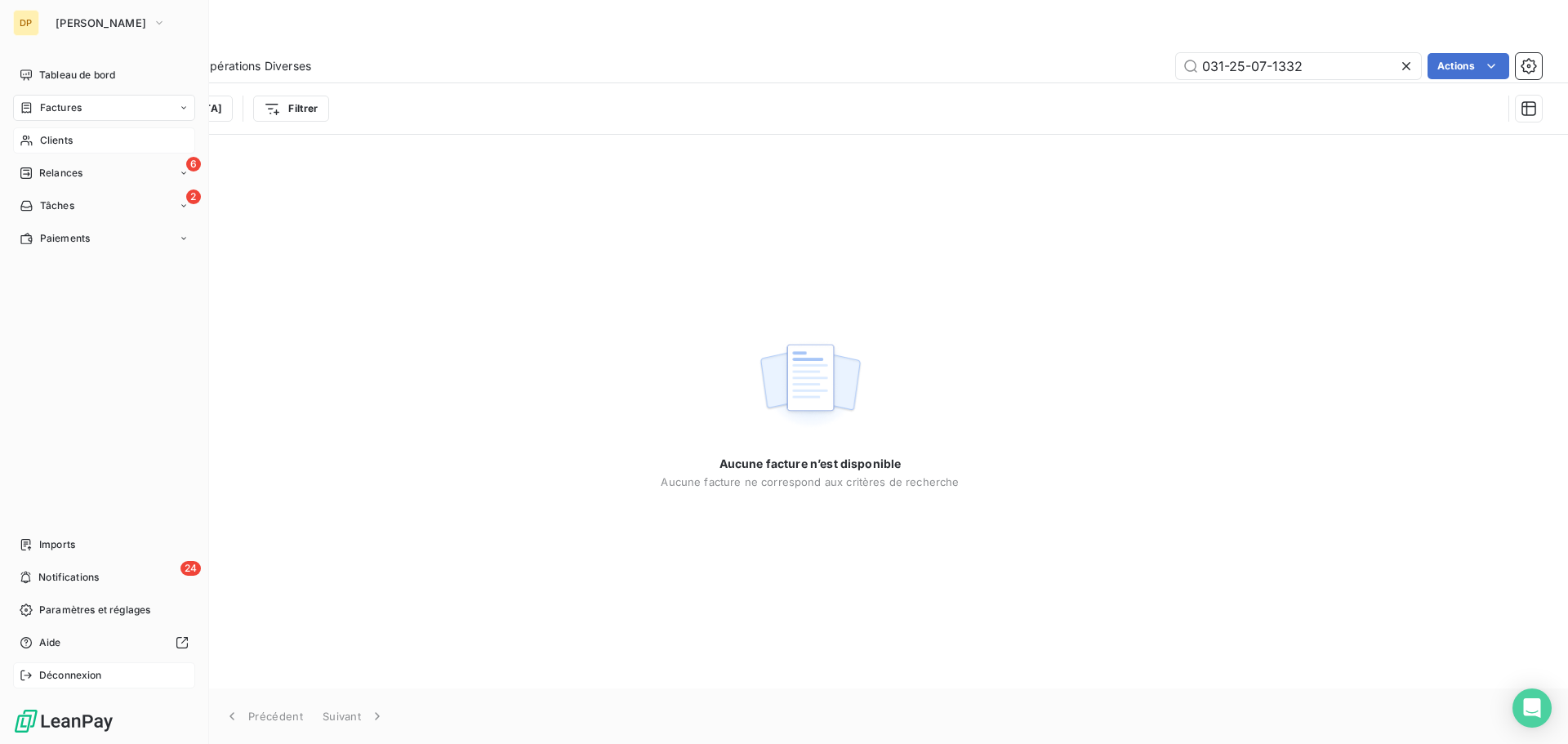
click at [64, 664] on div "Déconnexion" at bounding box center [104, 675] width 183 height 26
